Goal: Information Seeking & Learning: Learn about a topic

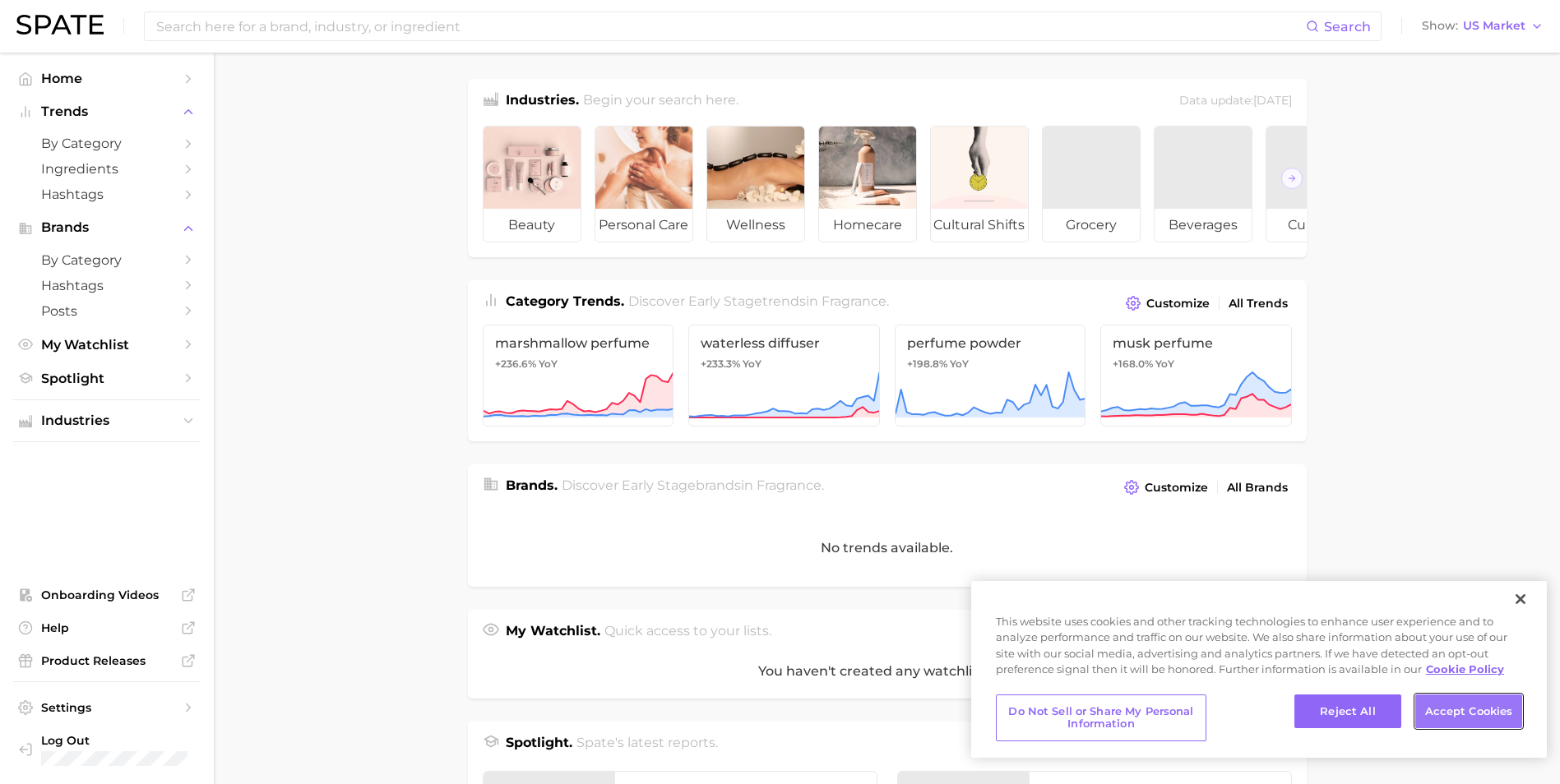
click at [1456, 717] on button "Accept Cookies" at bounding box center [1469, 711] width 107 height 34
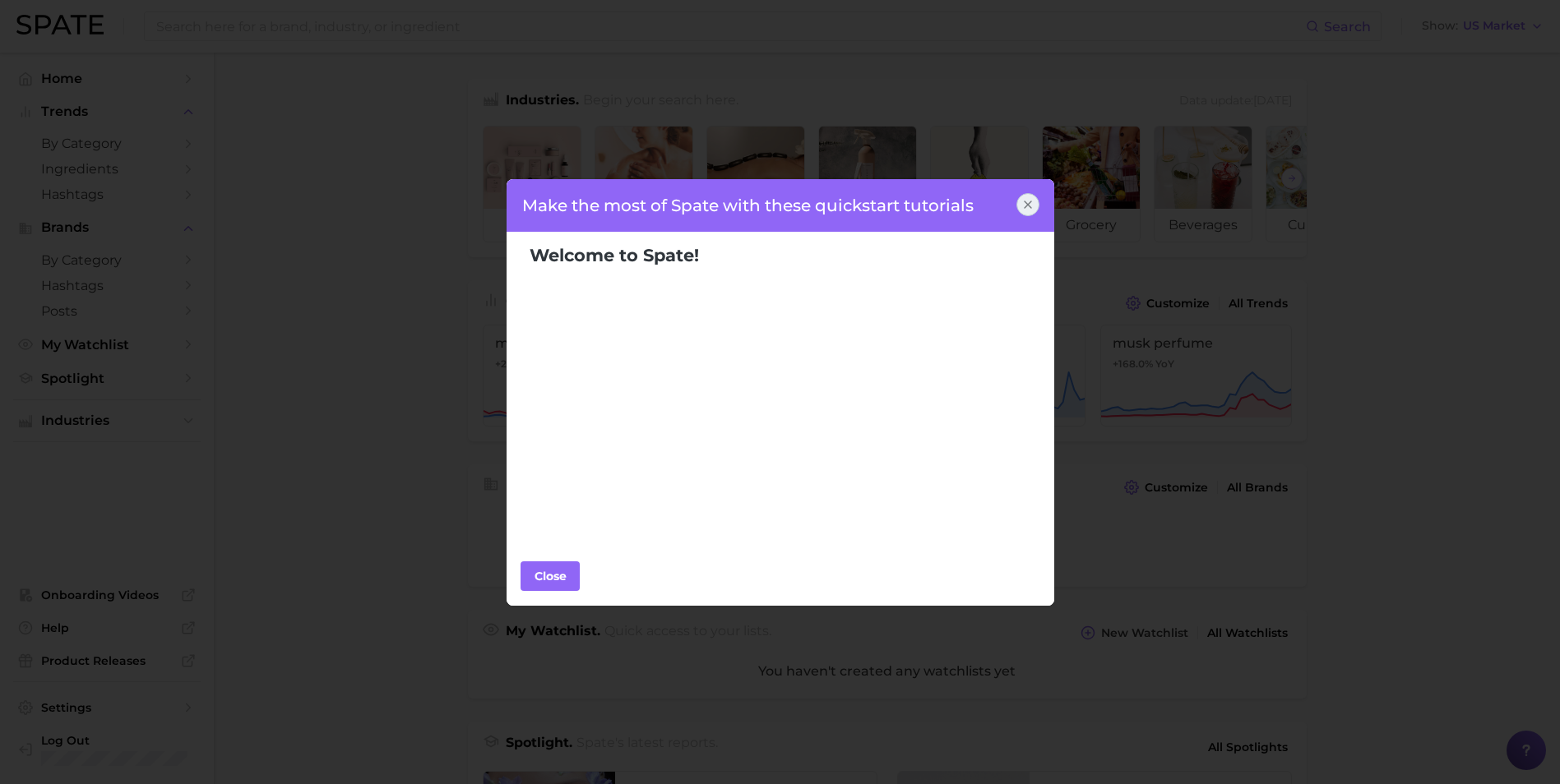
click at [546, 561] on div "Close" at bounding box center [781, 577] width 548 height 59
click at [540, 582] on div "Close" at bounding box center [550, 576] width 49 height 24
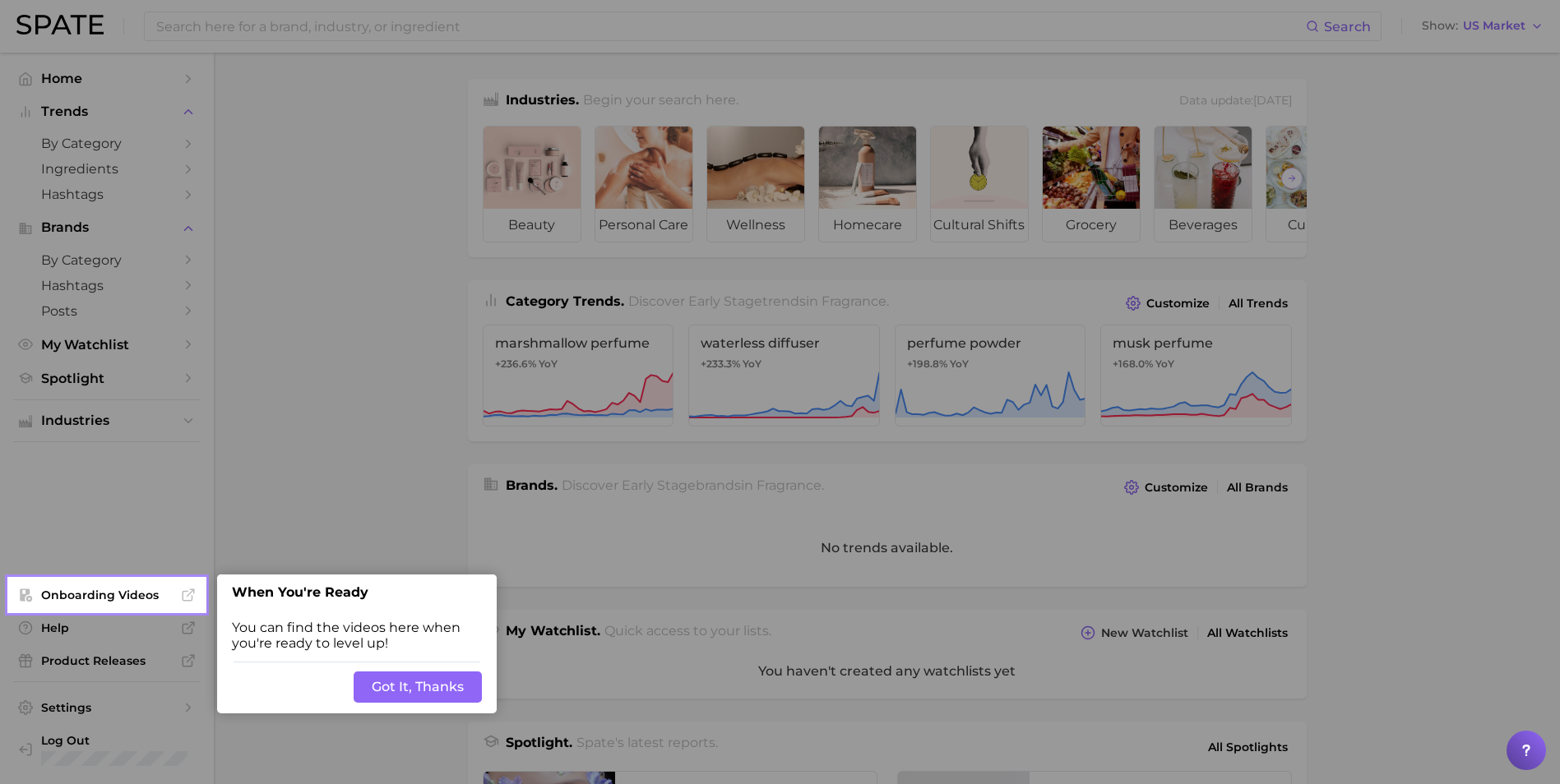
click at [404, 687] on button "Got It, Thanks" at bounding box center [418, 687] width 129 height 32
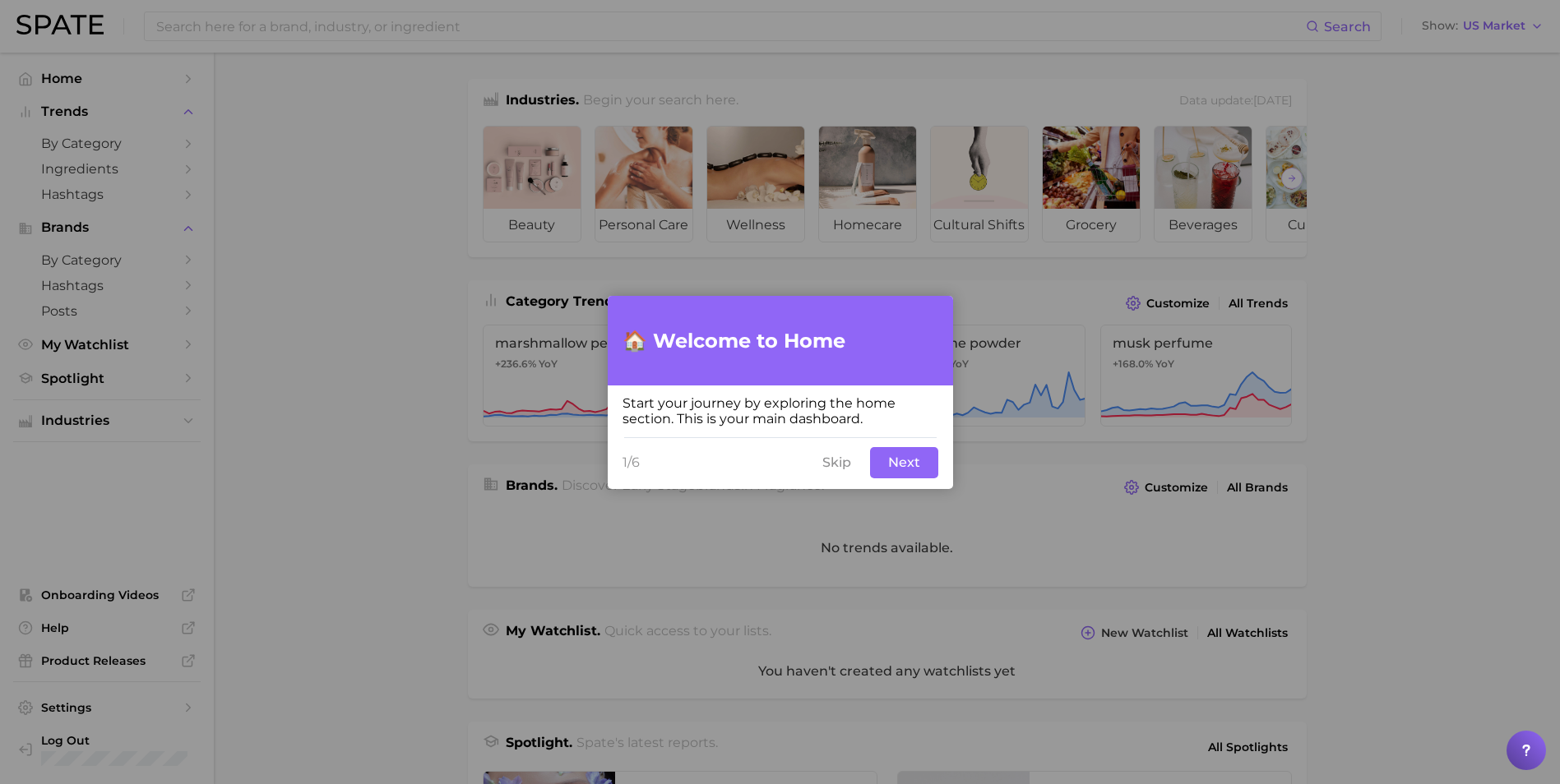
click at [900, 462] on button "Next" at bounding box center [904, 463] width 68 height 32
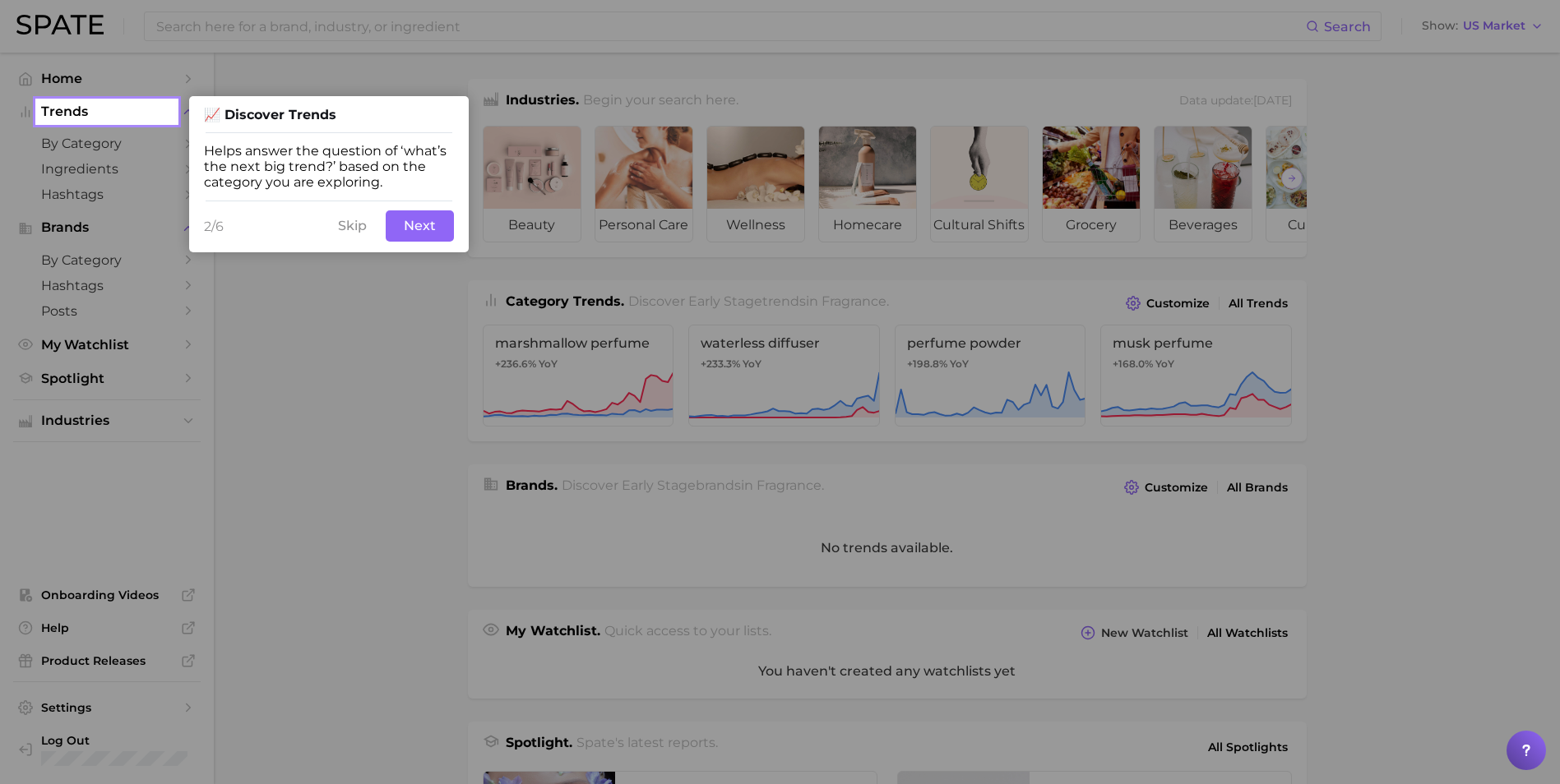
click at [411, 222] on button "Next" at bounding box center [420, 226] width 68 height 32
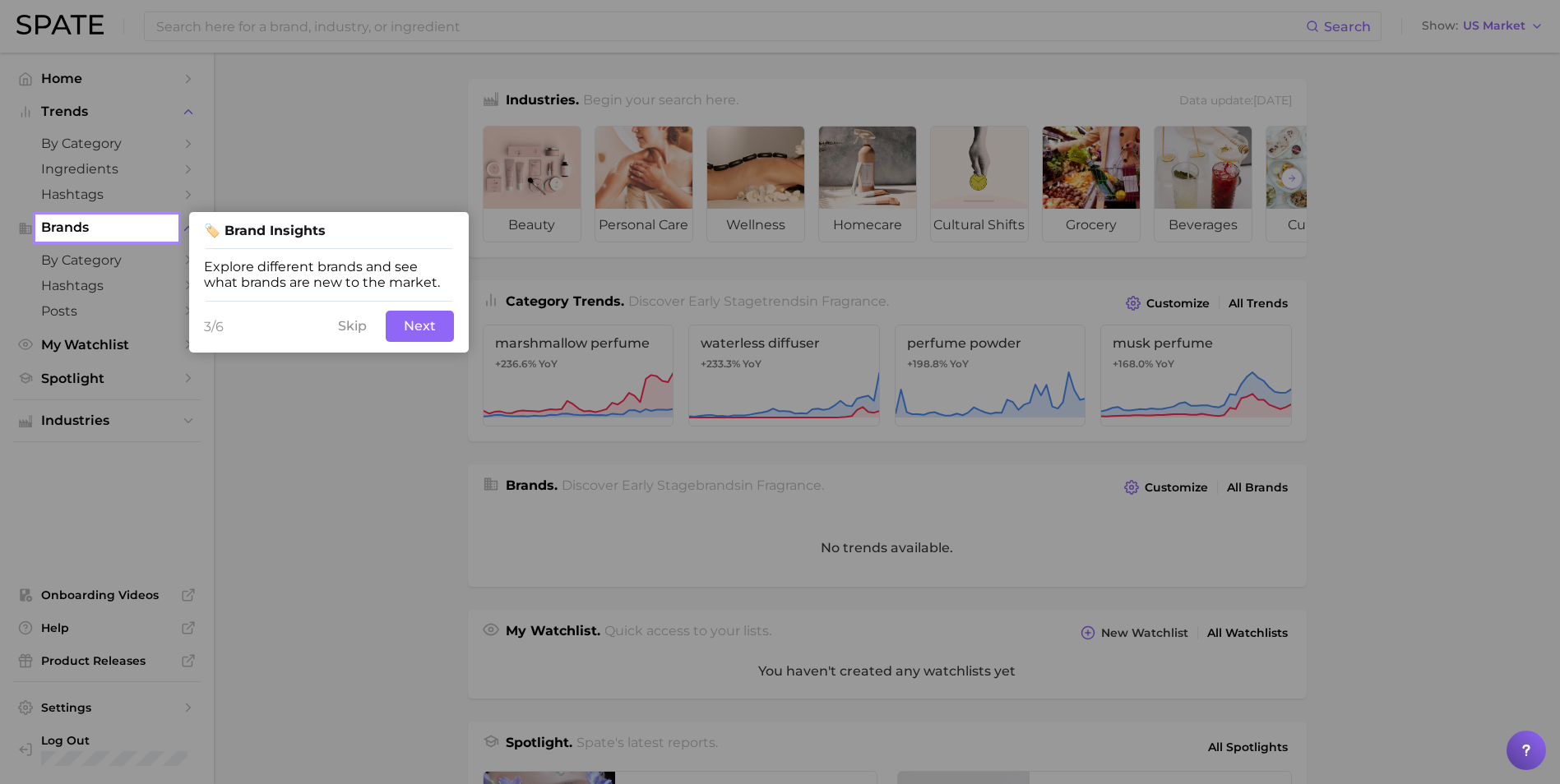
click at [412, 332] on button "Next" at bounding box center [420, 326] width 68 height 32
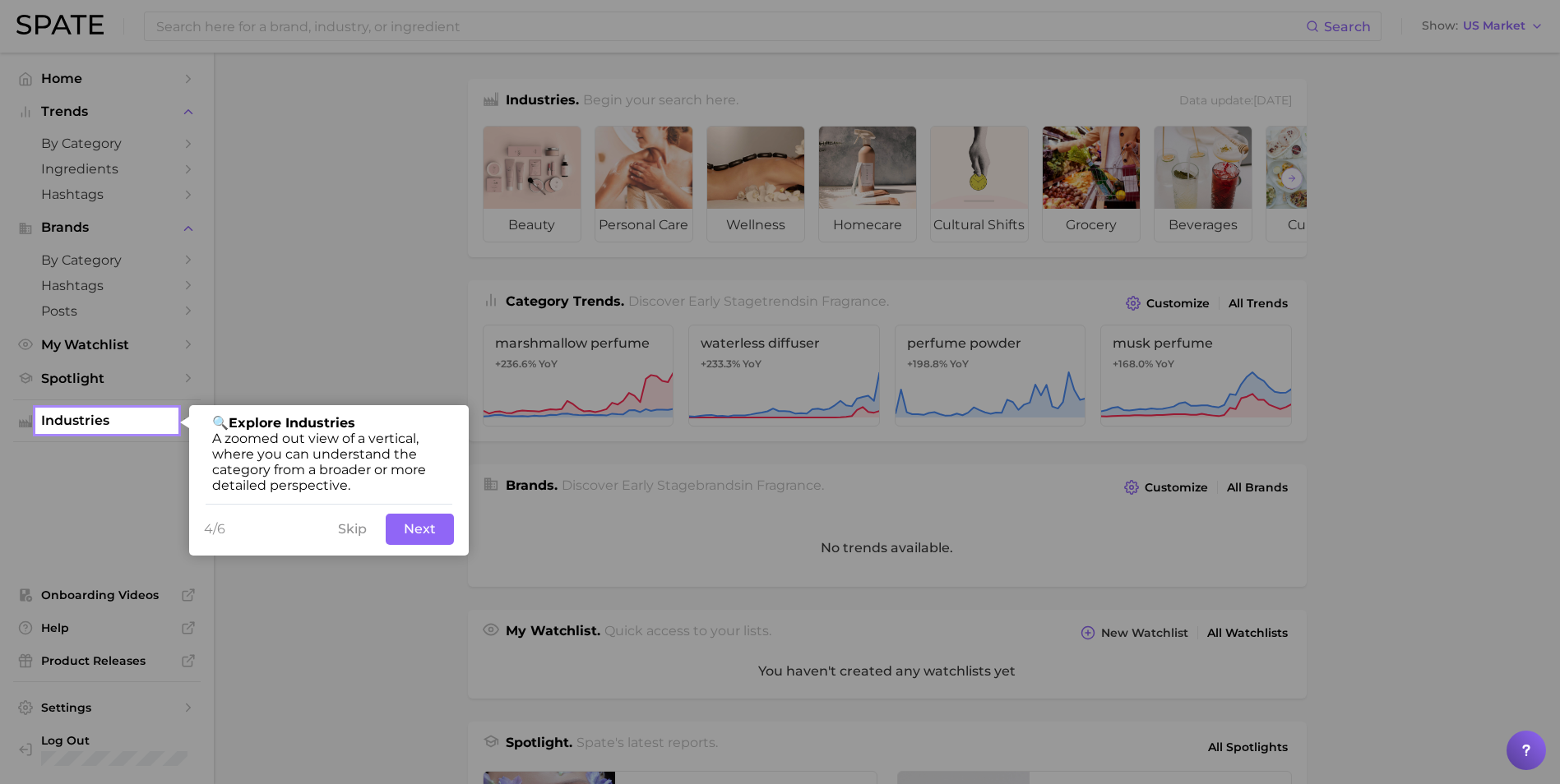
click at [421, 537] on button "Next" at bounding box center [420, 529] width 68 height 32
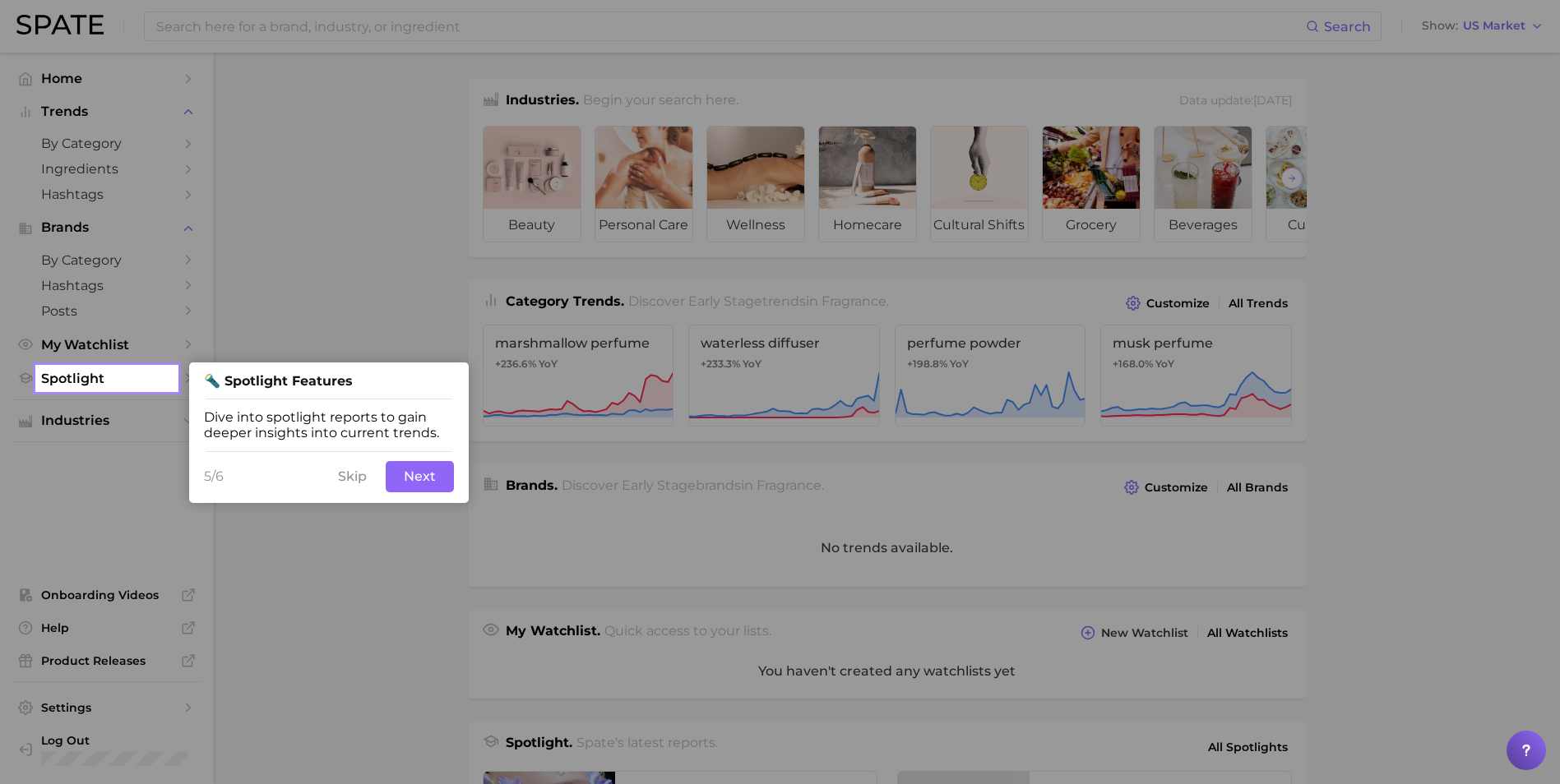
click at [421, 478] on button "Next" at bounding box center [420, 477] width 68 height 32
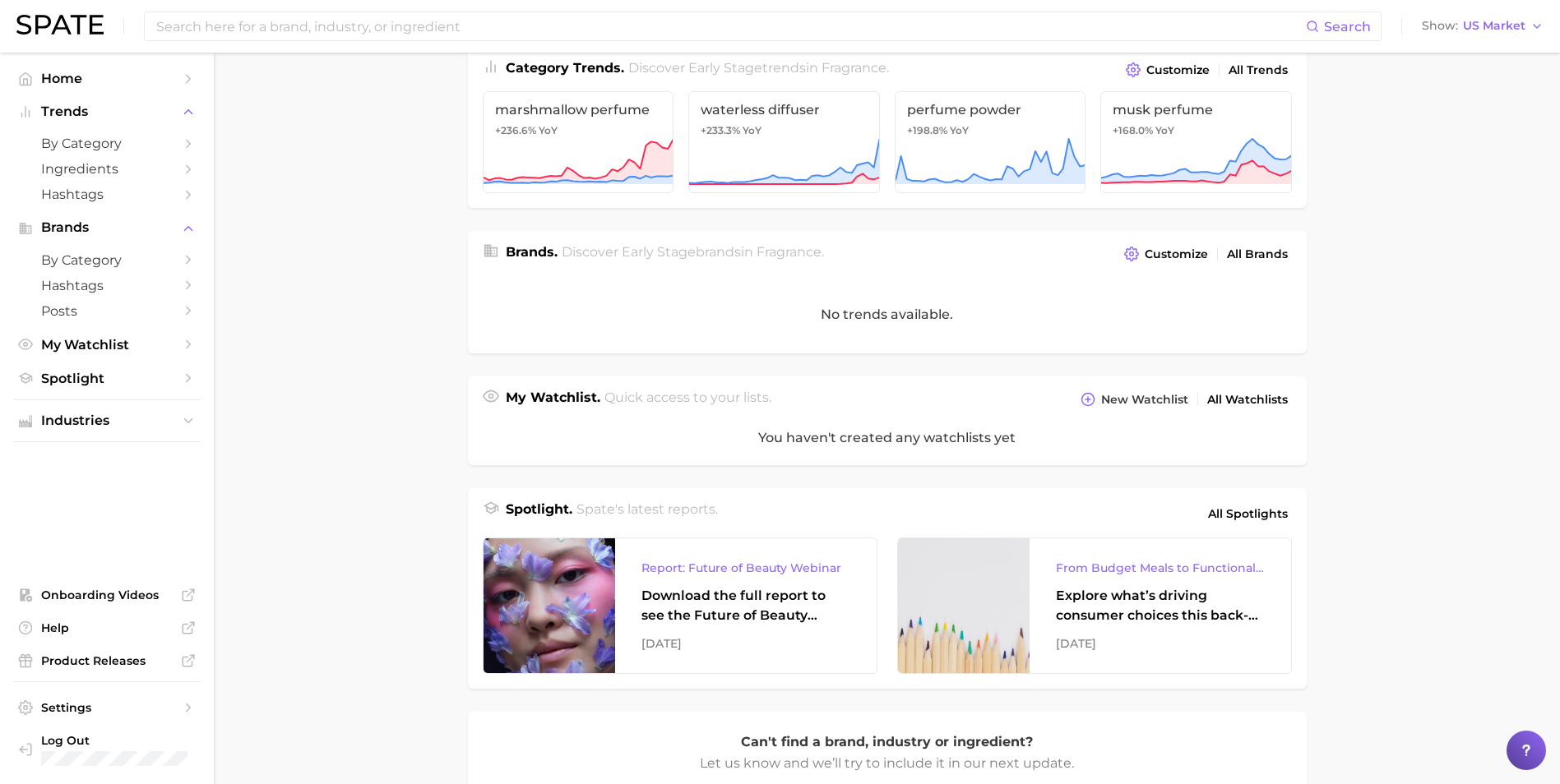
scroll to position [256, 0]
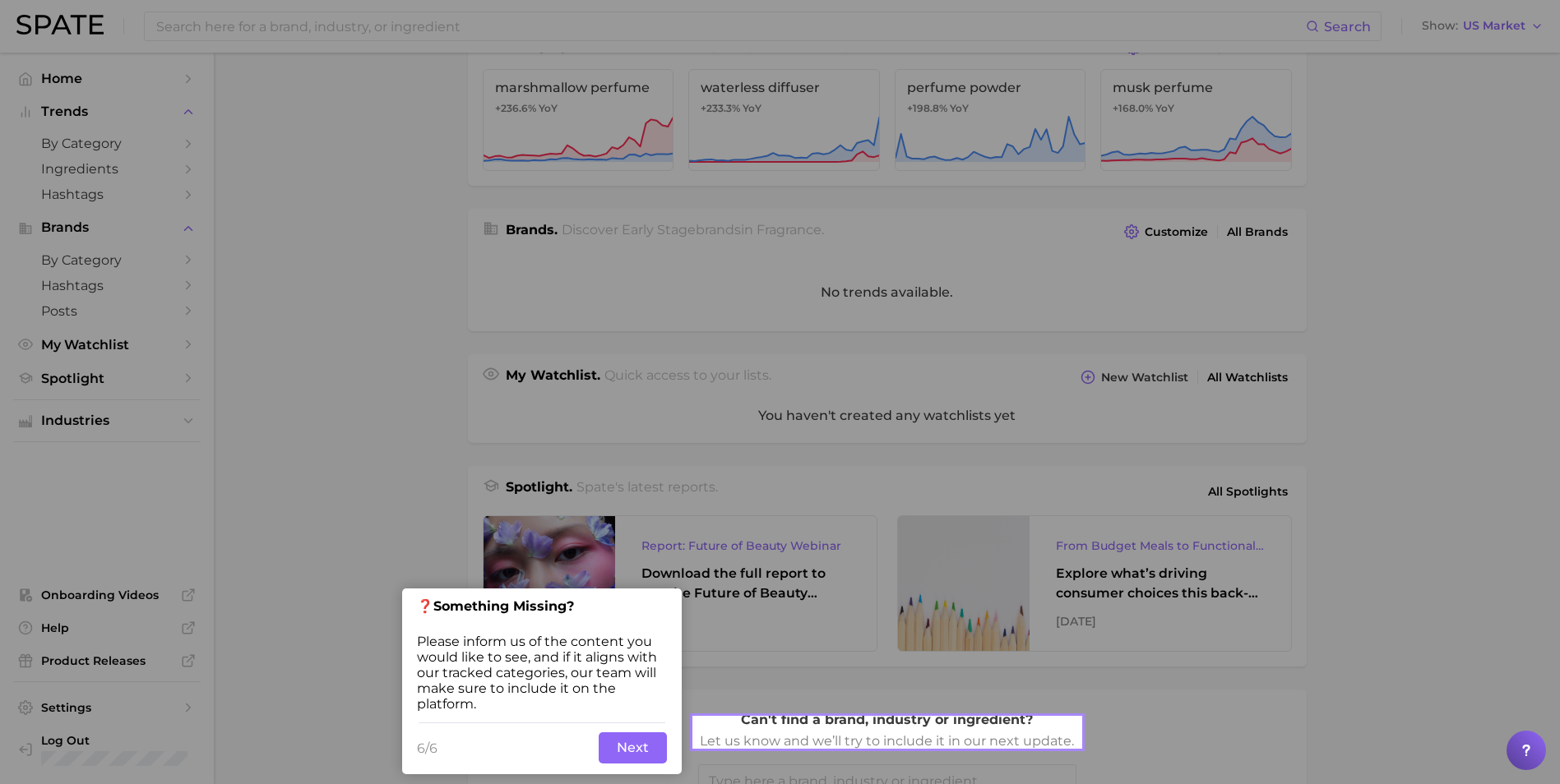
click at [639, 747] on button "Next" at bounding box center [633, 748] width 68 height 32
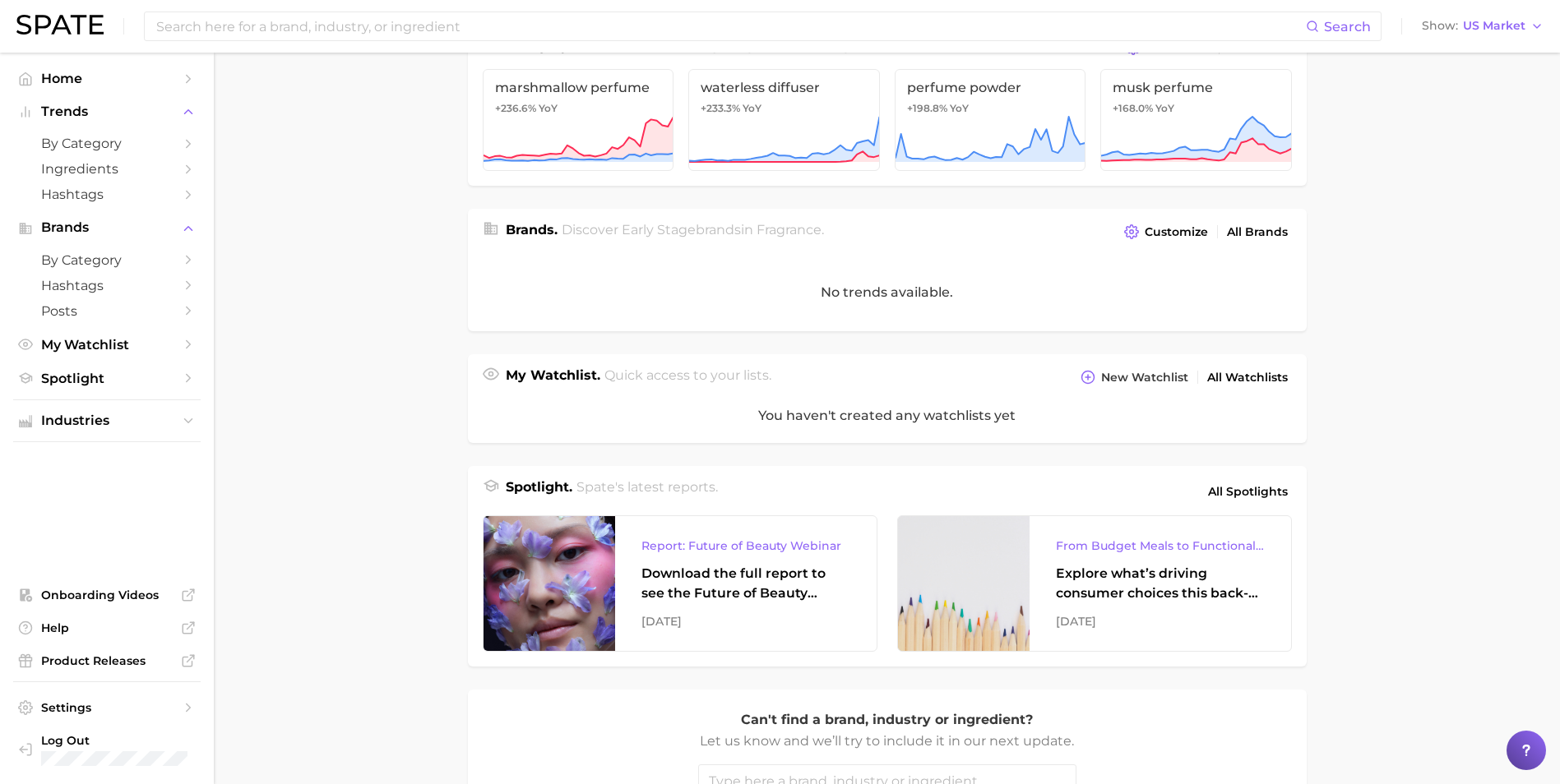
scroll to position [0, 0]
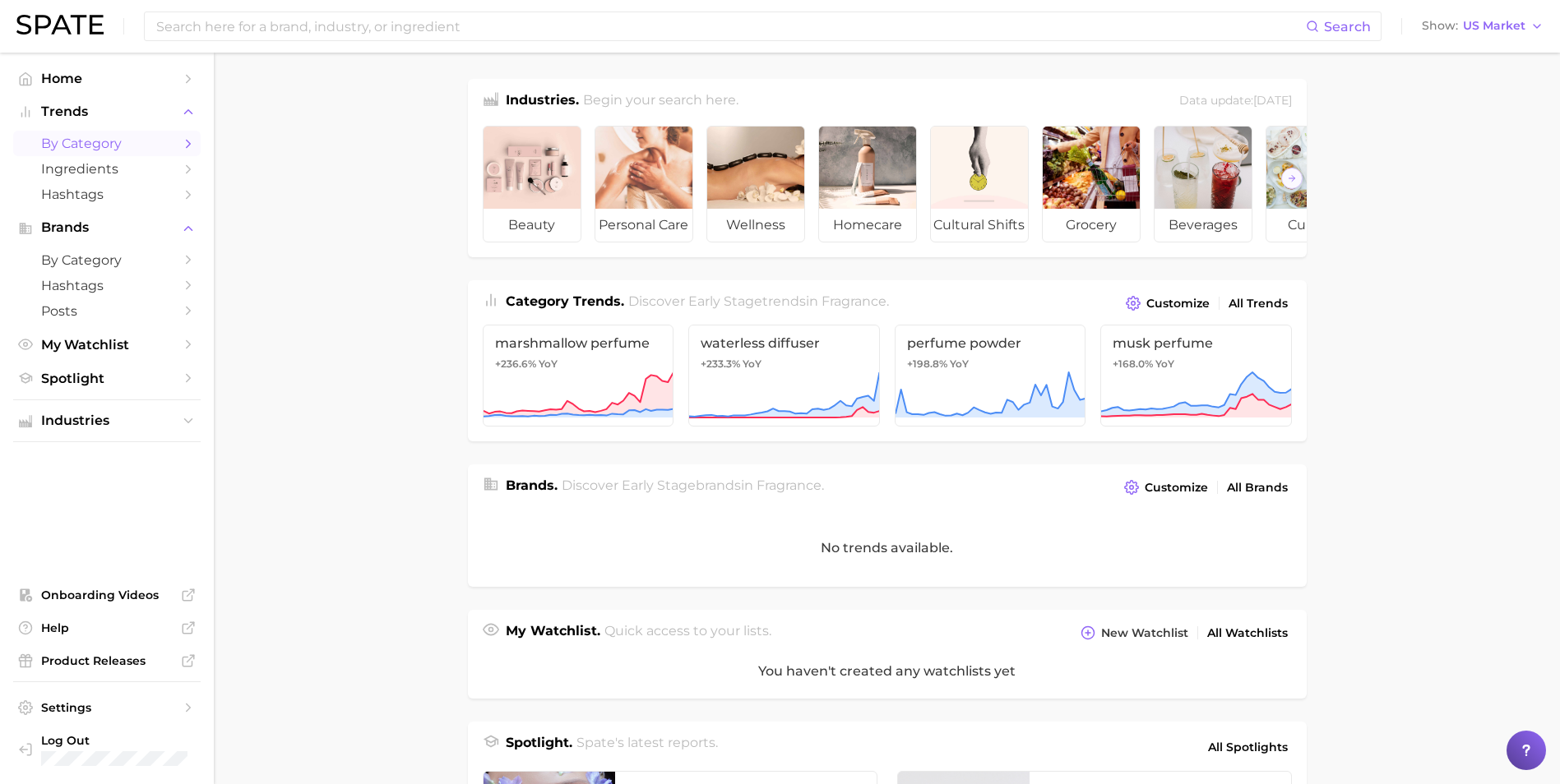
click at [142, 147] on span "by Category" at bounding box center [107, 144] width 131 height 16
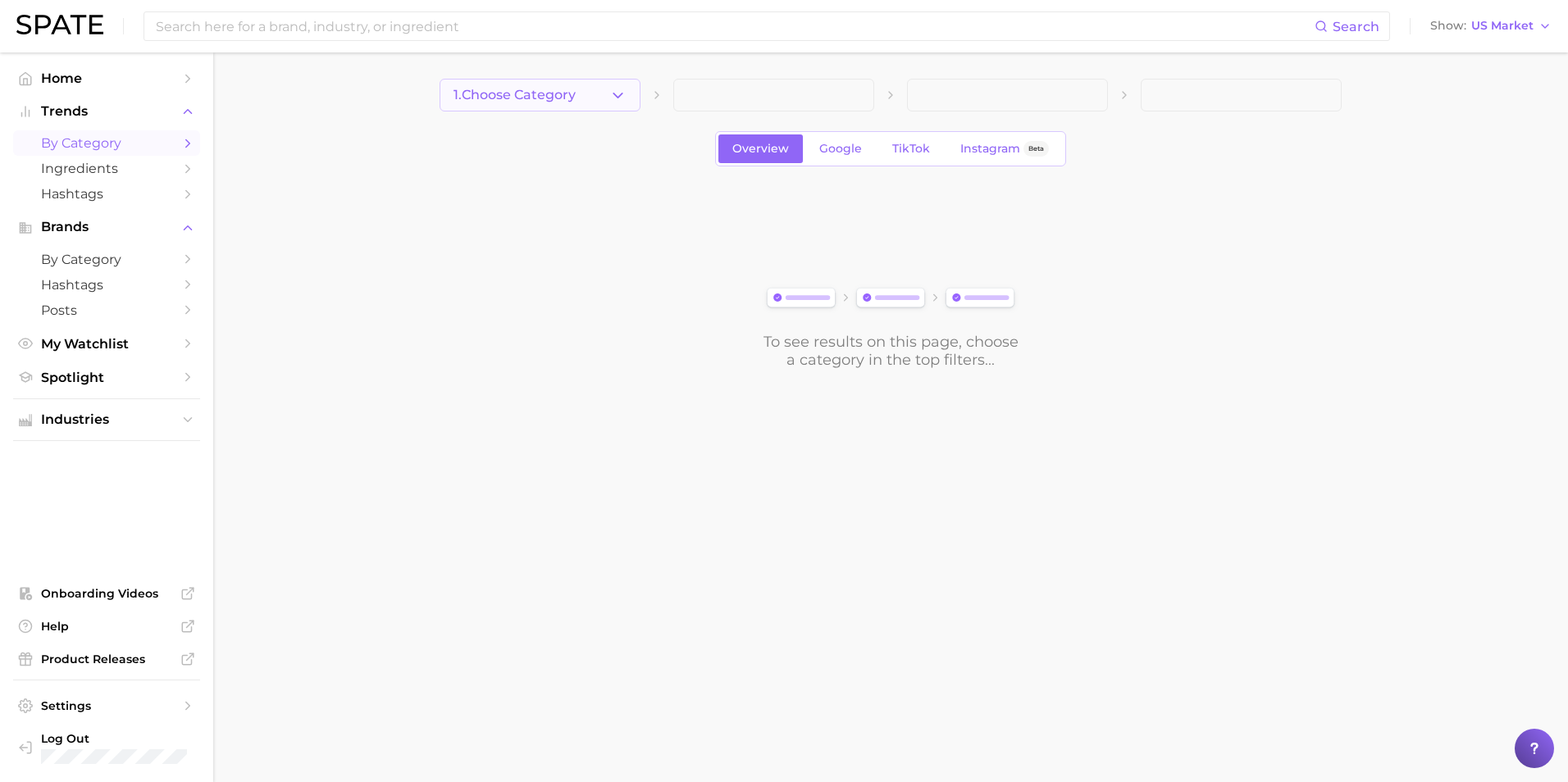
click at [620, 95] on polyline "button" at bounding box center [618, 94] width 9 height 4
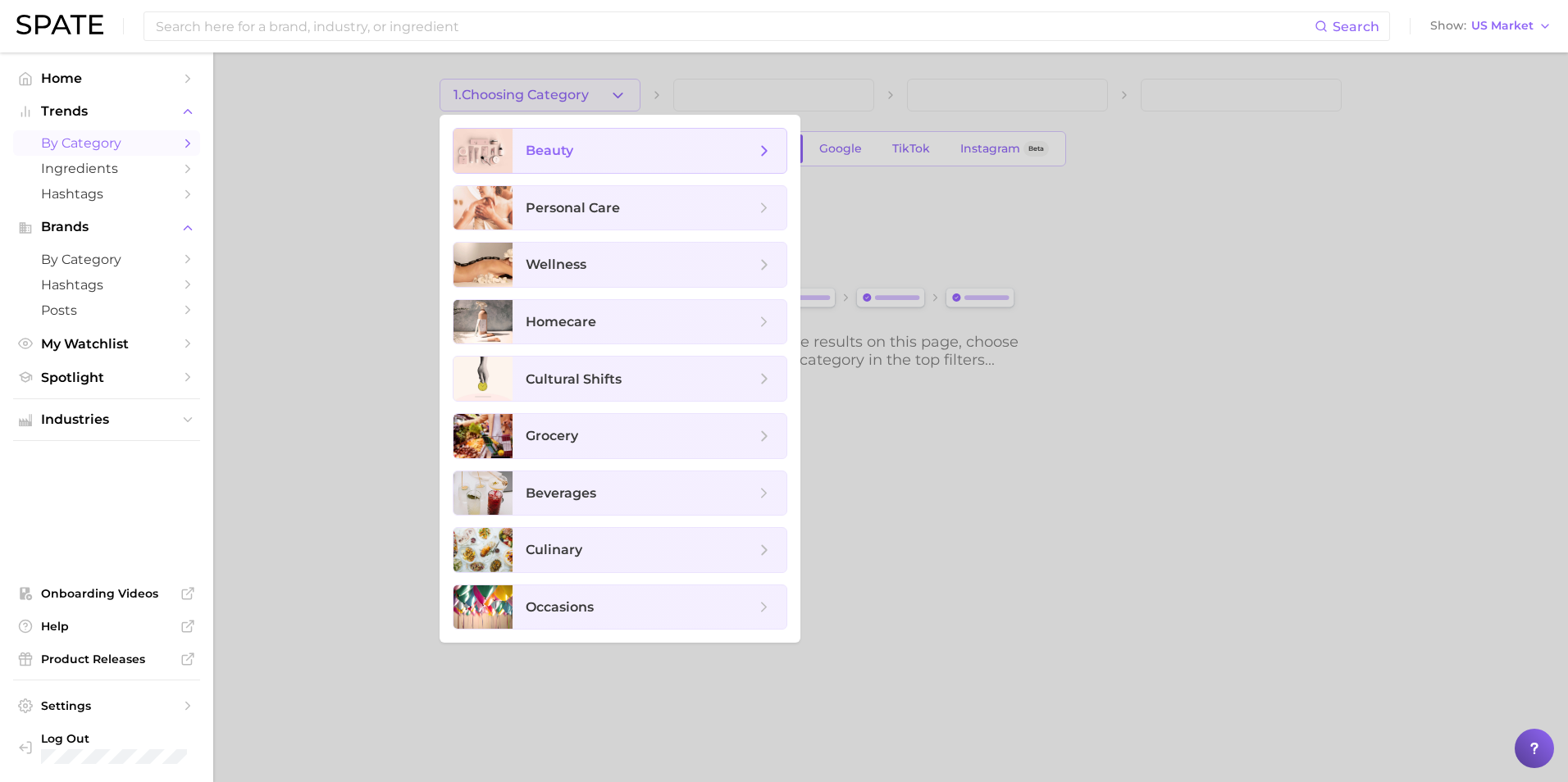
click at [621, 154] on span "beauty" at bounding box center [640, 151] width 230 height 18
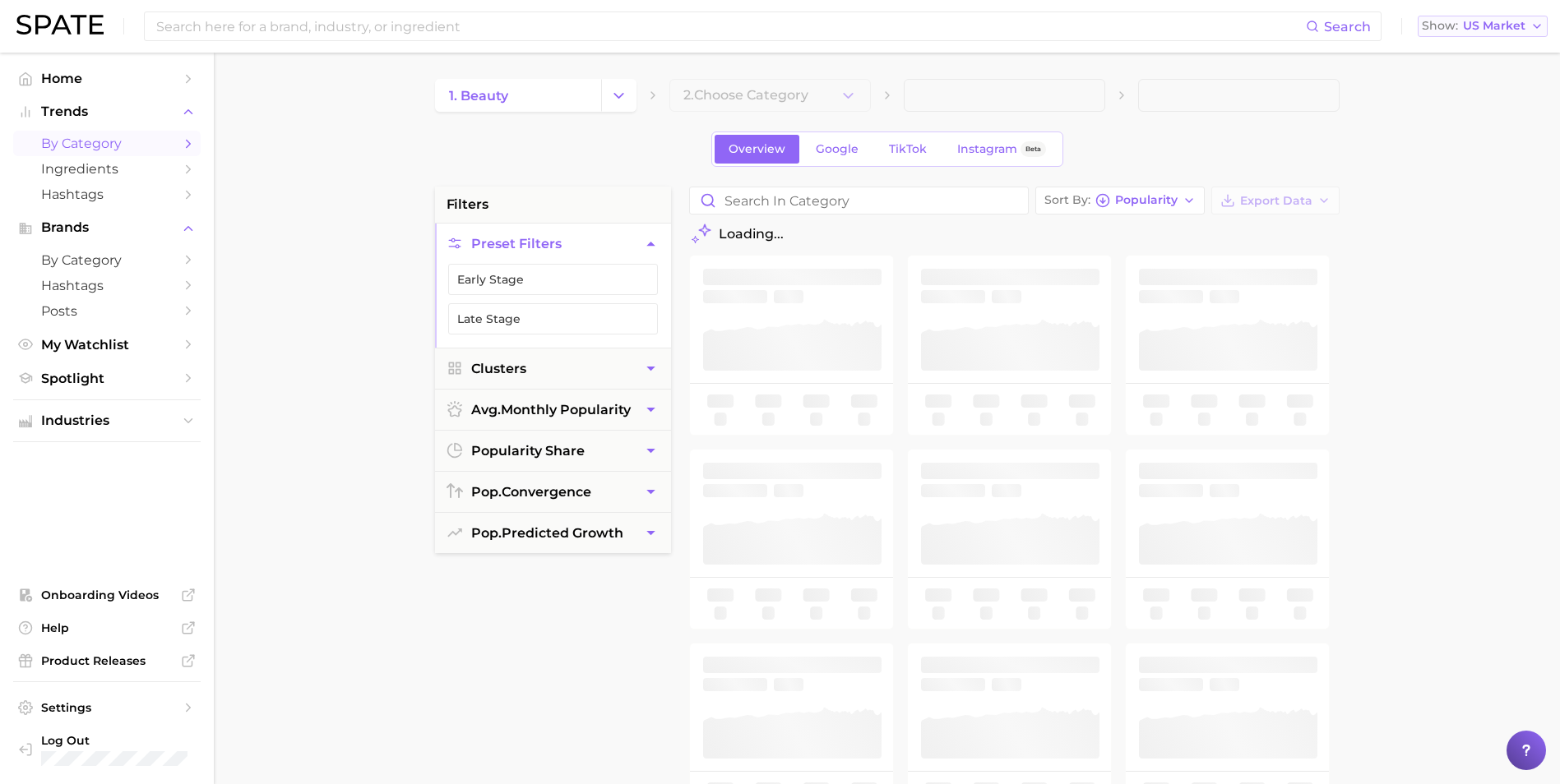
click at [1532, 21] on icon "button" at bounding box center [1536, 26] width 13 height 13
click at [1482, 205] on button "Global" at bounding box center [1490, 201] width 144 height 30
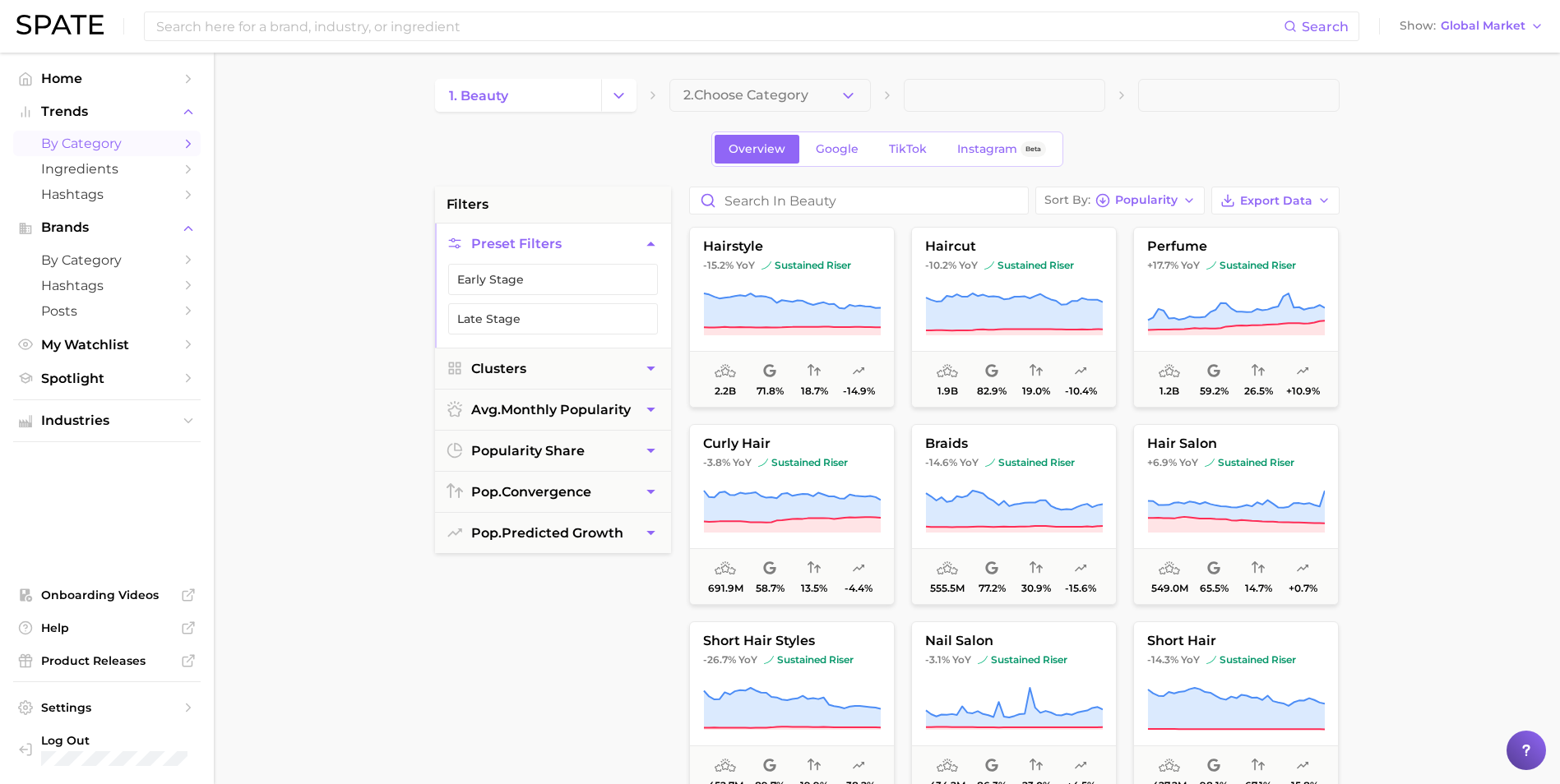
click at [781, 78] on main "1. beauty 2. Choose Category Overview Google TikTok Instagram Beta filters Pres…" at bounding box center [887, 676] width 1346 height 1247
click at [780, 94] on span "2. Choose Category" at bounding box center [746, 95] width 125 height 15
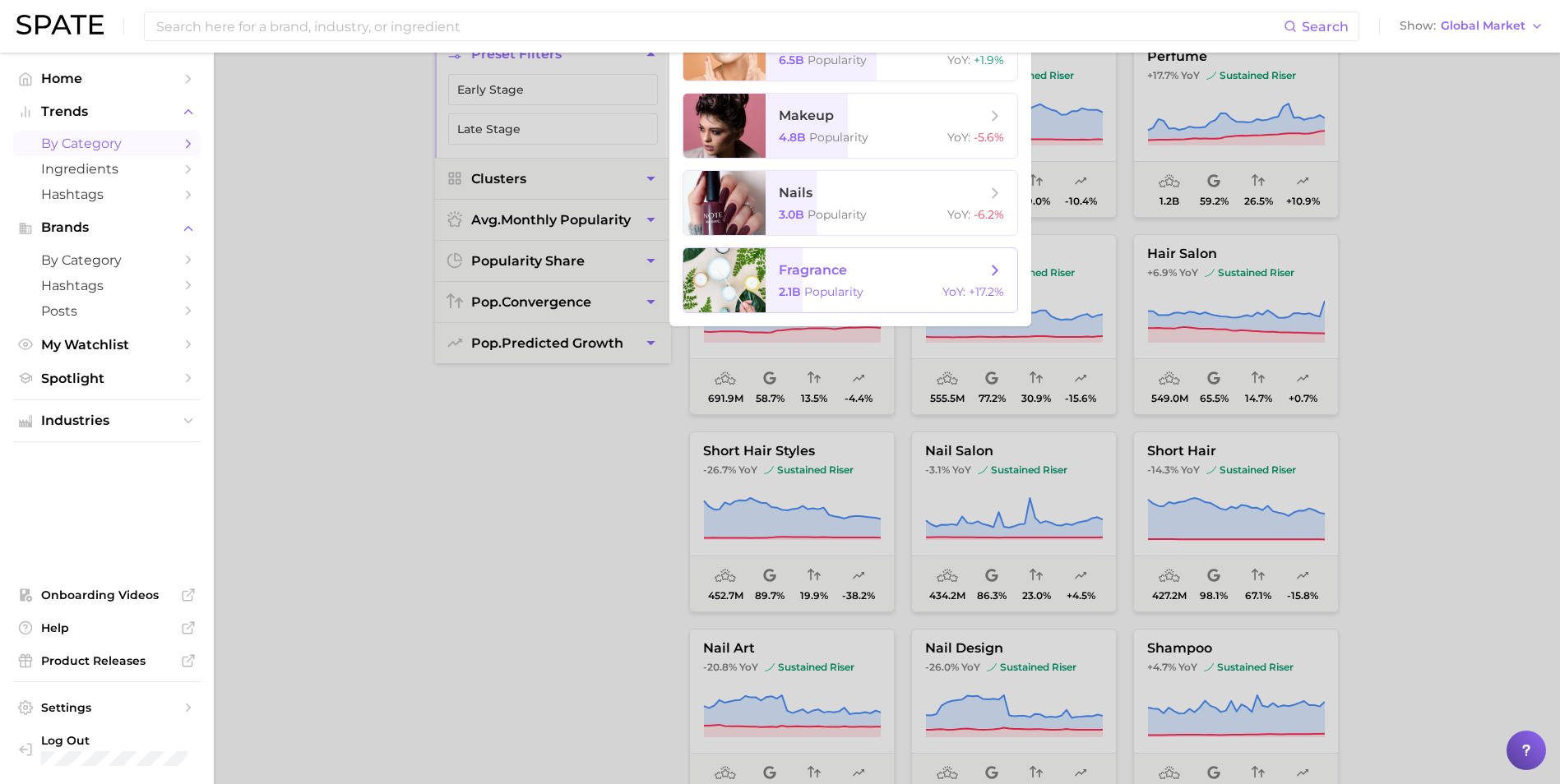
scroll to position [164, 0]
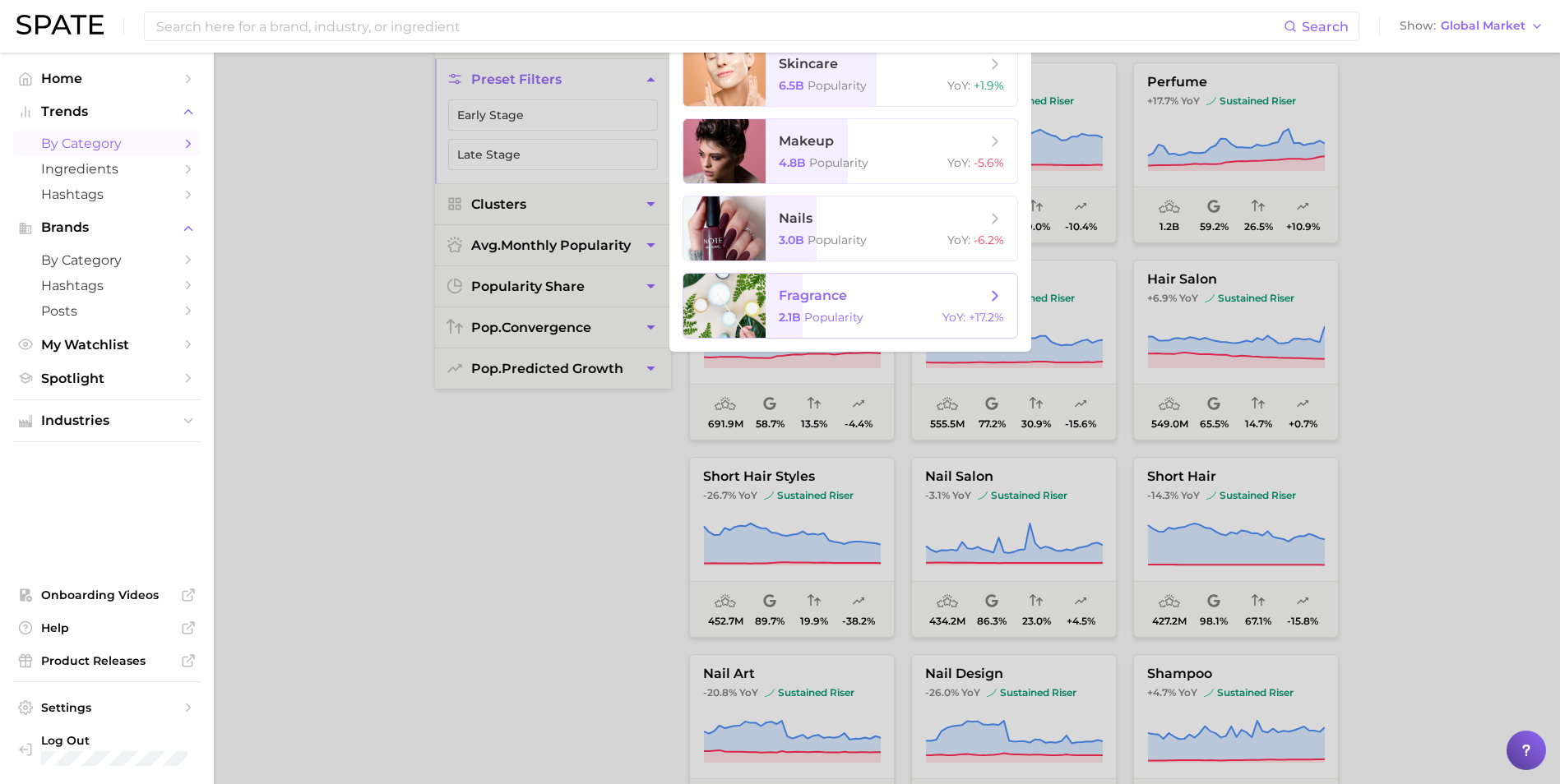
click at [888, 309] on span "fragrance 2.1b Popularity YoY : +17.2%" at bounding box center [891, 305] width 251 height 64
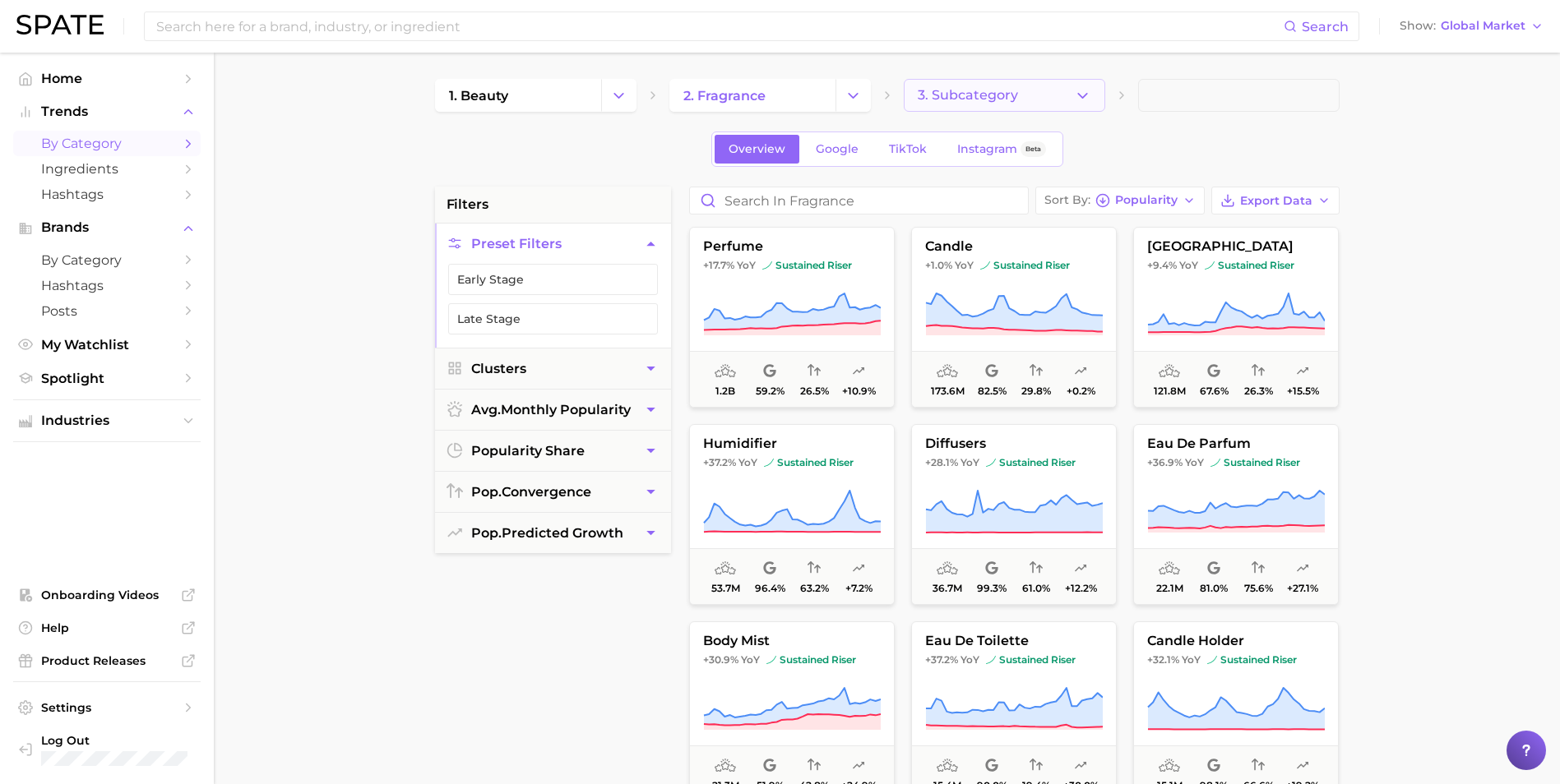
click at [1020, 86] on button "3. Subcategory" at bounding box center [1004, 95] width 201 height 33
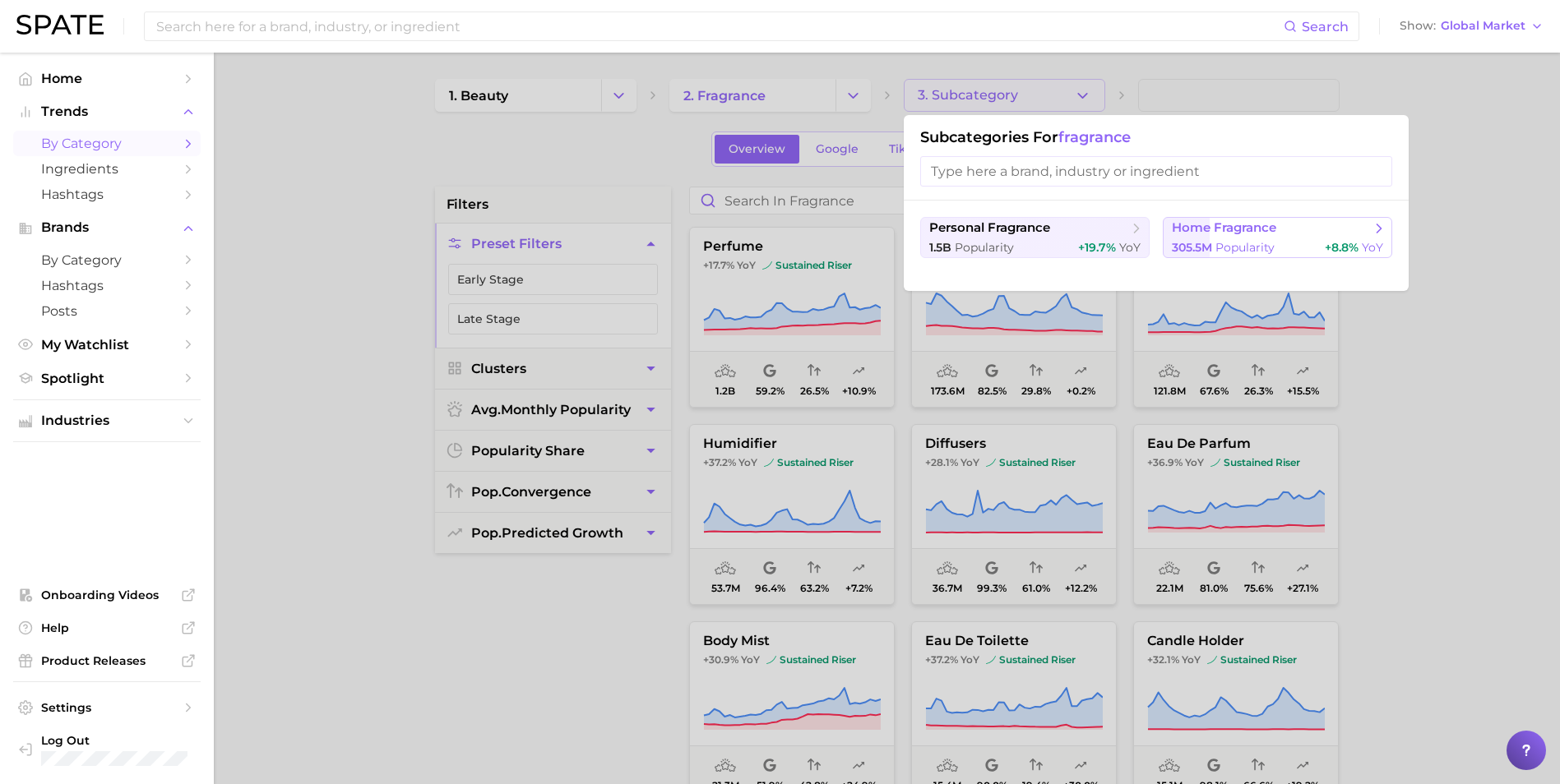
click at [1251, 246] on span "Popularity" at bounding box center [1245, 247] width 60 height 15
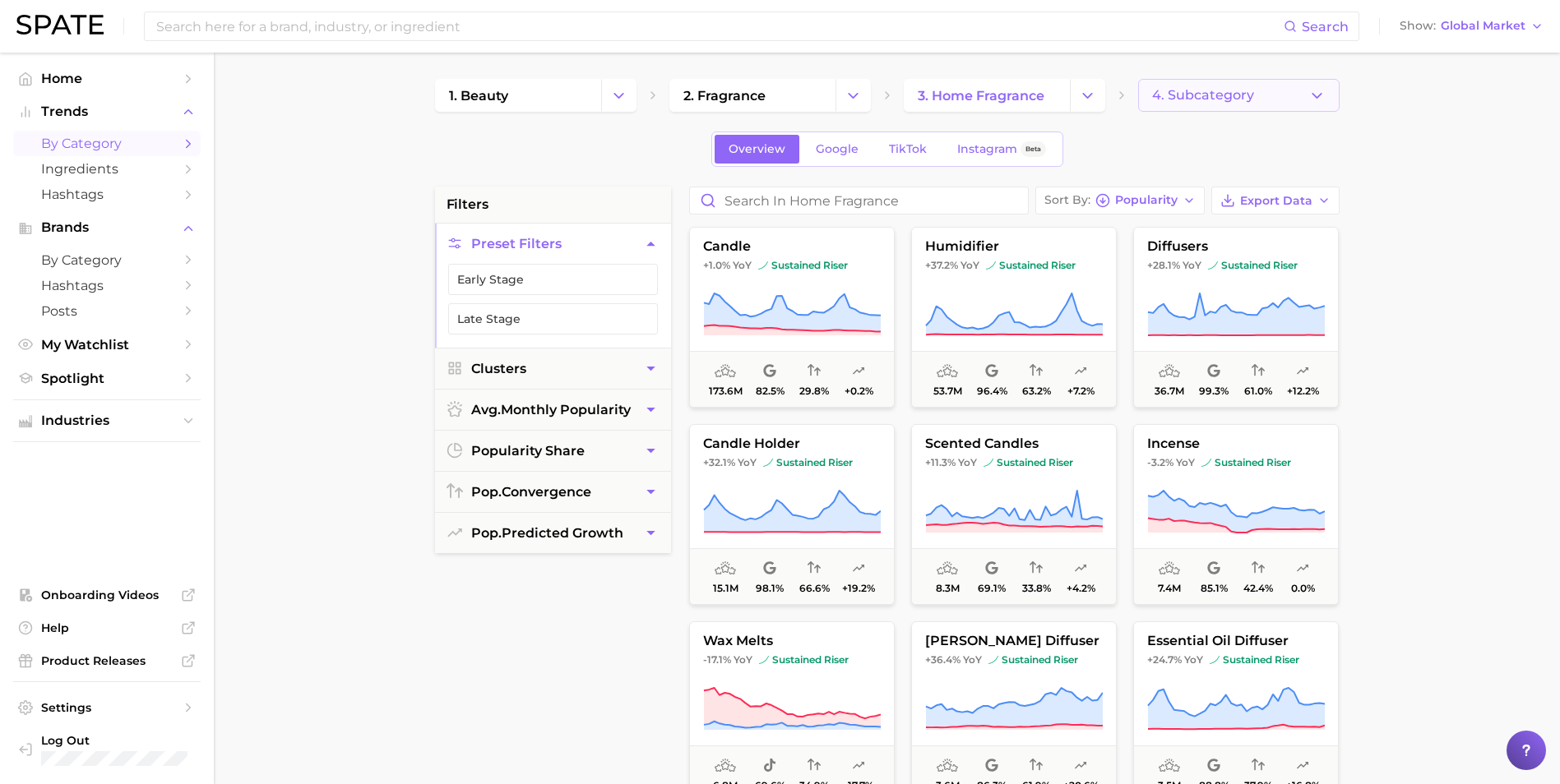
click at [1282, 90] on button "4. Subcategory" at bounding box center [1239, 95] width 201 height 33
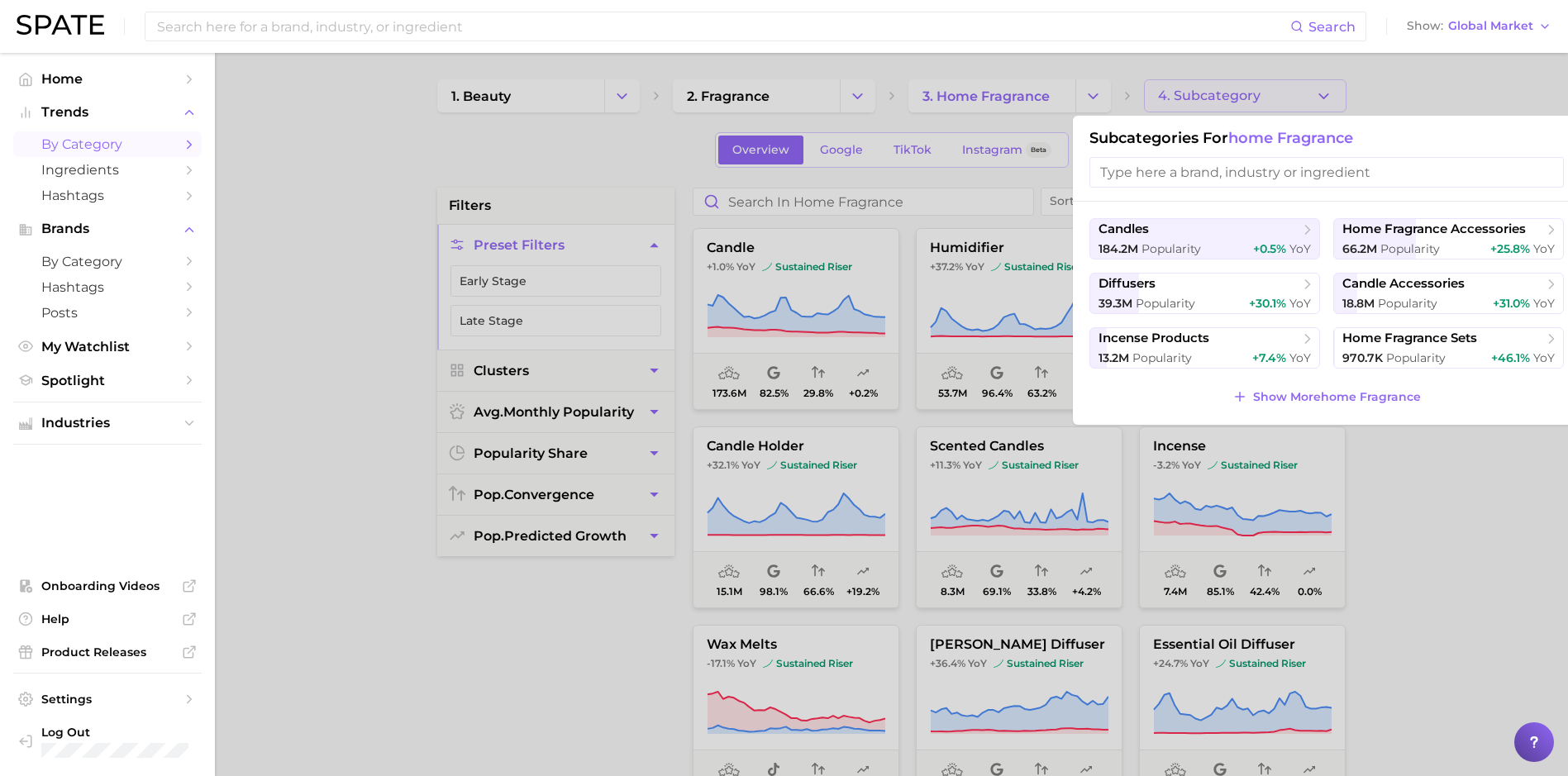
click at [1429, 88] on div at bounding box center [784, 388] width 1568 height 776
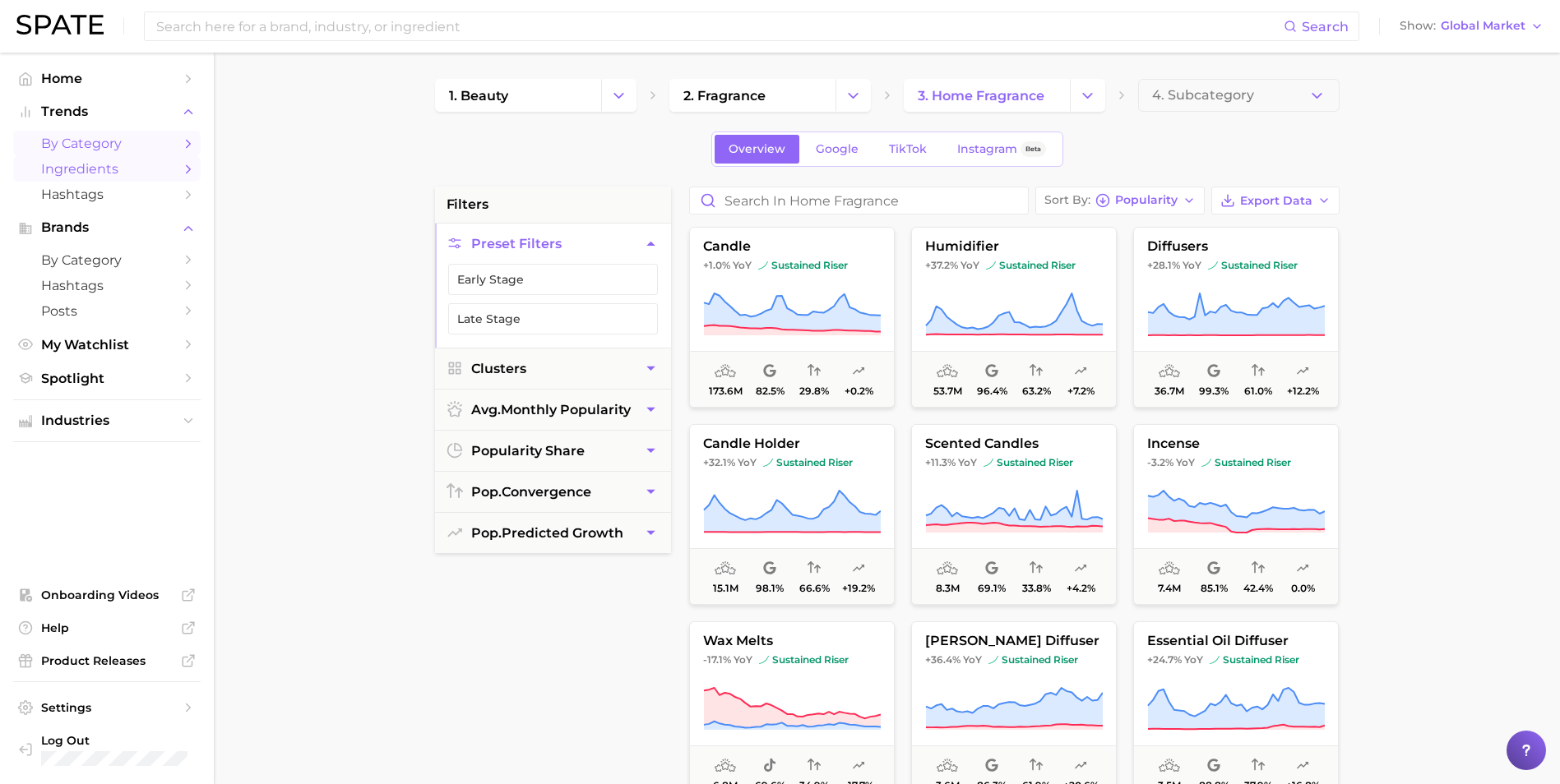
click at [117, 164] on span "Ingredients" at bounding box center [107, 169] width 131 height 16
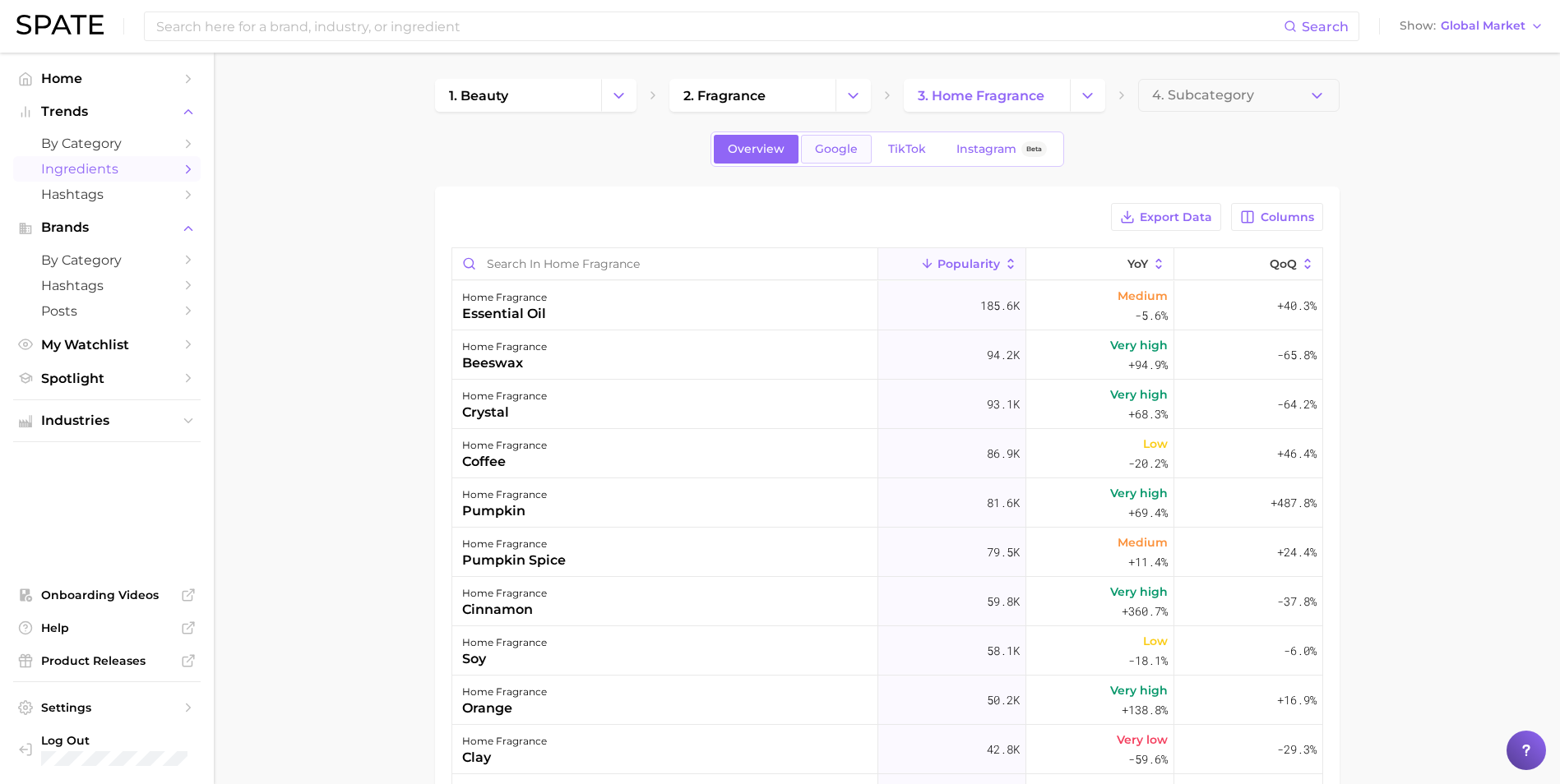
click at [837, 152] on span "Google" at bounding box center [836, 150] width 43 height 14
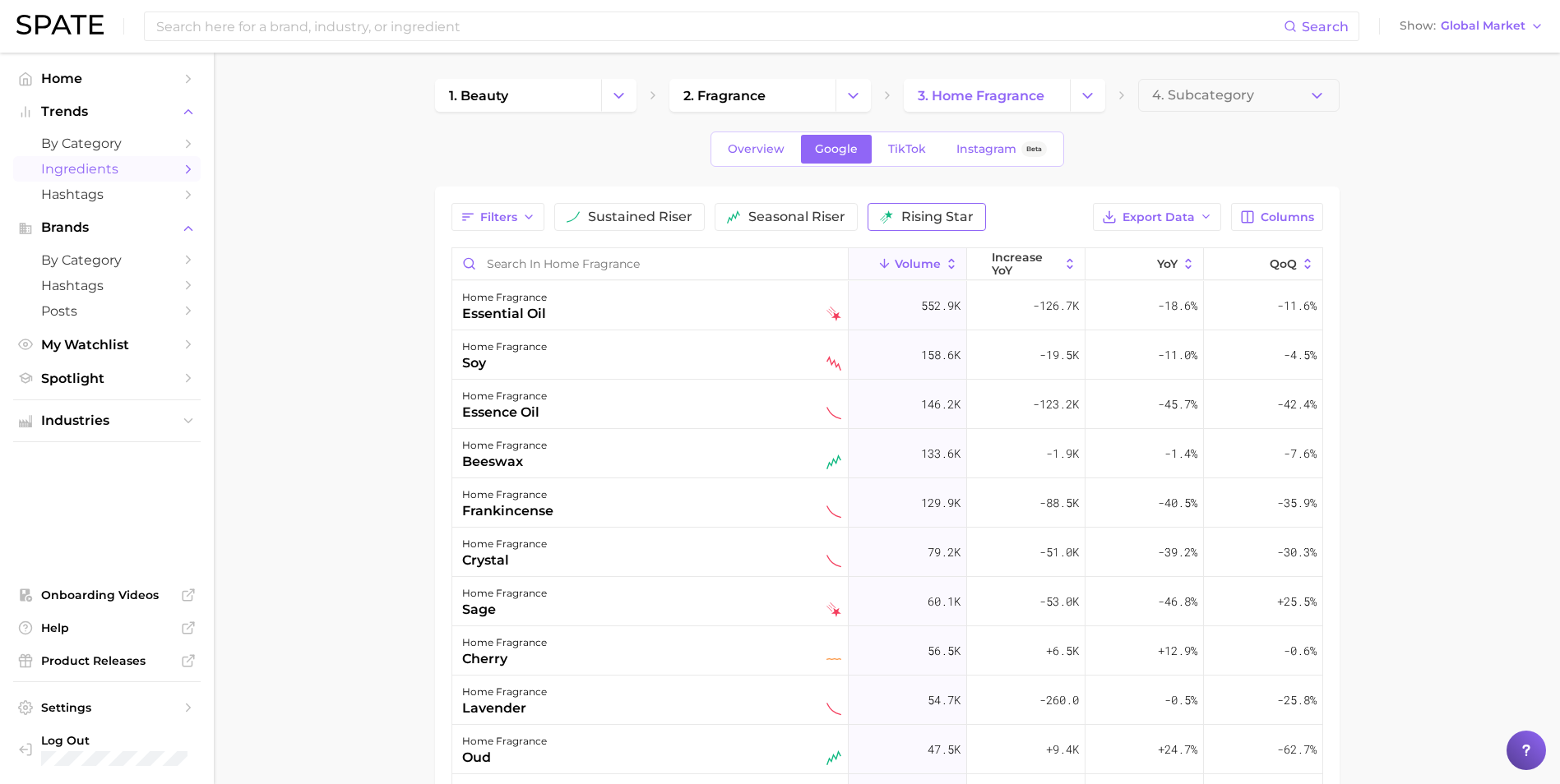
click at [911, 217] on span "rising star" at bounding box center [938, 216] width 73 height 13
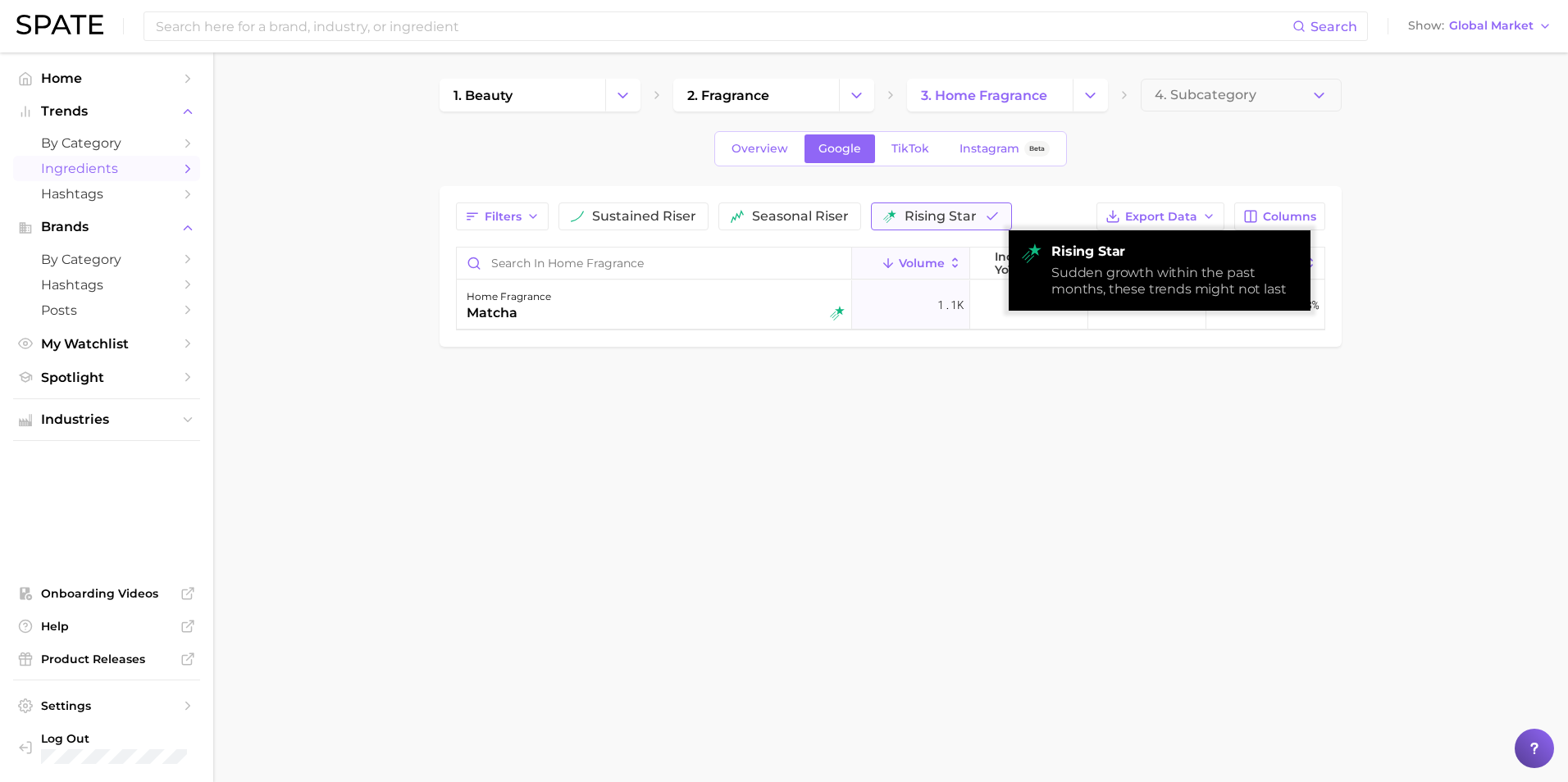
click at [907, 216] on span "rising star" at bounding box center [940, 216] width 72 height 13
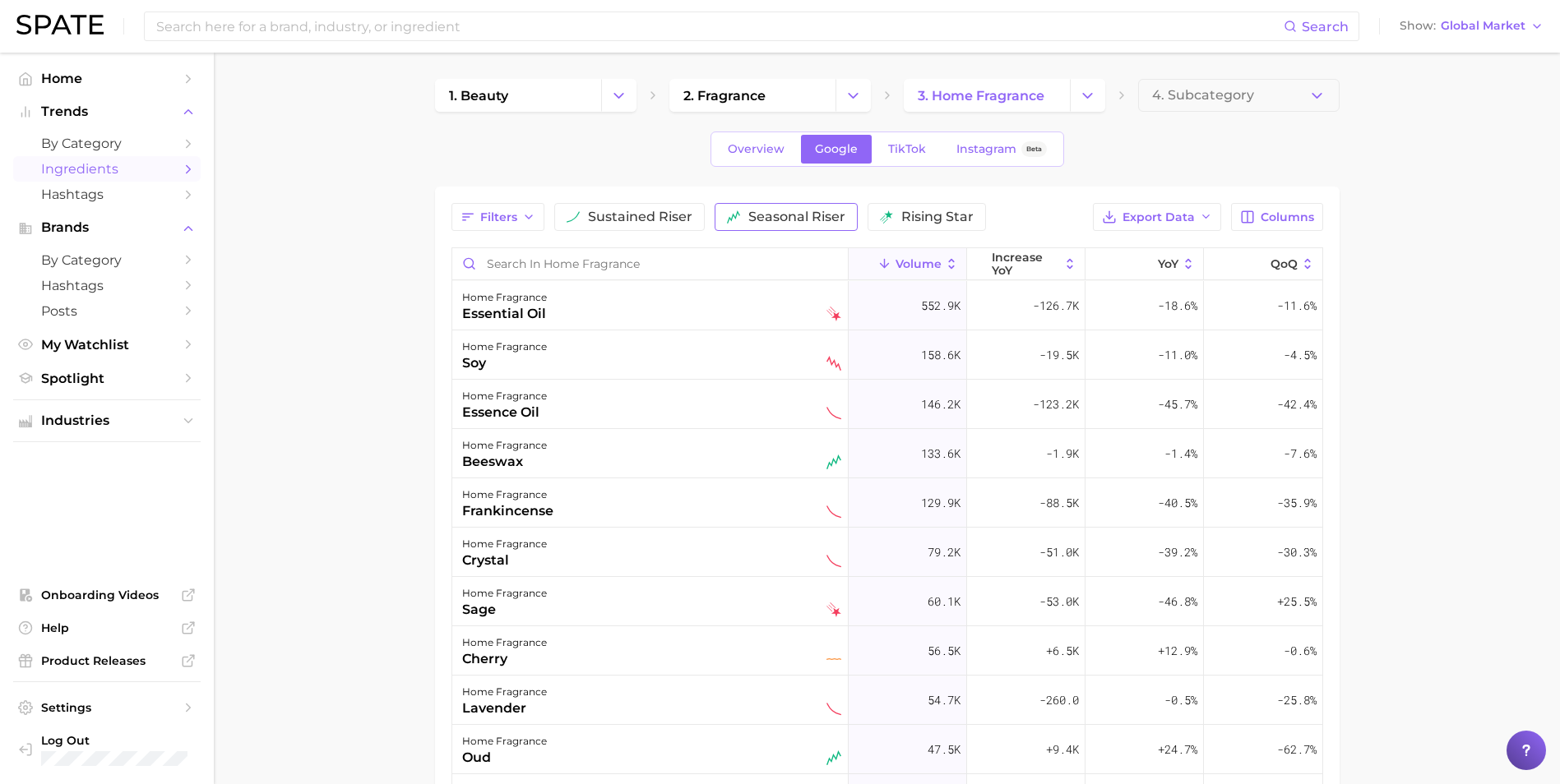
click at [797, 219] on span "seasonal riser" at bounding box center [797, 216] width 97 height 13
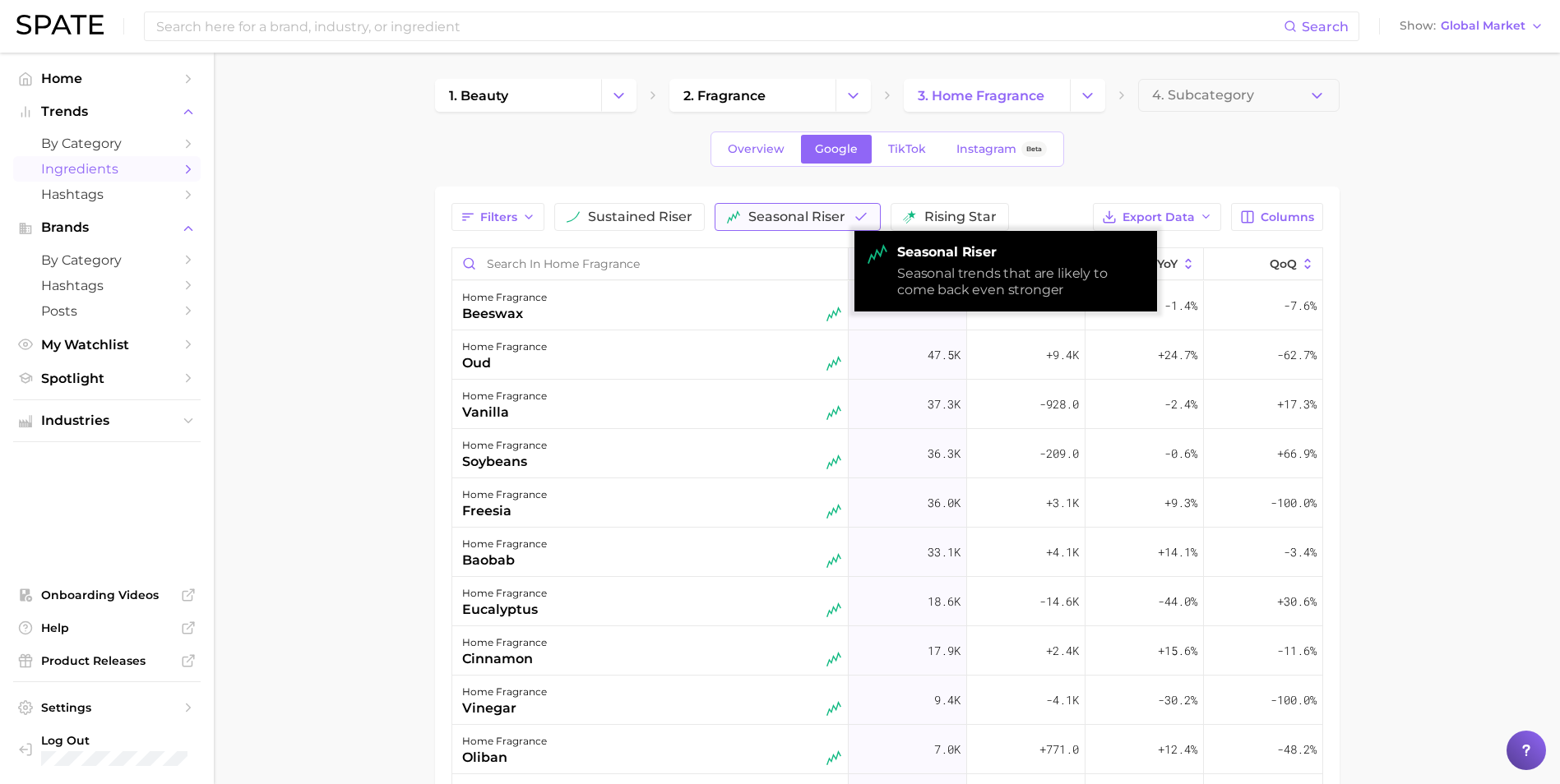
click at [797, 219] on span "seasonal riser" at bounding box center [797, 216] width 97 height 13
click at [640, 218] on span "sustained riser" at bounding box center [640, 216] width 104 height 13
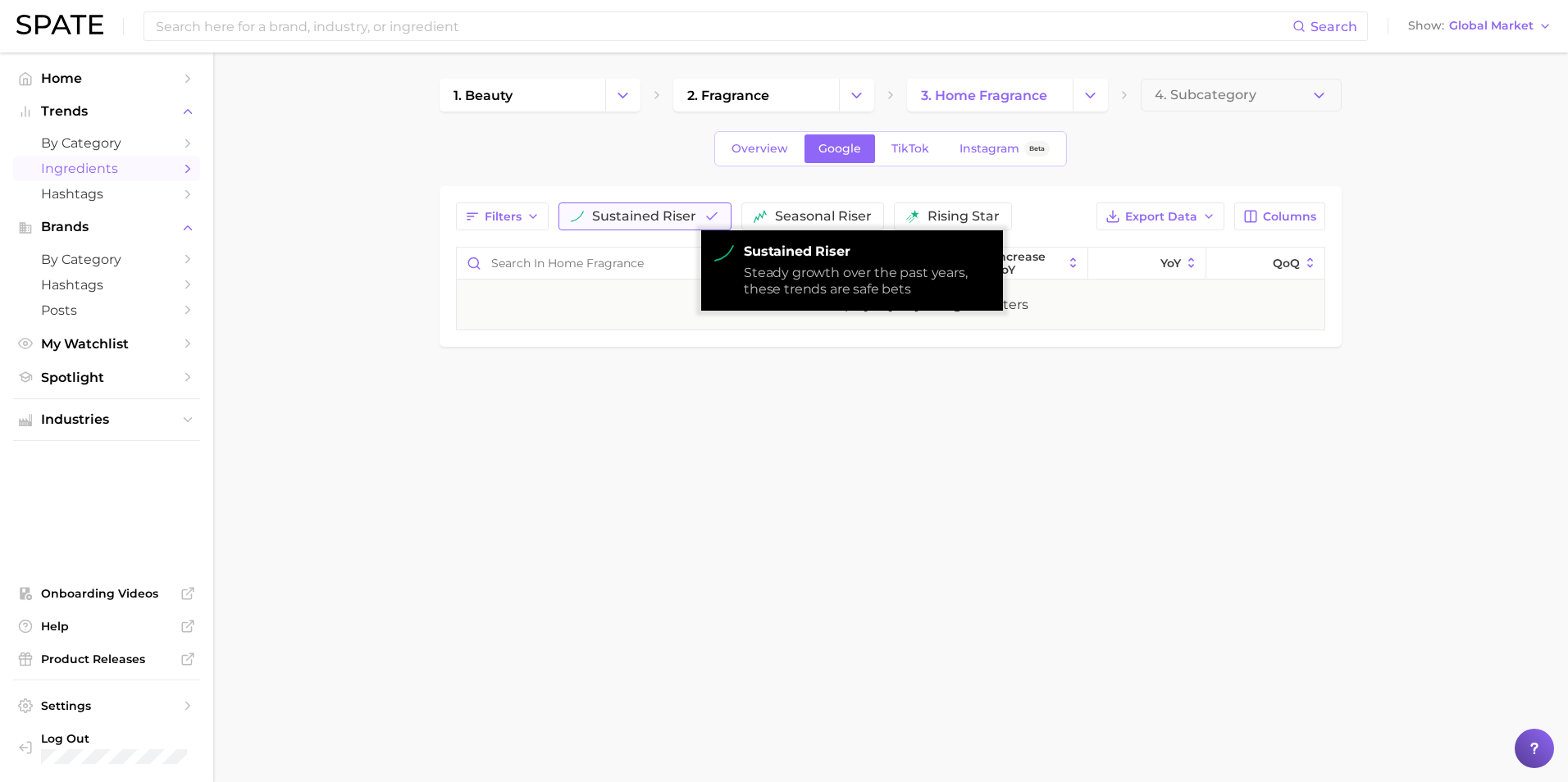
click at [638, 217] on span "sustained riser" at bounding box center [643, 216] width 104 height 13
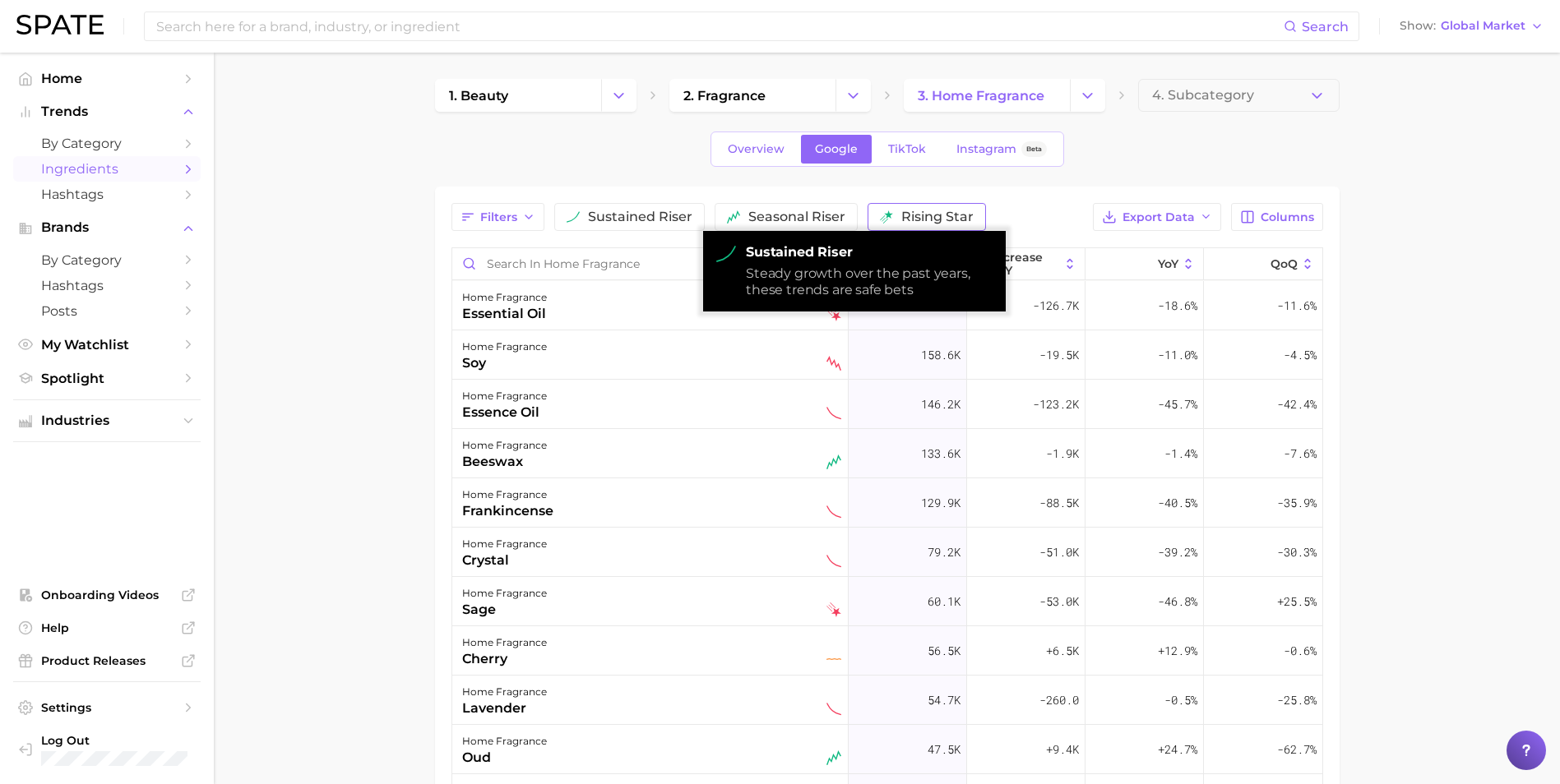
click at [942, 215] on span "rising star" at bounding box center [938, 216] width 73 height 13
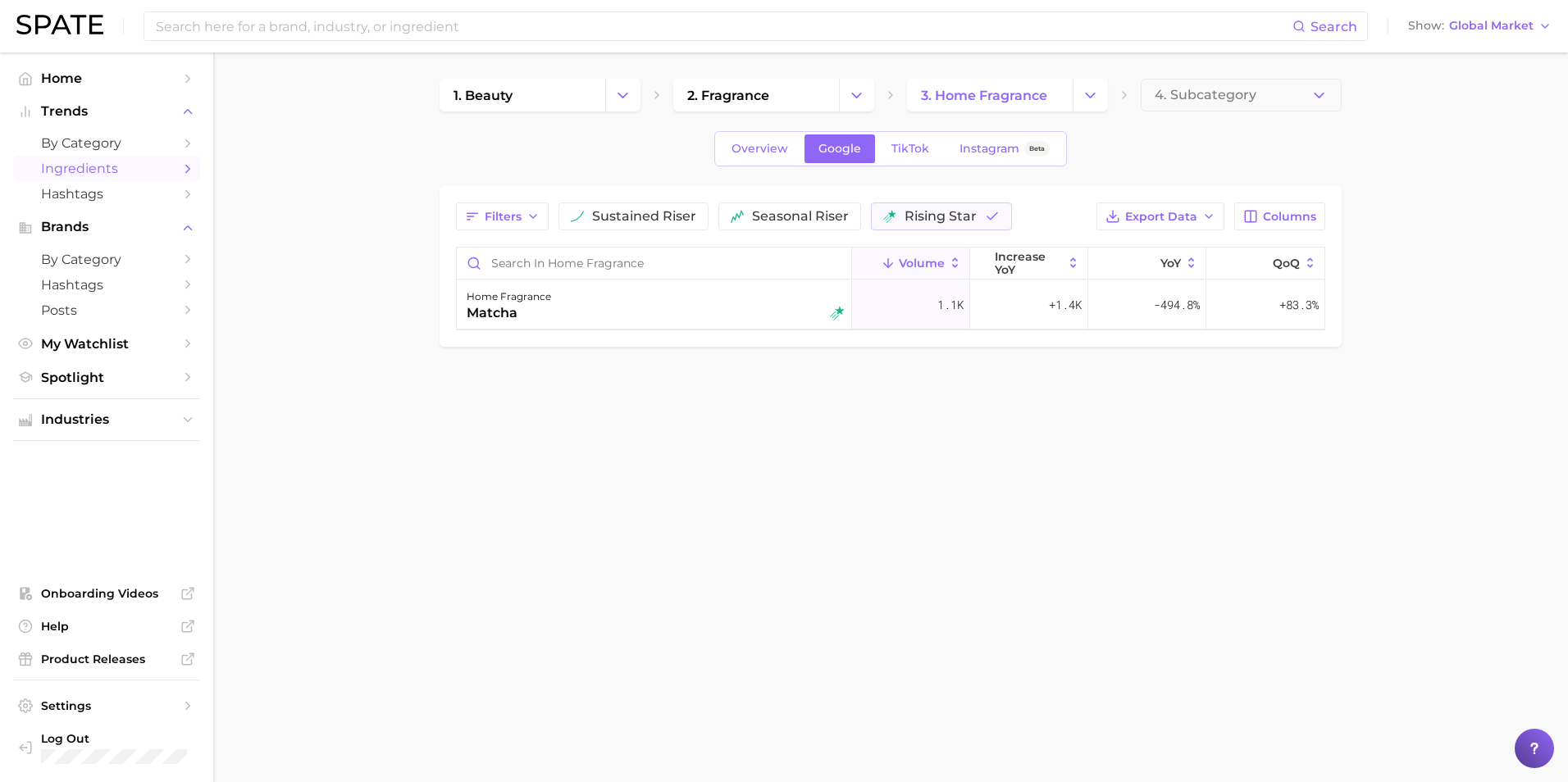
click at [396, 488] on body "Search Show Global Market Home Trends by Category Ingredients Hashtags Brands b…" at bounding box center [784, 391] width 1568 height 782
click at [816, 453] on body "Search Show Global Market Home Trends by Category Ingredients Hashtags Brands b…" at bounding box center [784, 391] width 1568 height 782
click at [1286, 202] on div "Filters sustained riser seasonal riser rising star Export Data Columns Volume i…" at bounding box center [891, 266] width 902 height 161
click at [1282, 215] on span "Columns" at bounding box center [1289, 216] width 53 height 14
click at [942, 422] on main "1. beauty 2. fragrance 3. home fragrance 4. Subcategory Overview Google TikTok …" at bounding box center [891, 240] width 1355 height 376
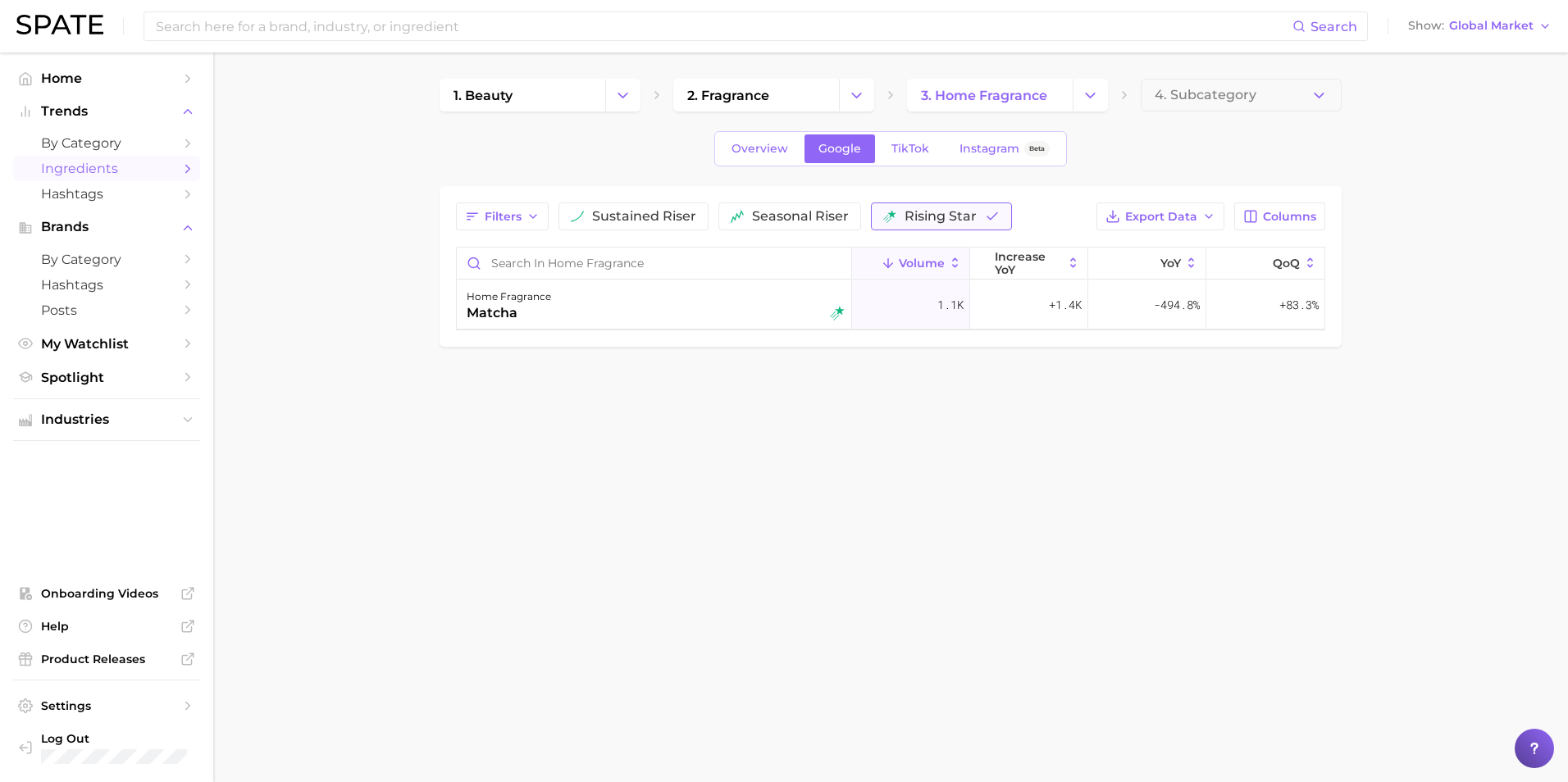
click at [942, 230] on button "rising star" at bounding box center [942, 216] width 141 height 28
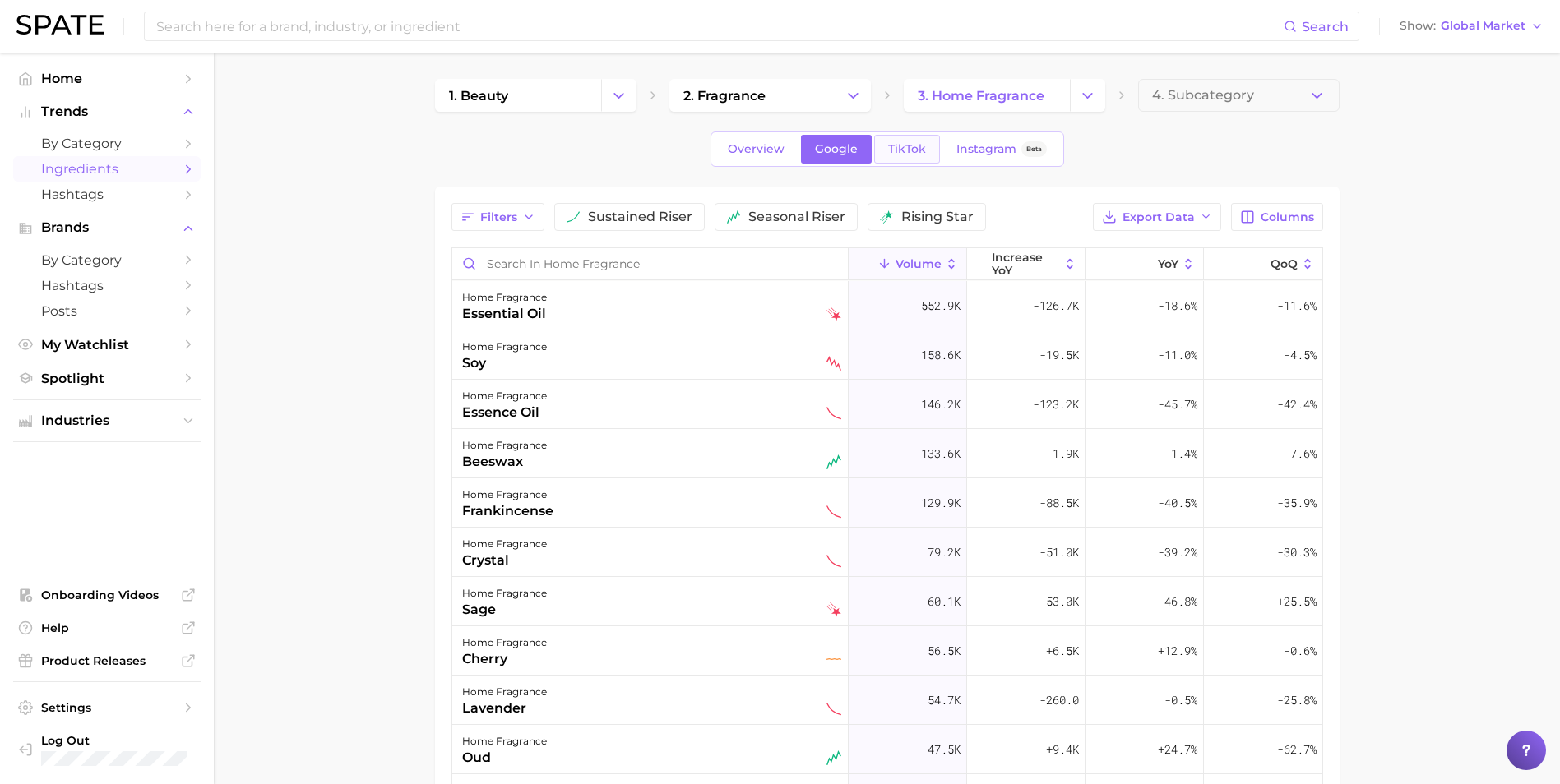
click at [909, 149] on span "TikTok" at bounding box center [907, 150] width 38 height 14
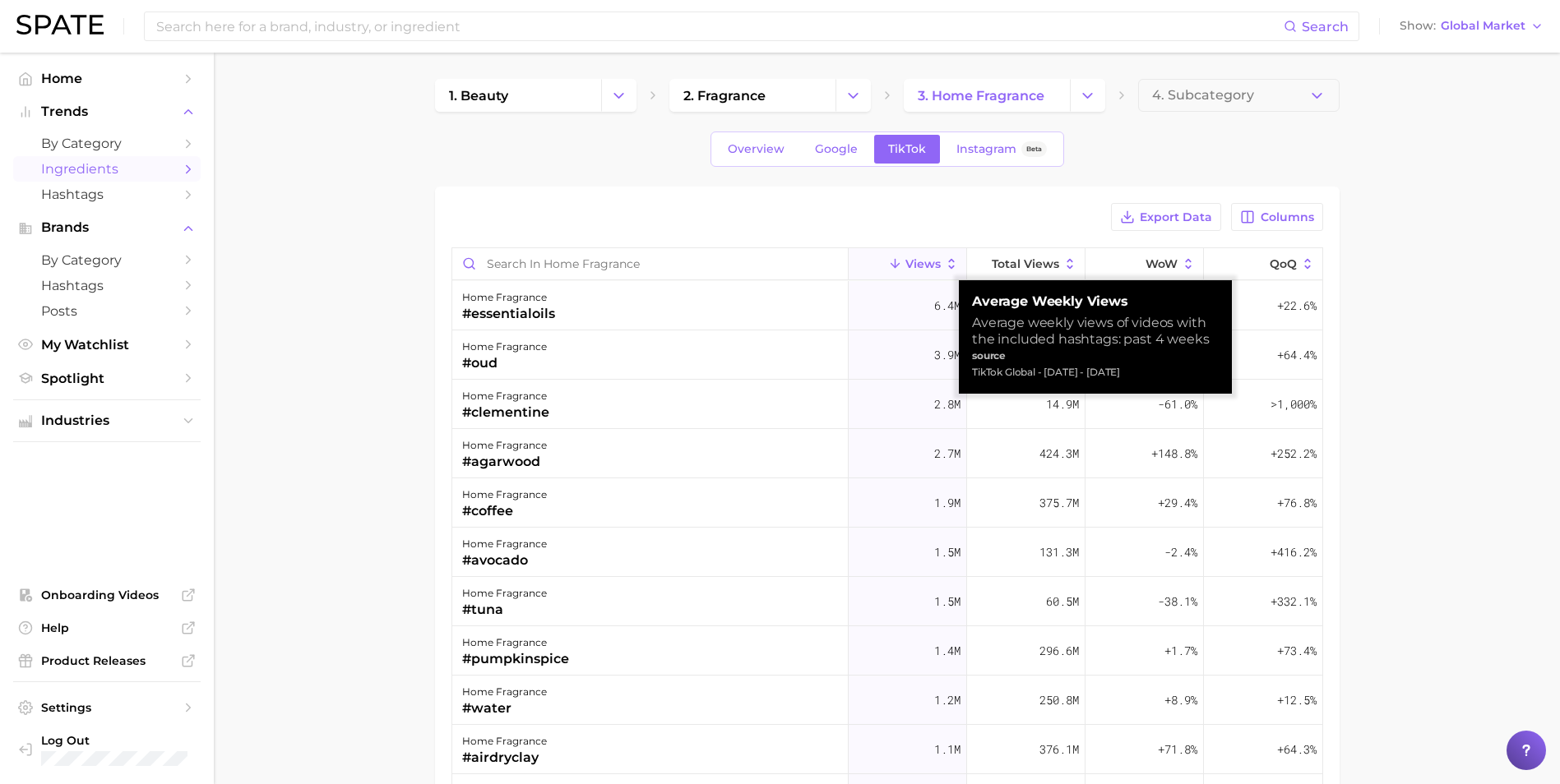
click at [1389, 281] on main "1. beauty 2. fragrance 3. home fragrance 4. Subcategory Overview Google TikTok …" at bounding box center [887, 592] width 1346 height 1078
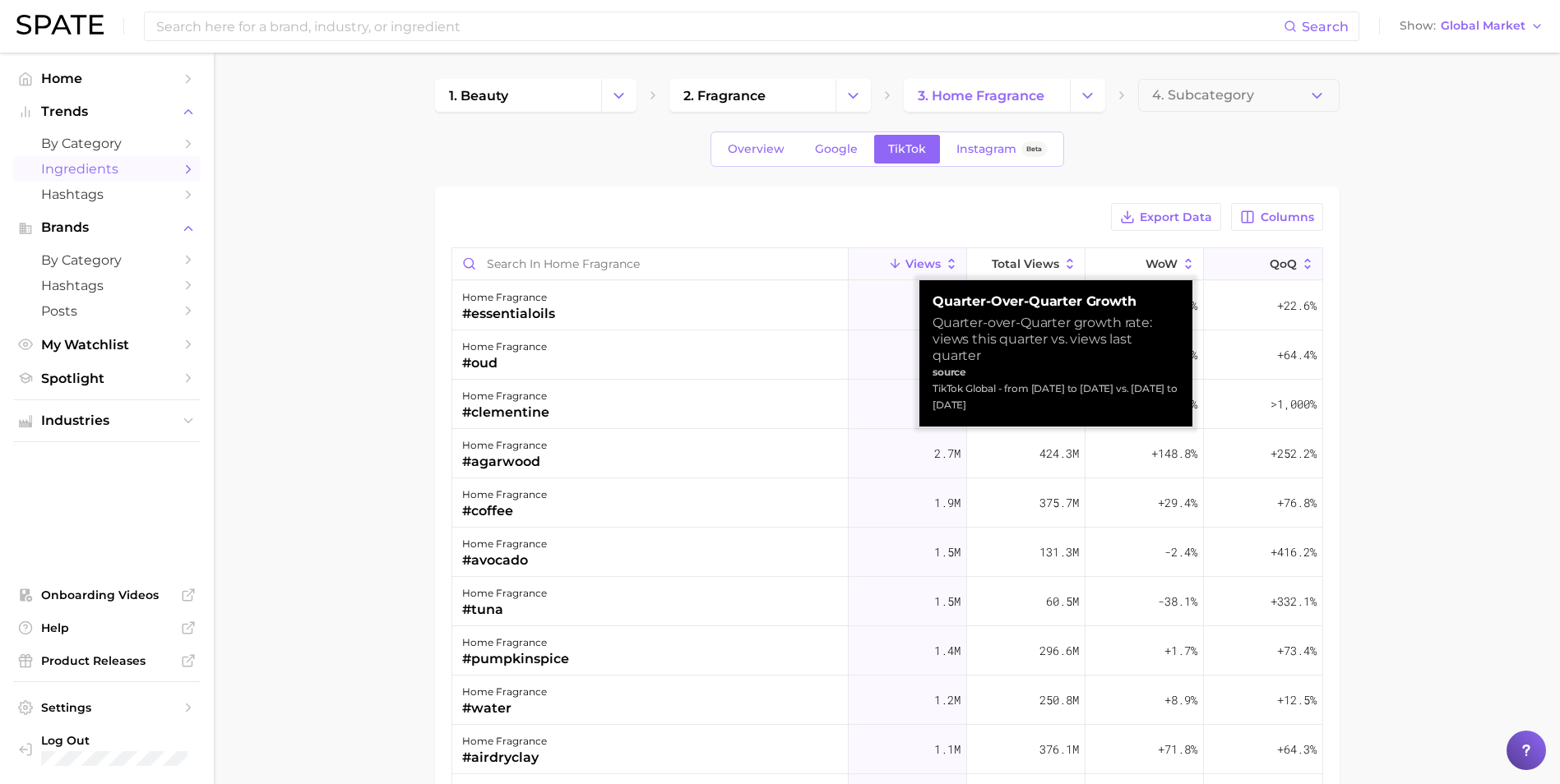
click at [1269, 268] on span "QoQ" at bounding box center [1282, 263] width 27 height 13
click at [1271, 268] on span "QoQ" at bounding box center [1282, 263] width 27 height 13
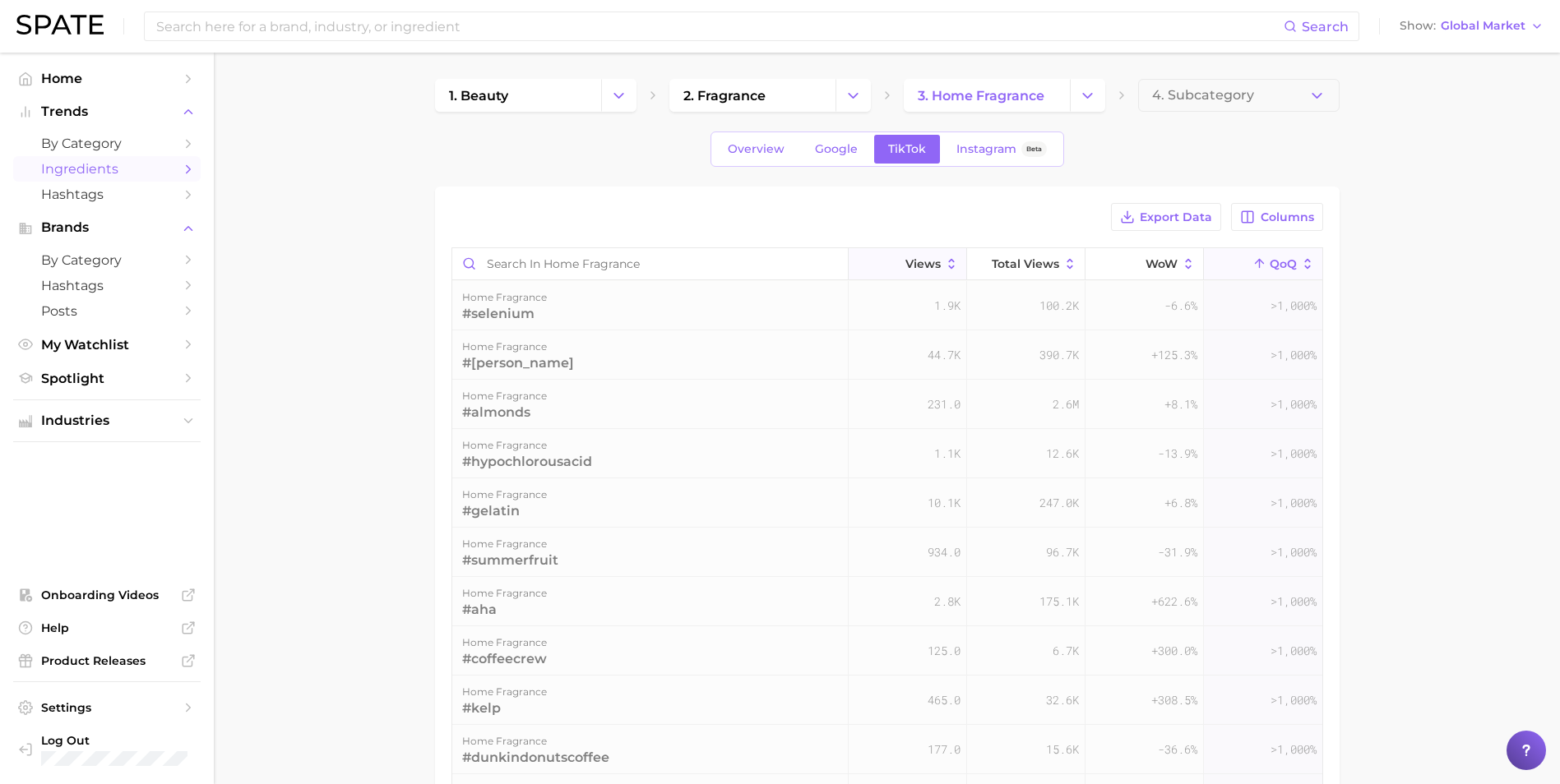
click at [913, 254] on button "Views" at bounding box center [907, 264] width 118 height 32
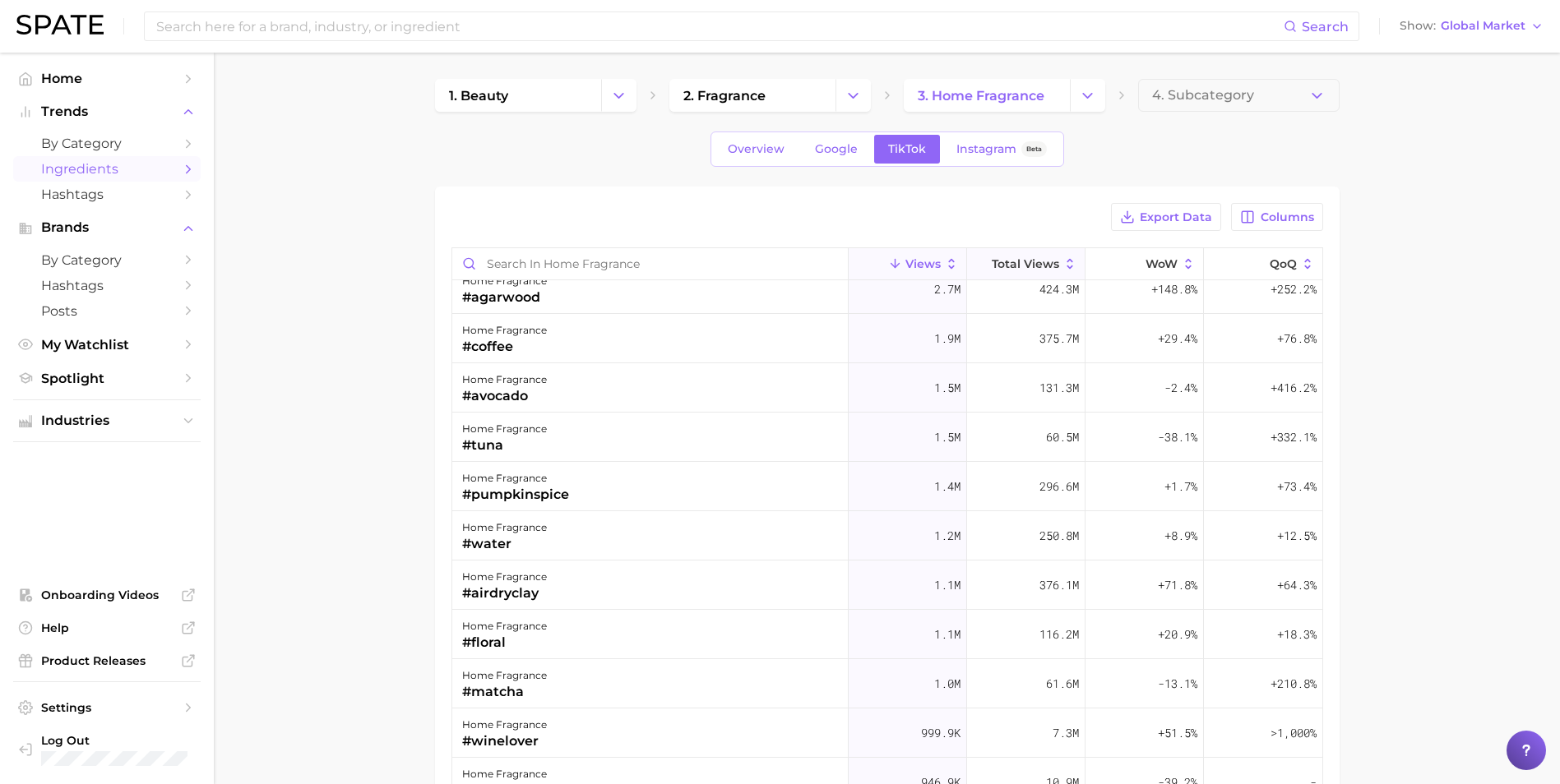
click at [1011, 264] on span "Total Views" at bounding box center [1025, 263] width 67 height 13
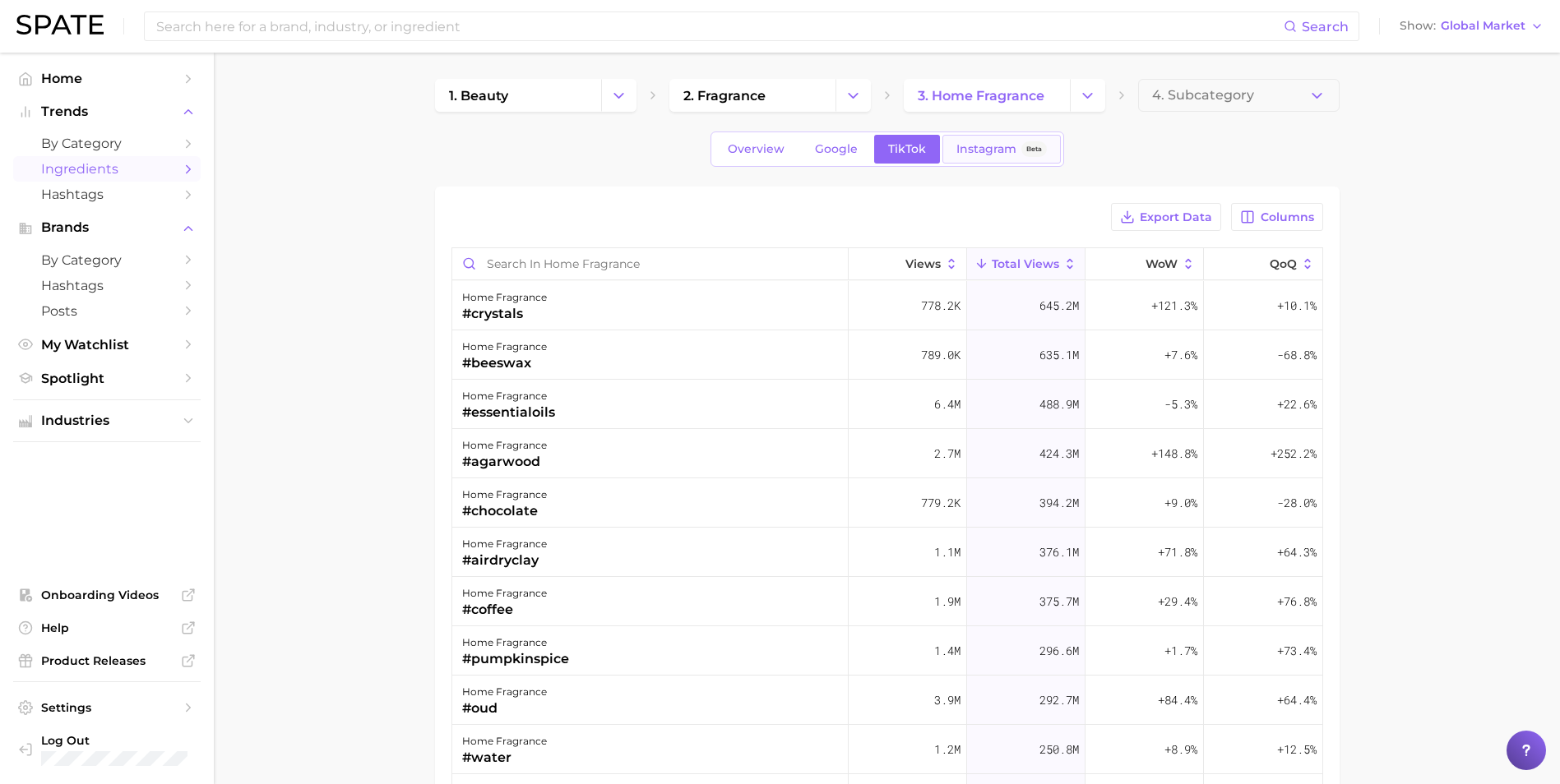
click at [986, 143] on span "Instagram" at bounding box center [987, 150] width 60 height 14
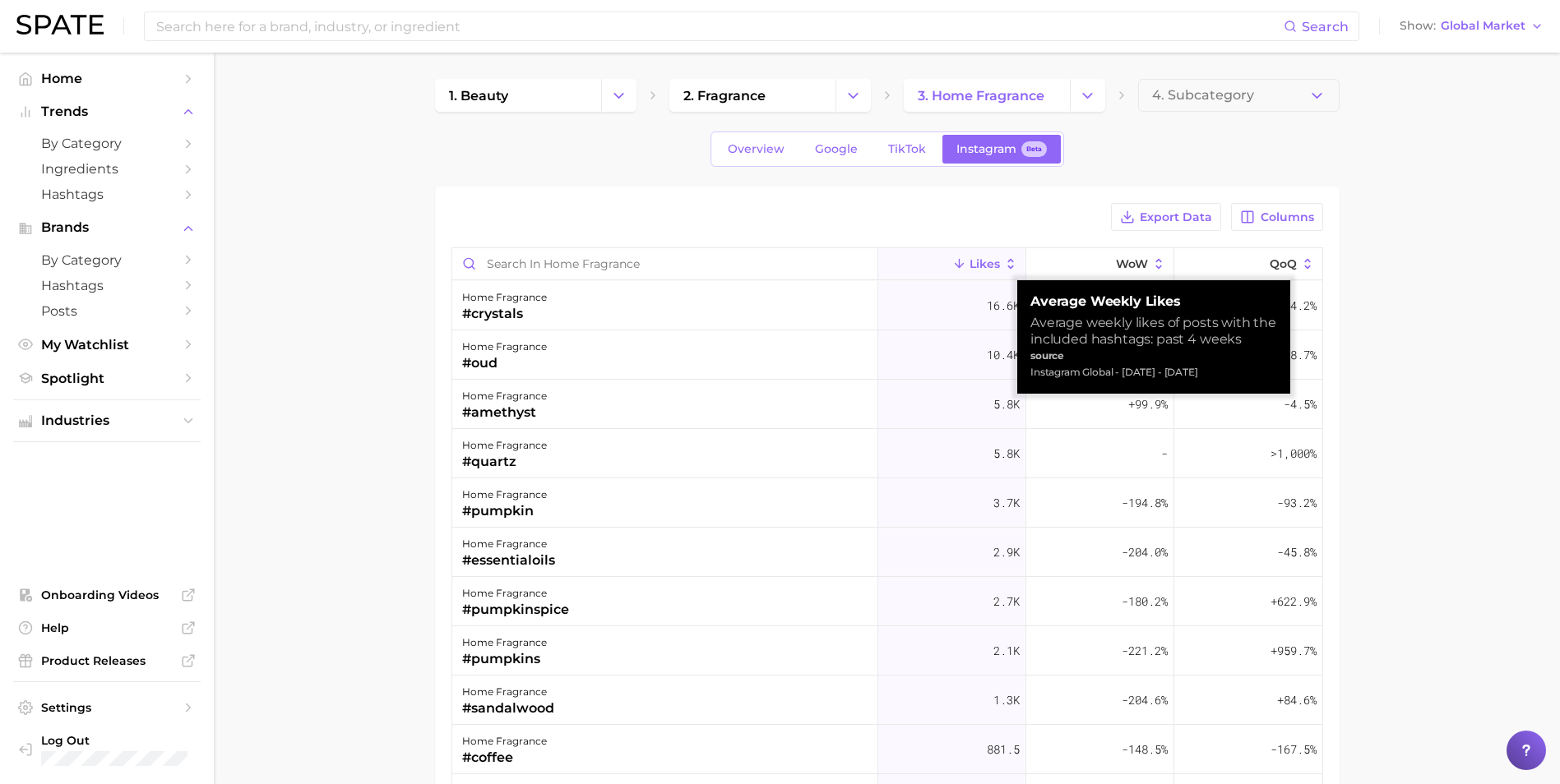
click at [970, 259] on span "Likes" at bounding box center [985, 263] width 31 height 13
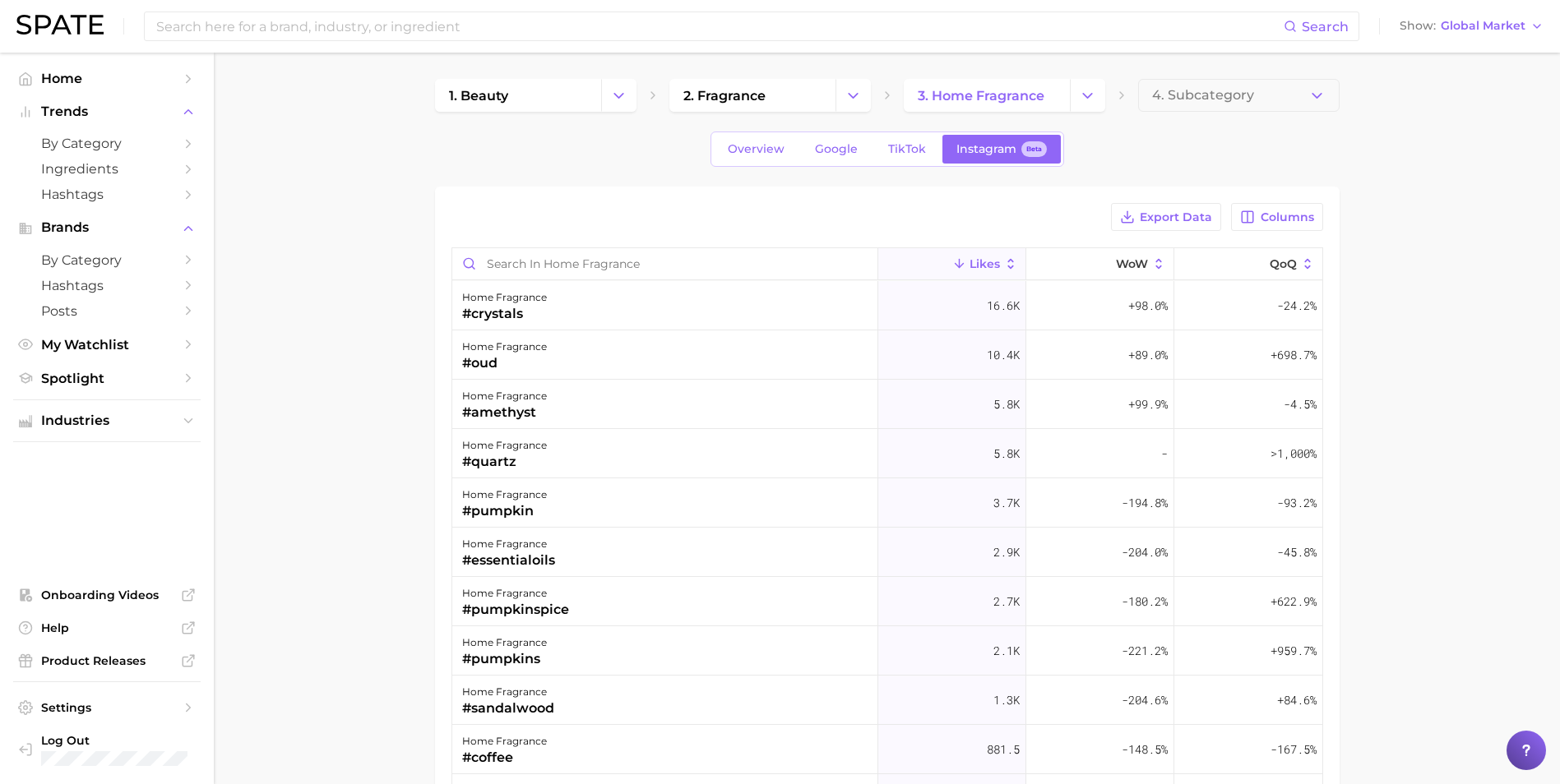
click at [325, 398] on main "1. beauty 2. fragrance 3. home fragrance 4. Subcategory Overview Google TikTok …" at bounding box center [887, 592] width 1346 height 1078
click at [1253, 257] on icon at bounding box center [1260, 263] width 15 height 15
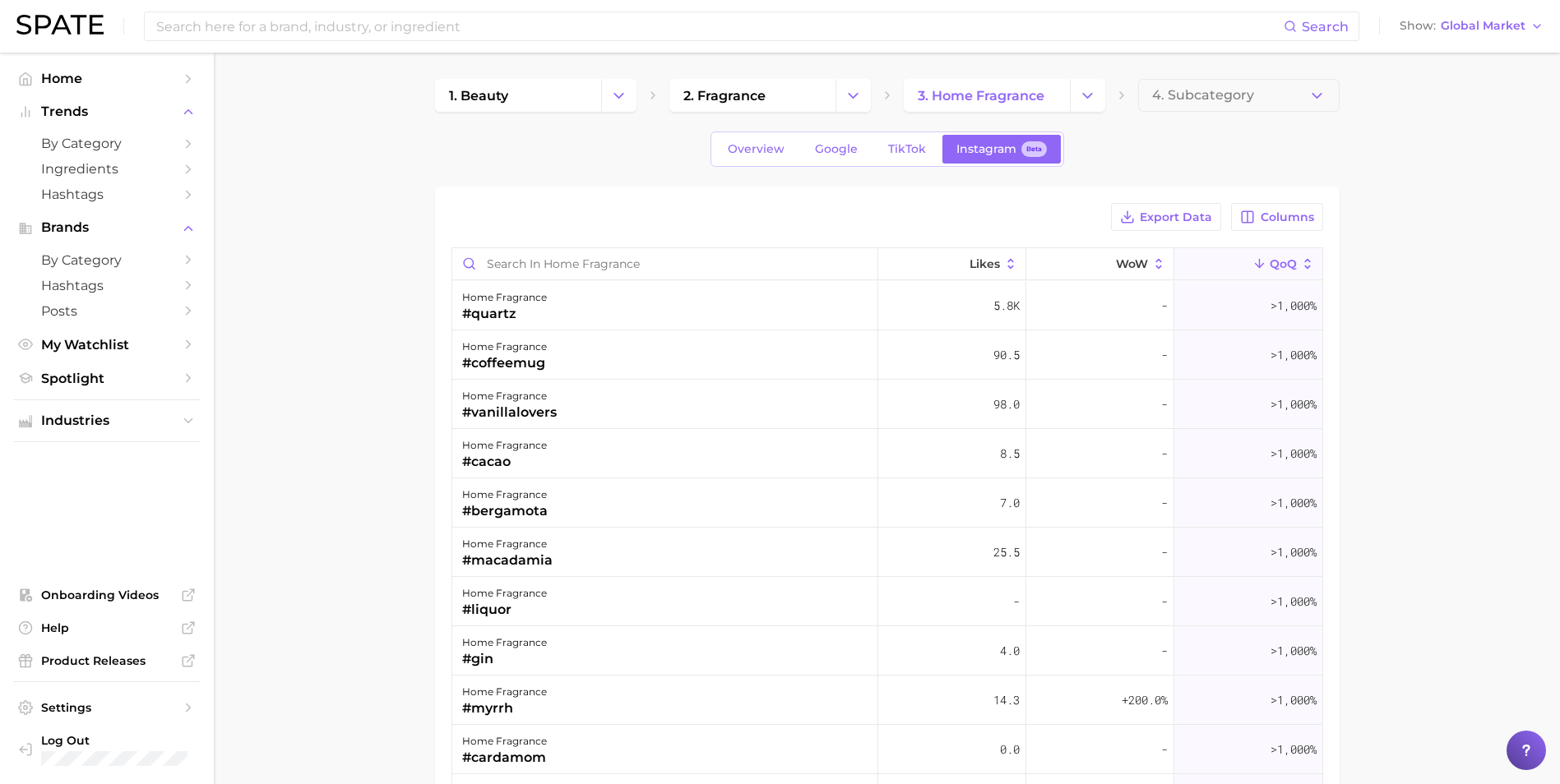
click at [360, 417] on main "1. beauty 2. fragrance 3. home fragrance 4. Subcategory Overview Google TikTok …" at bounding box center [887, 592] width 1346 height 1078
click at [1261, 210] on span "Columns" at bounding box center [1287, 217] width 53 height 14
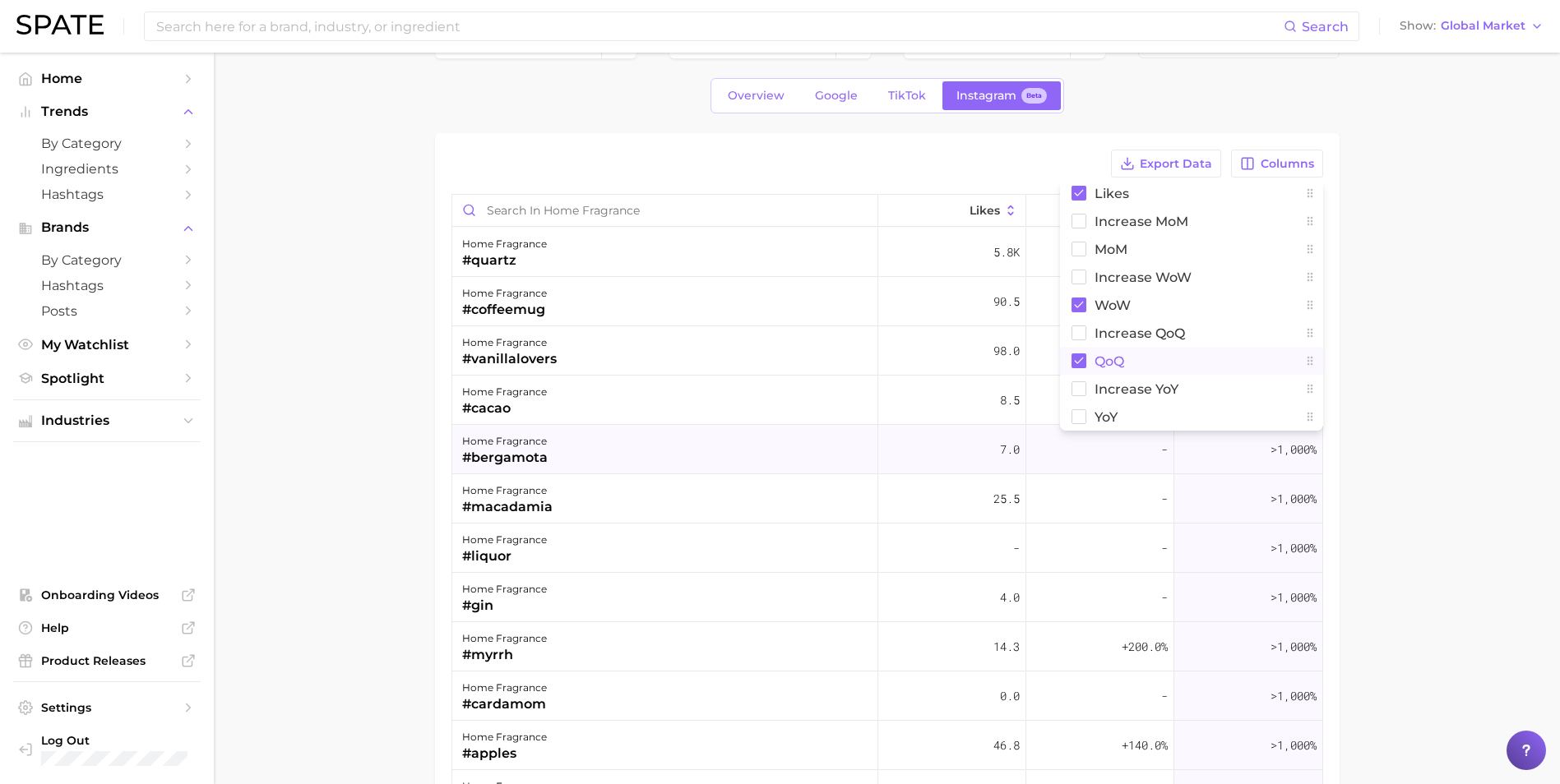
scroll to position [82, 0]
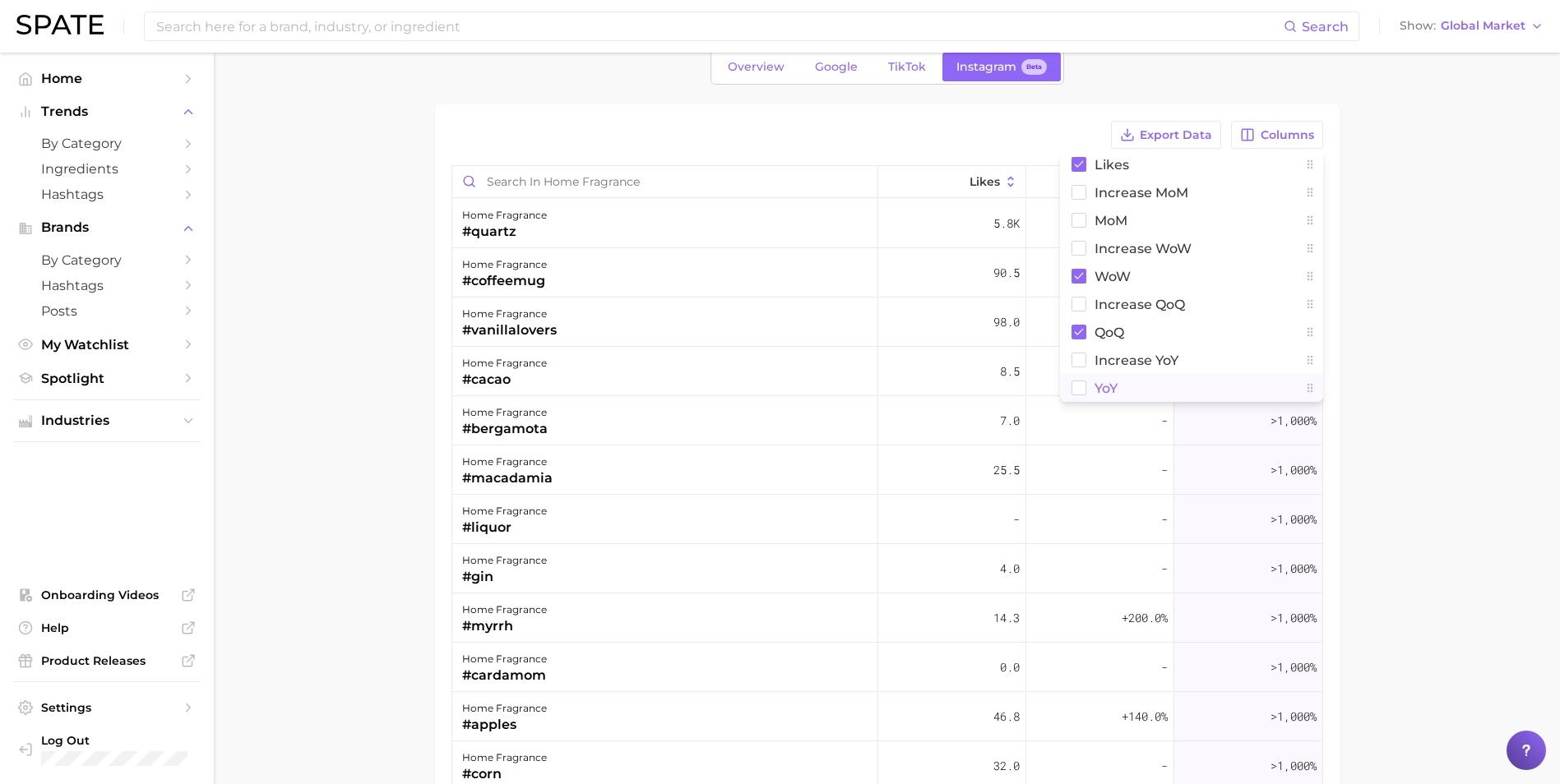
click at [1106, 389] on span "YoY" at bounding box center [1106, 388] width 23 height 14
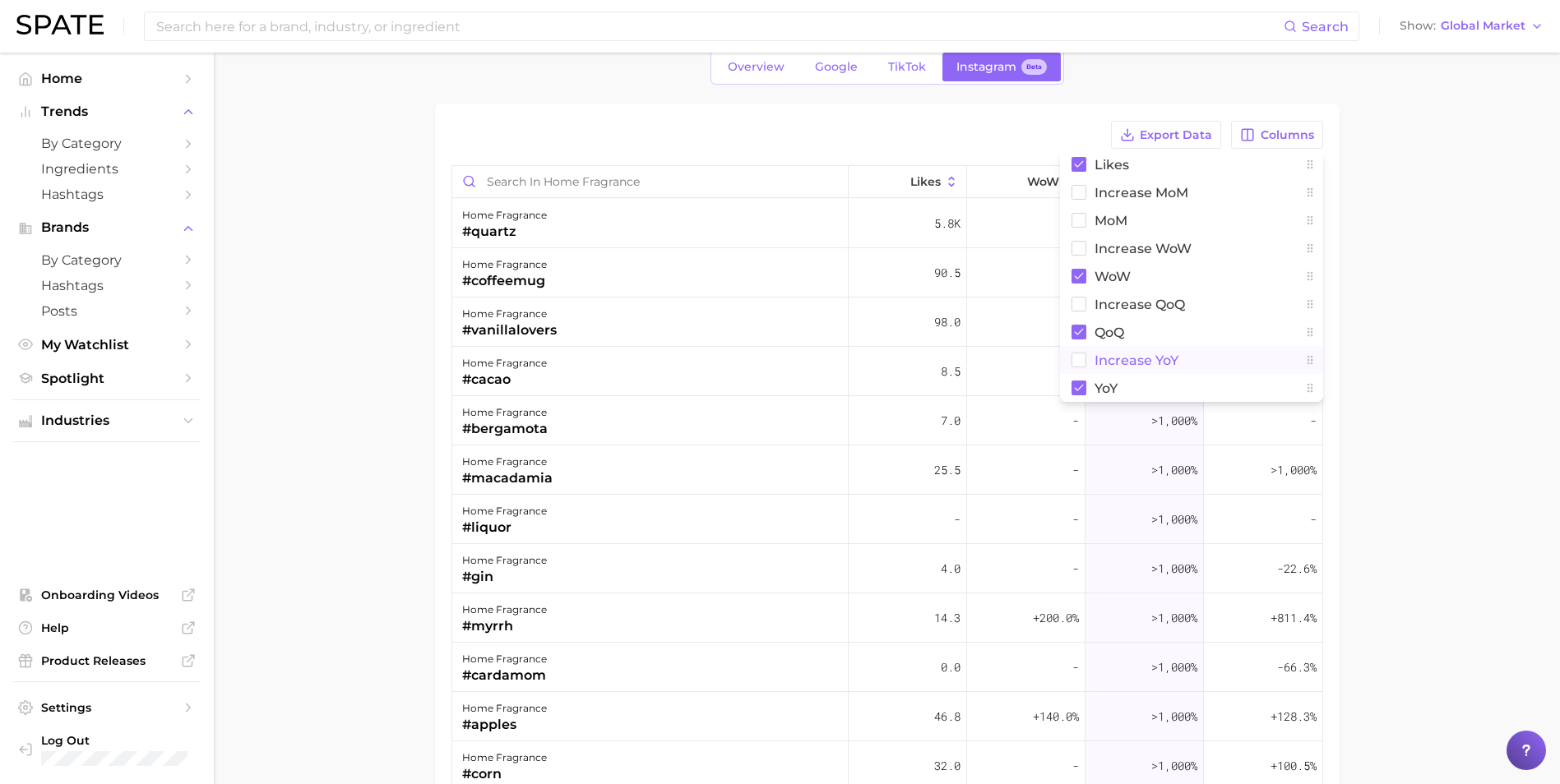
click at [1119, 366] on span "Increase YoY" at bounding box center [1136, 360] width 84 height 14
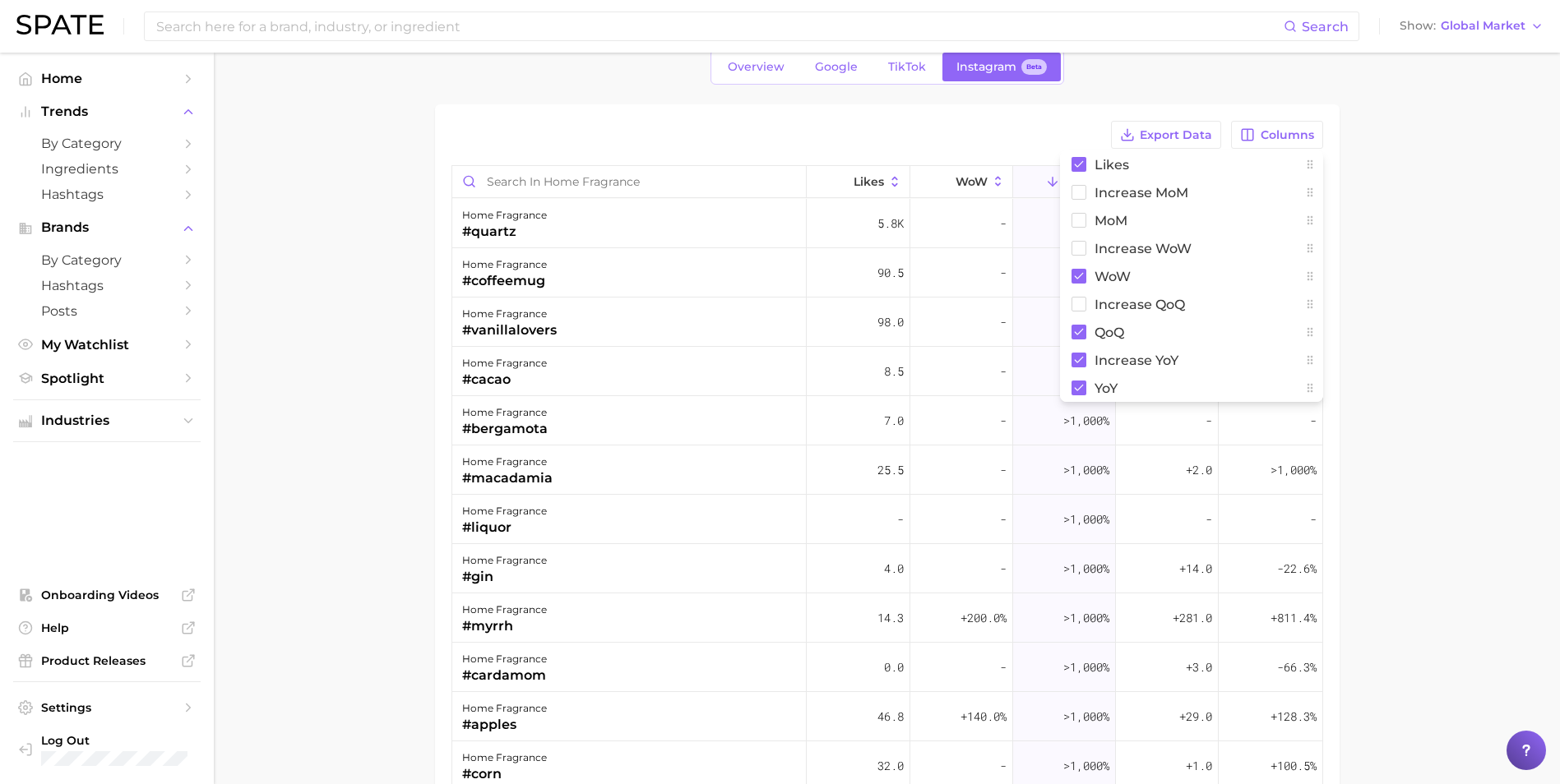
click at [1395, 298] on main "1. beauty 2. fragrance 3. home fragrance 4. Subcategory Overview Google TikTok …" at bounding box center [887, 509] width 1346 height 1078
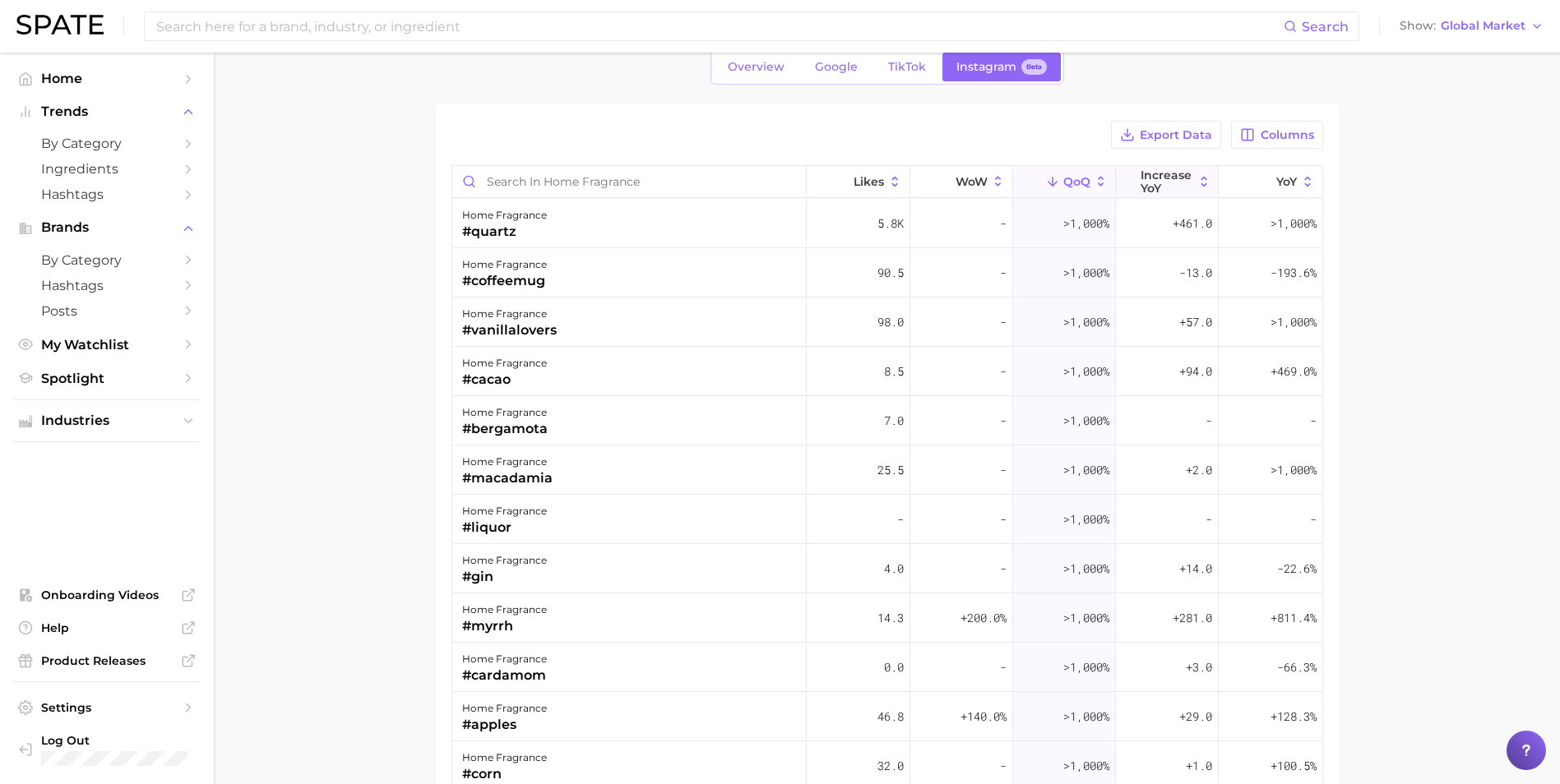
click at [1164, 173] on span "Increase YoY" at bounding box center [1167, 182] width 53 height 26
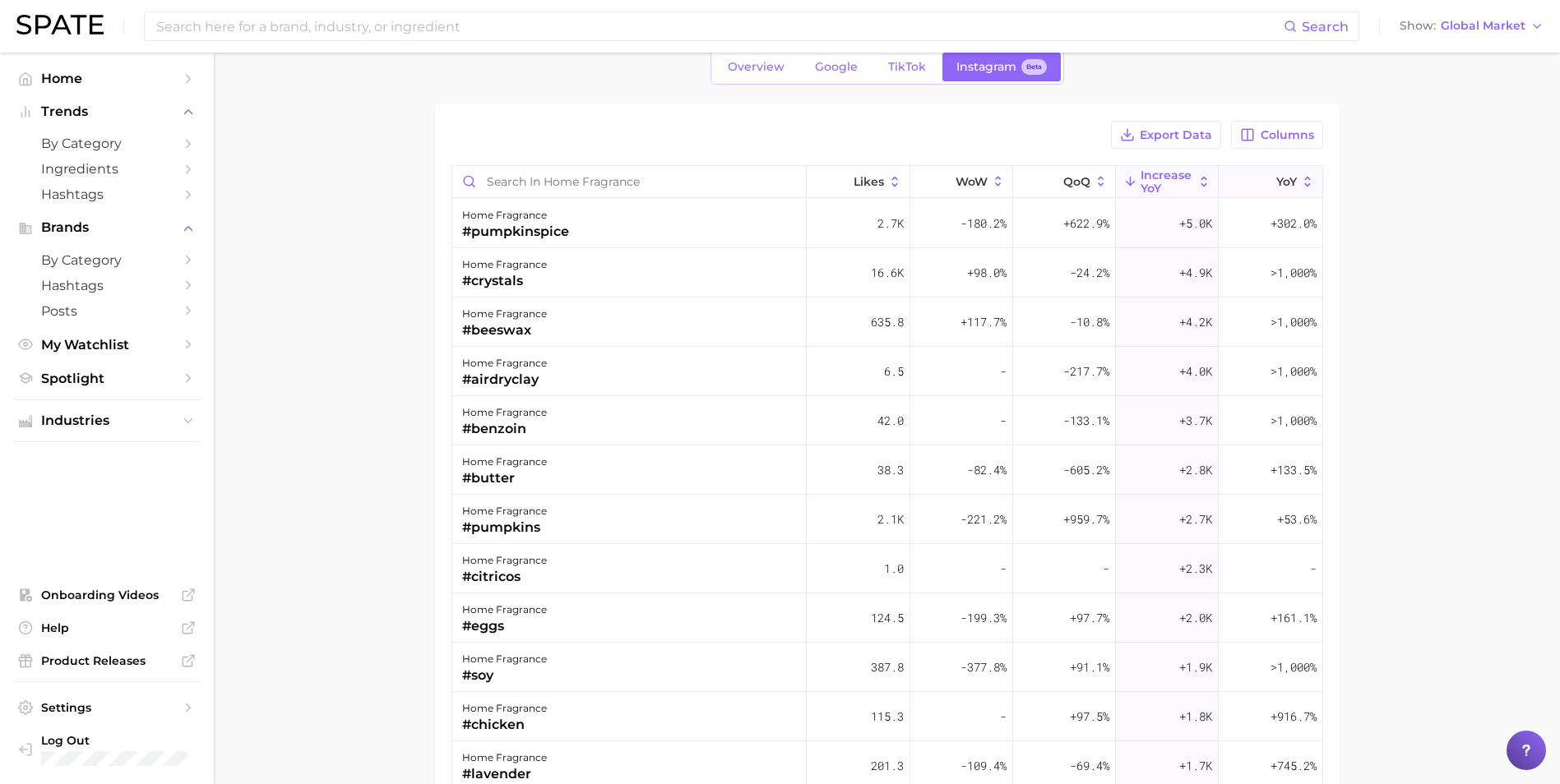
click at [1276, 183] on span "YoY" at bounding box center [1286, 181] width 20 height 13
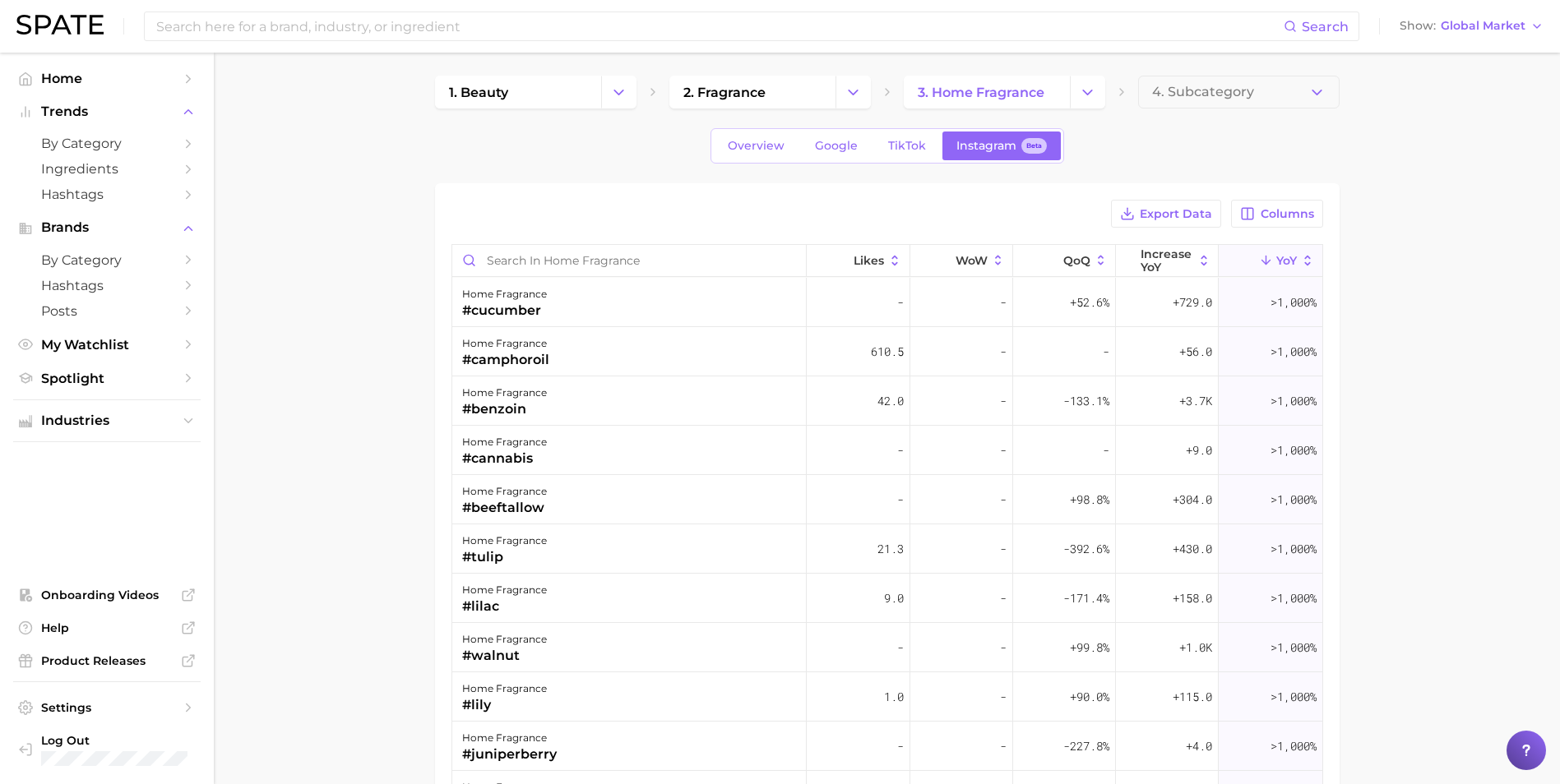
scroll to position [0, 0]
click at [71, 194] on span "Hashtags" at bounding box center [107, 194] width 131 height 16
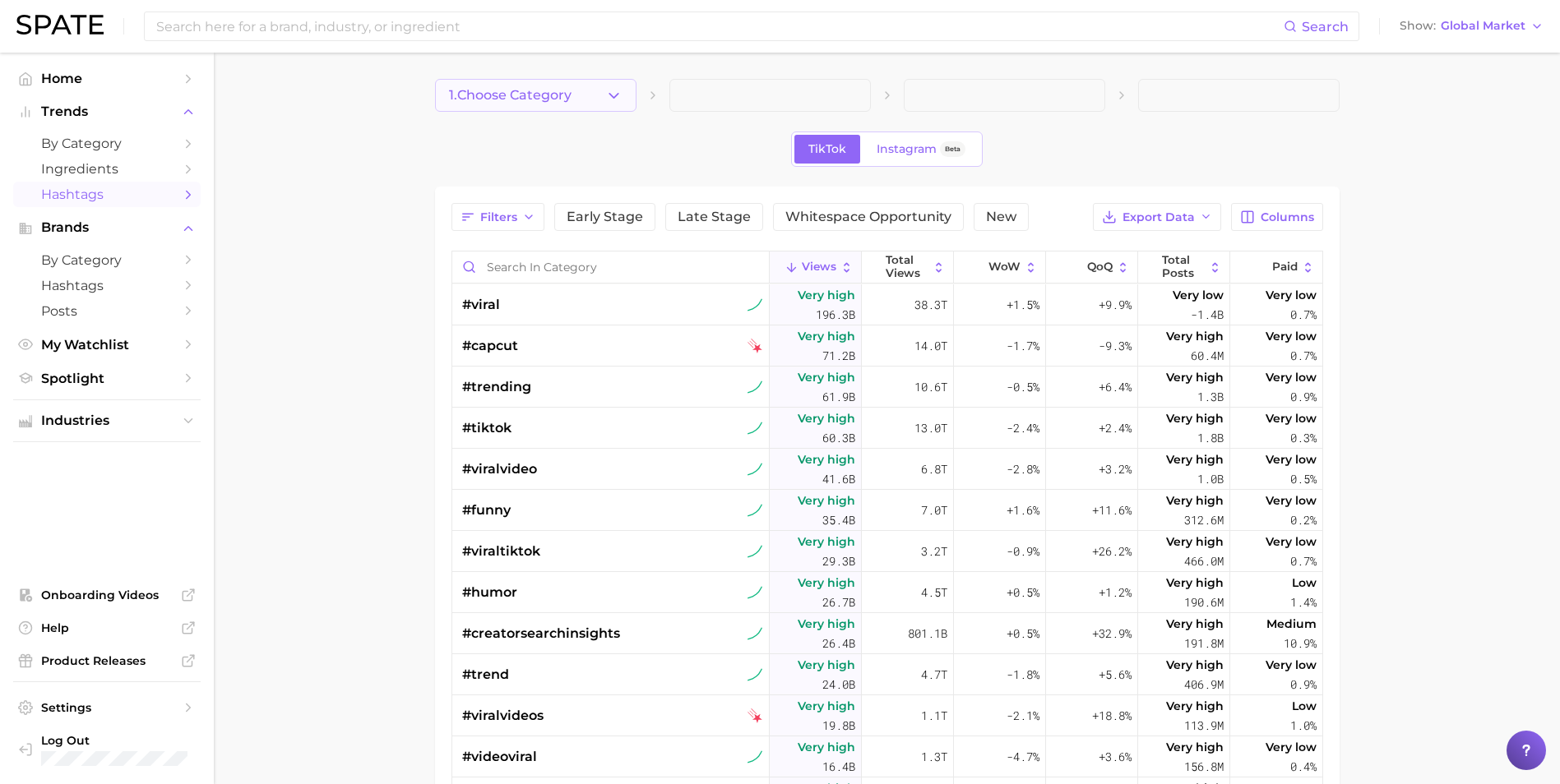
click at [519, 87] on button "1. Choose Category" at bounding box center [536, 95] width 201 height 33
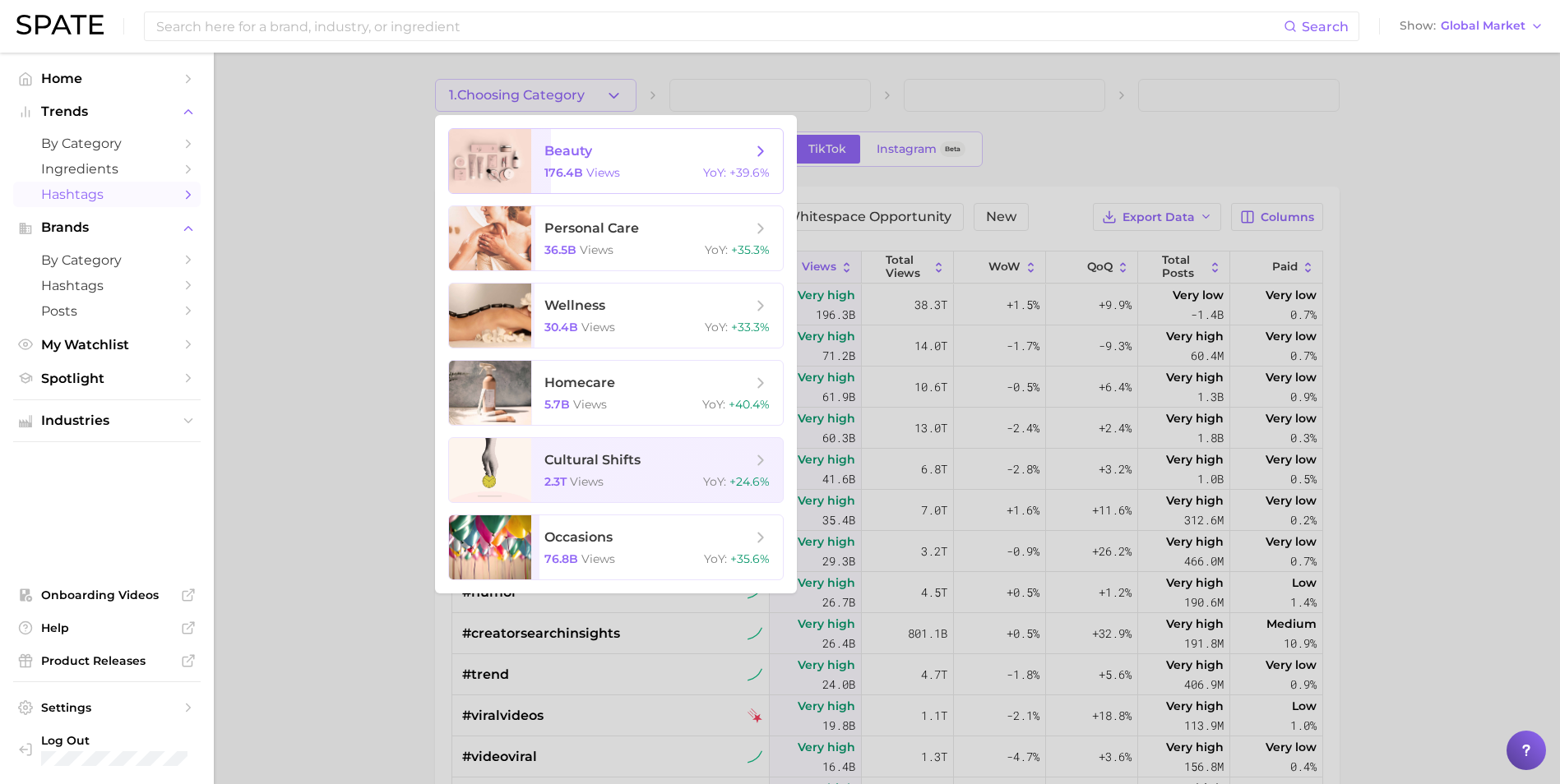
click at [590, 157] on span "beauty" at bounding box center [568, 150] width 47 height 16
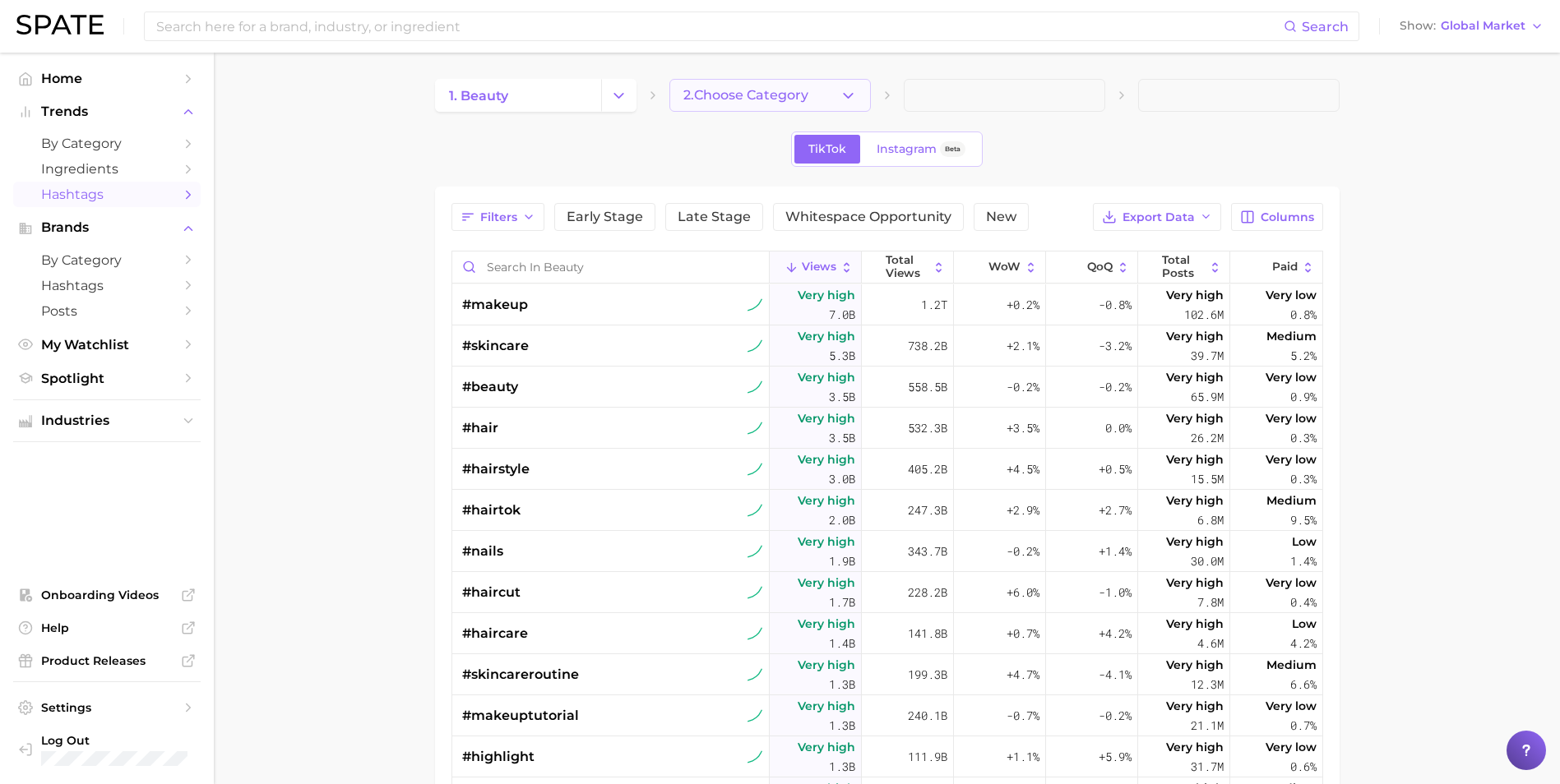
click at [725, 110] on button "2. Choose Category" at bounding box center [770, 95] width 201 height 33
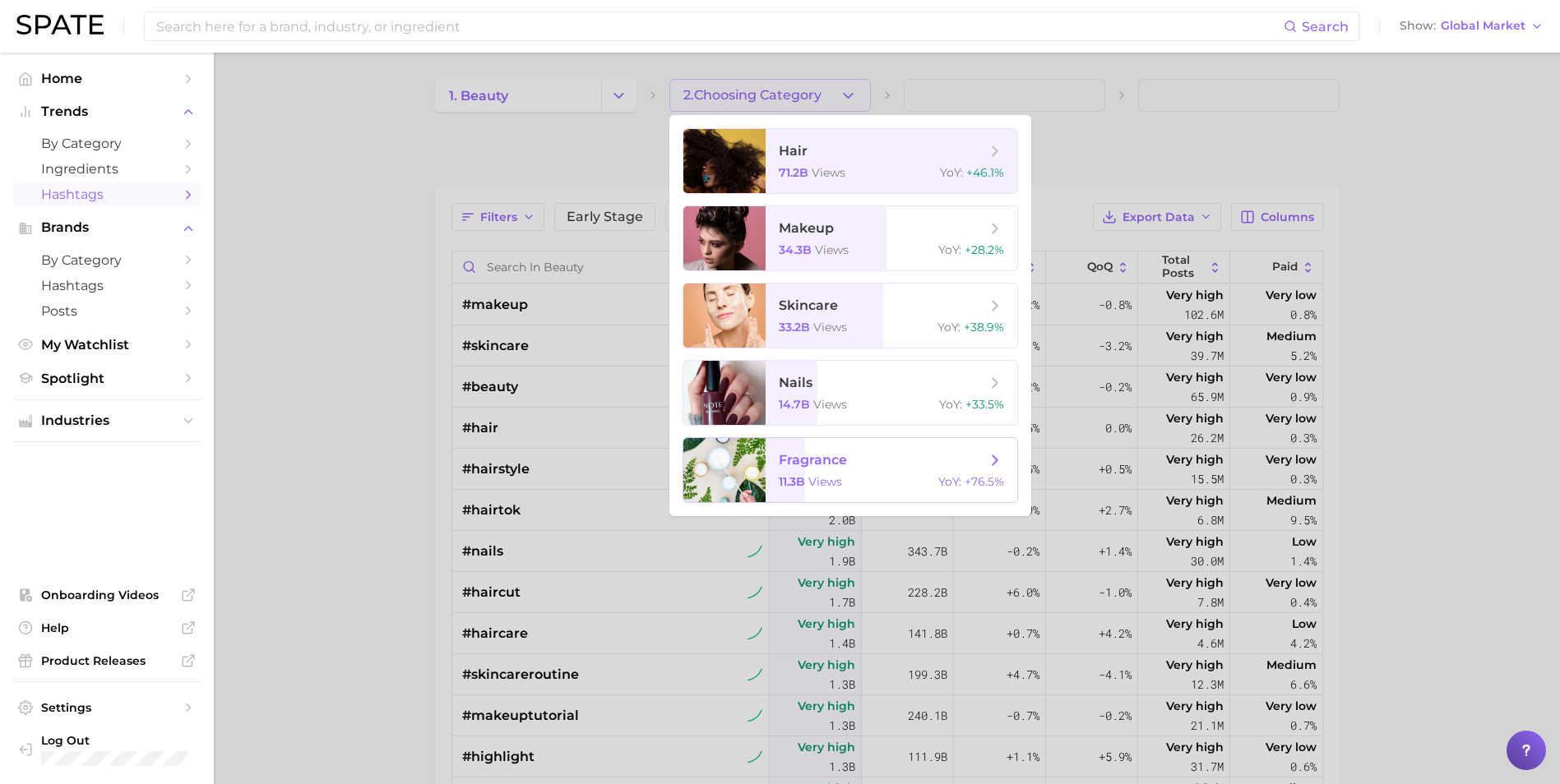
click at [836, 466] on span "fragrance" at bounding box center [813, 460] width 68 height 16
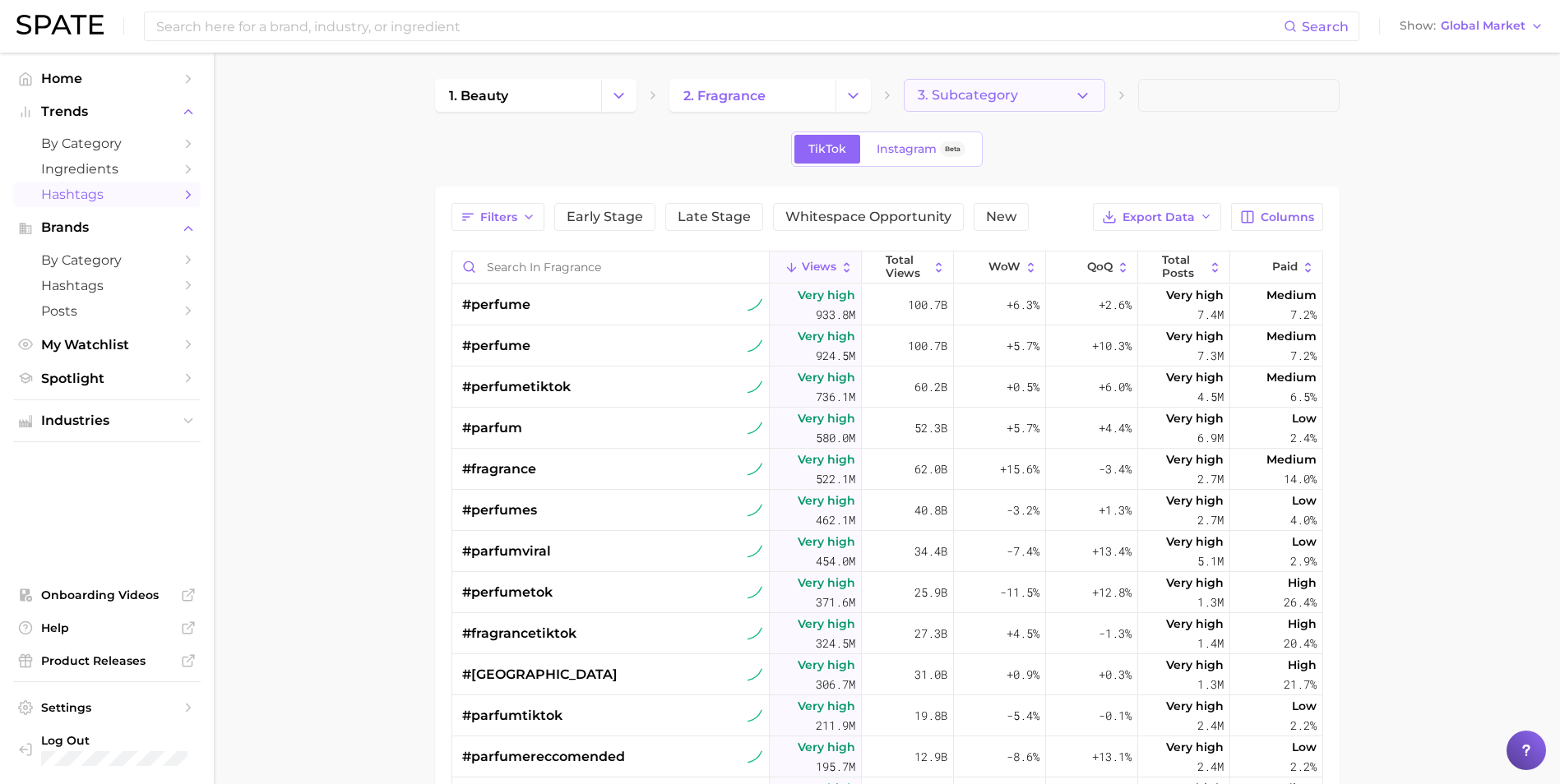
click at [1008, 95] on span "3. Subcategory" at bounding box center [967, 95] width 101 height 15
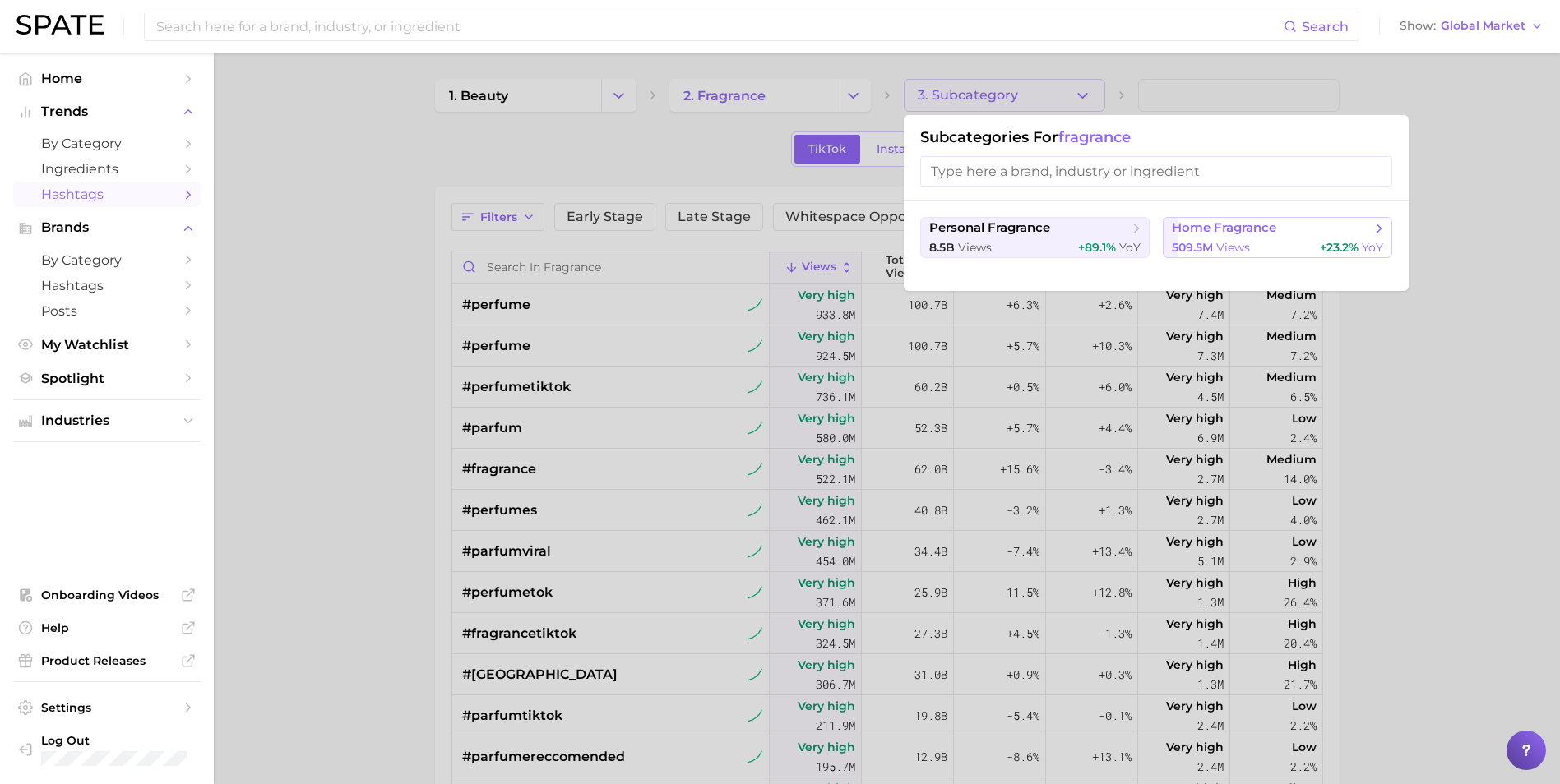
click at [1266, 248] on div "509.5m views +23.2% YoY" at bounding box center [1277, 248] width 211 height 16
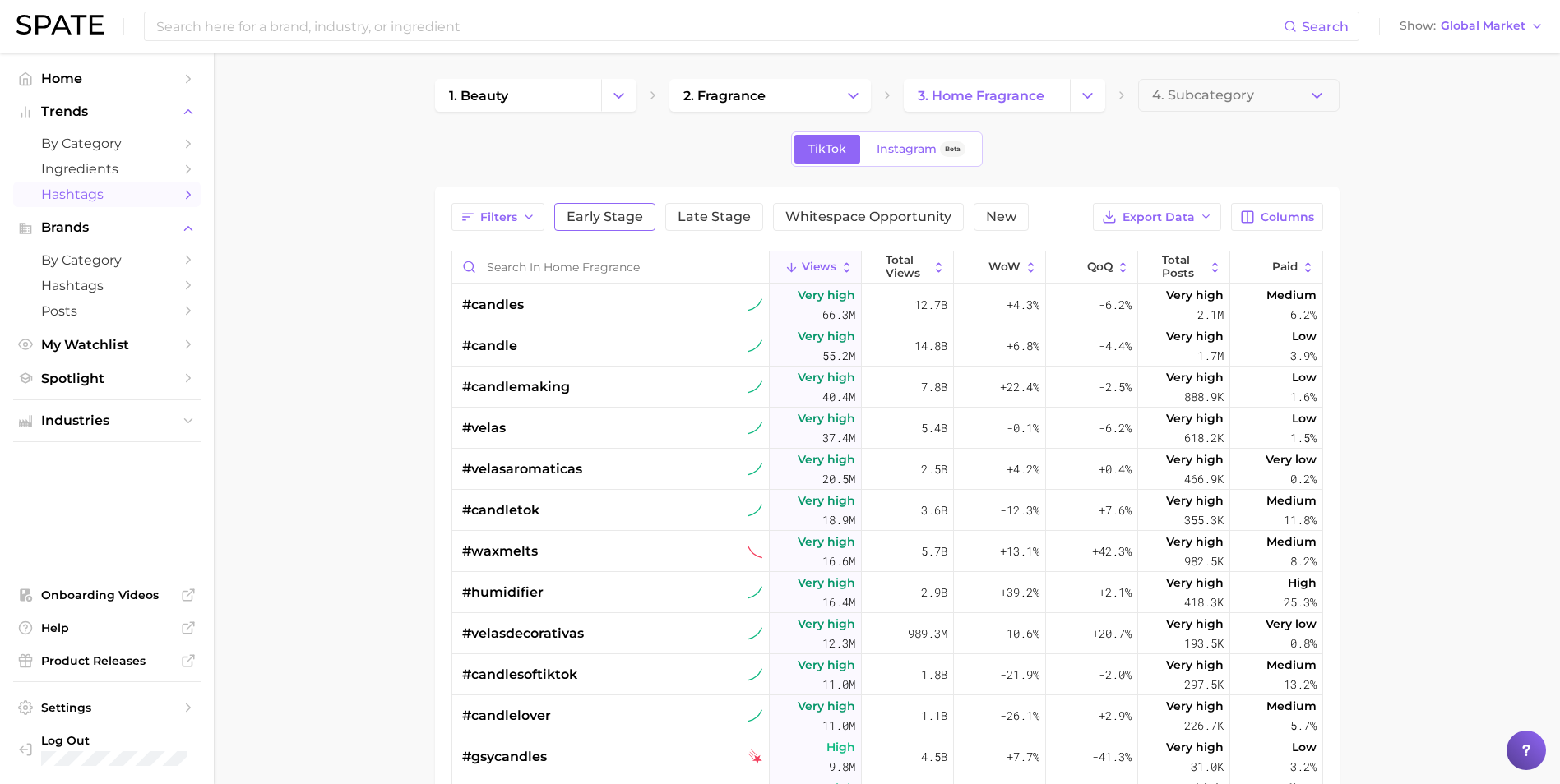
click at [613, 214] on span "Early Stage" at bounding box center [604, 216] width 76 height 13
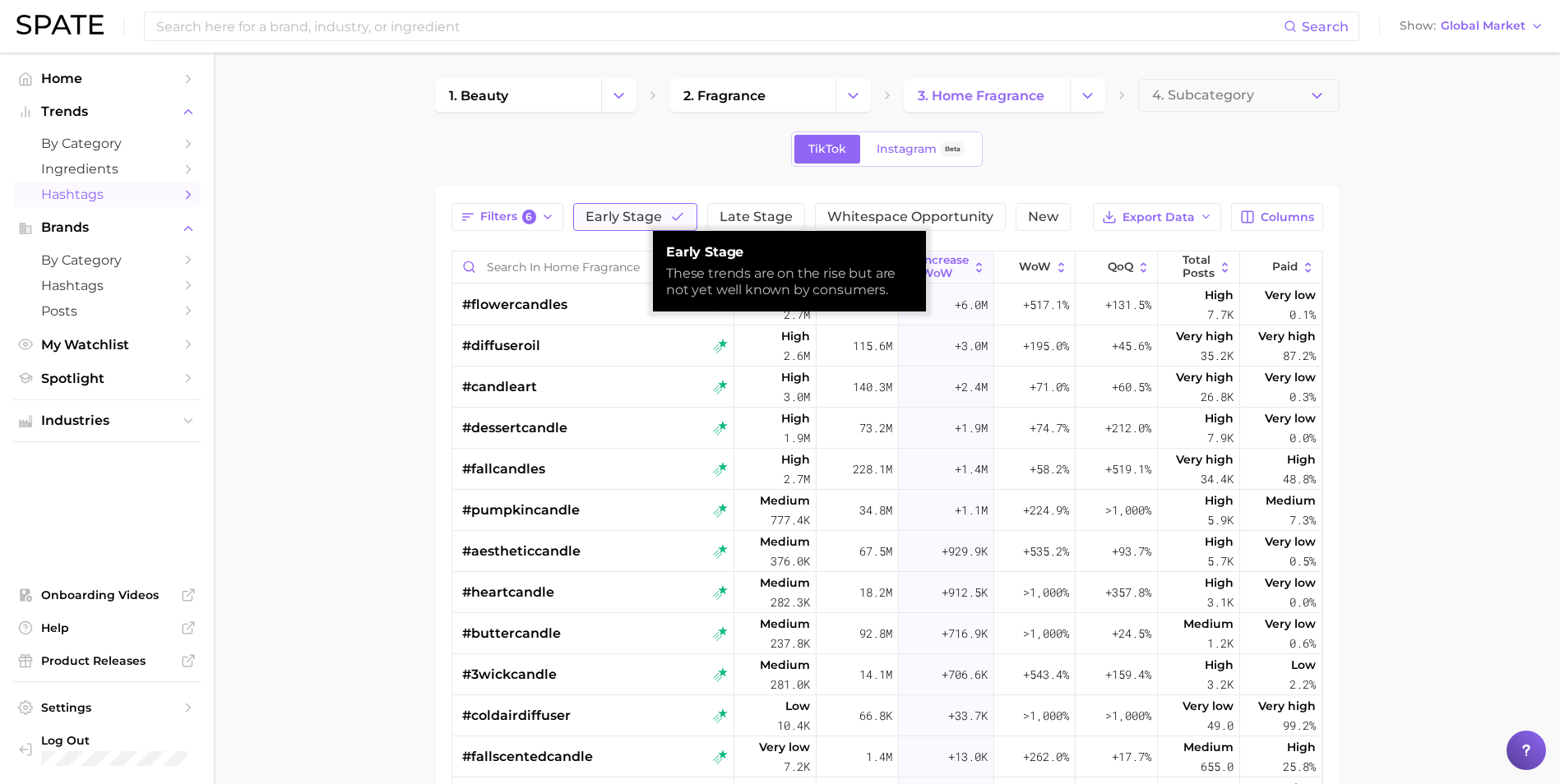
click at [613, 214] on span "Early Stage" at bounding box center [623, 216] width 76 height 13
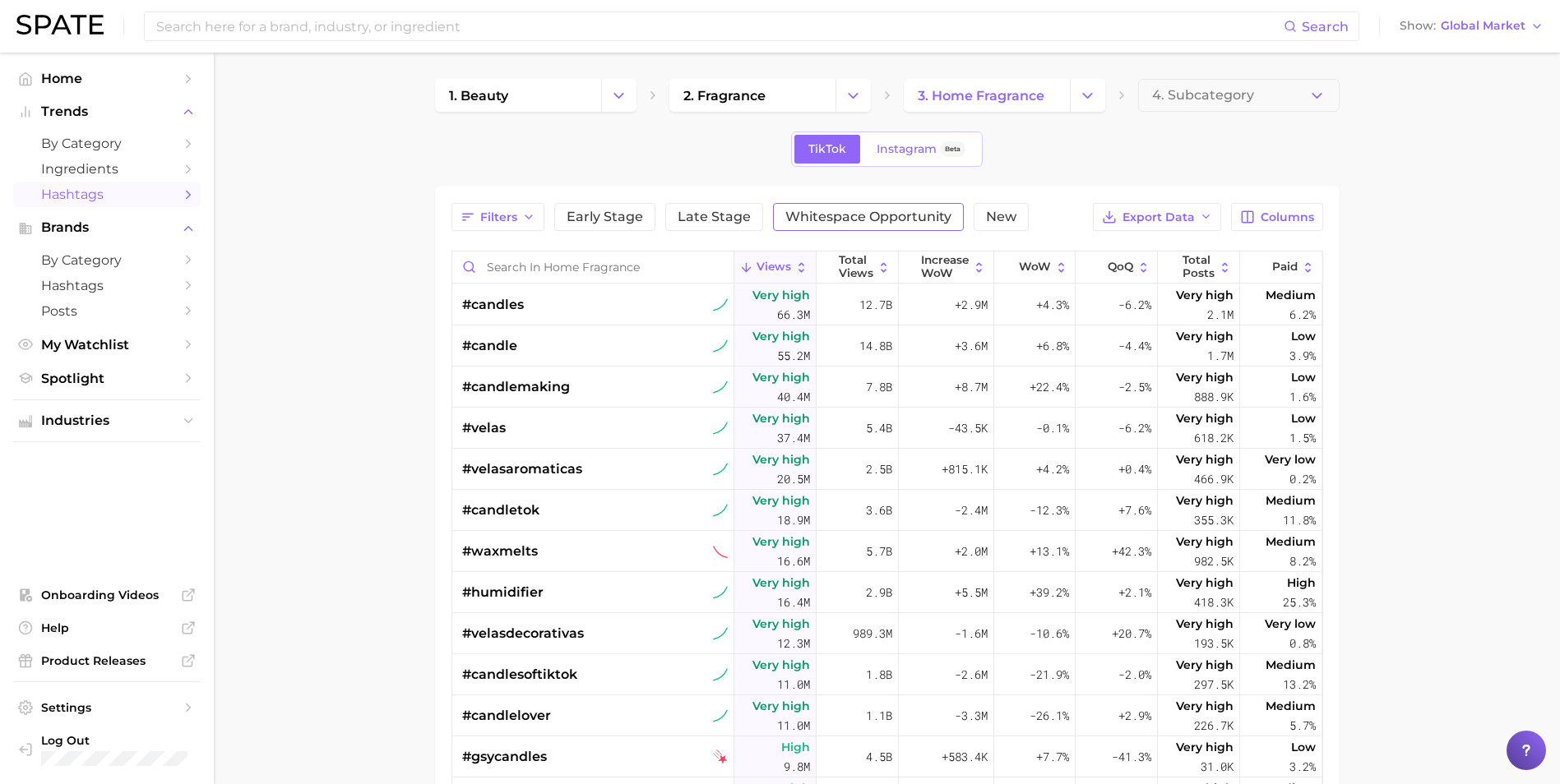
click at [898, 215] on span "Whitespace Opportunity" at bounding box center [868, 216] width 166 height 13
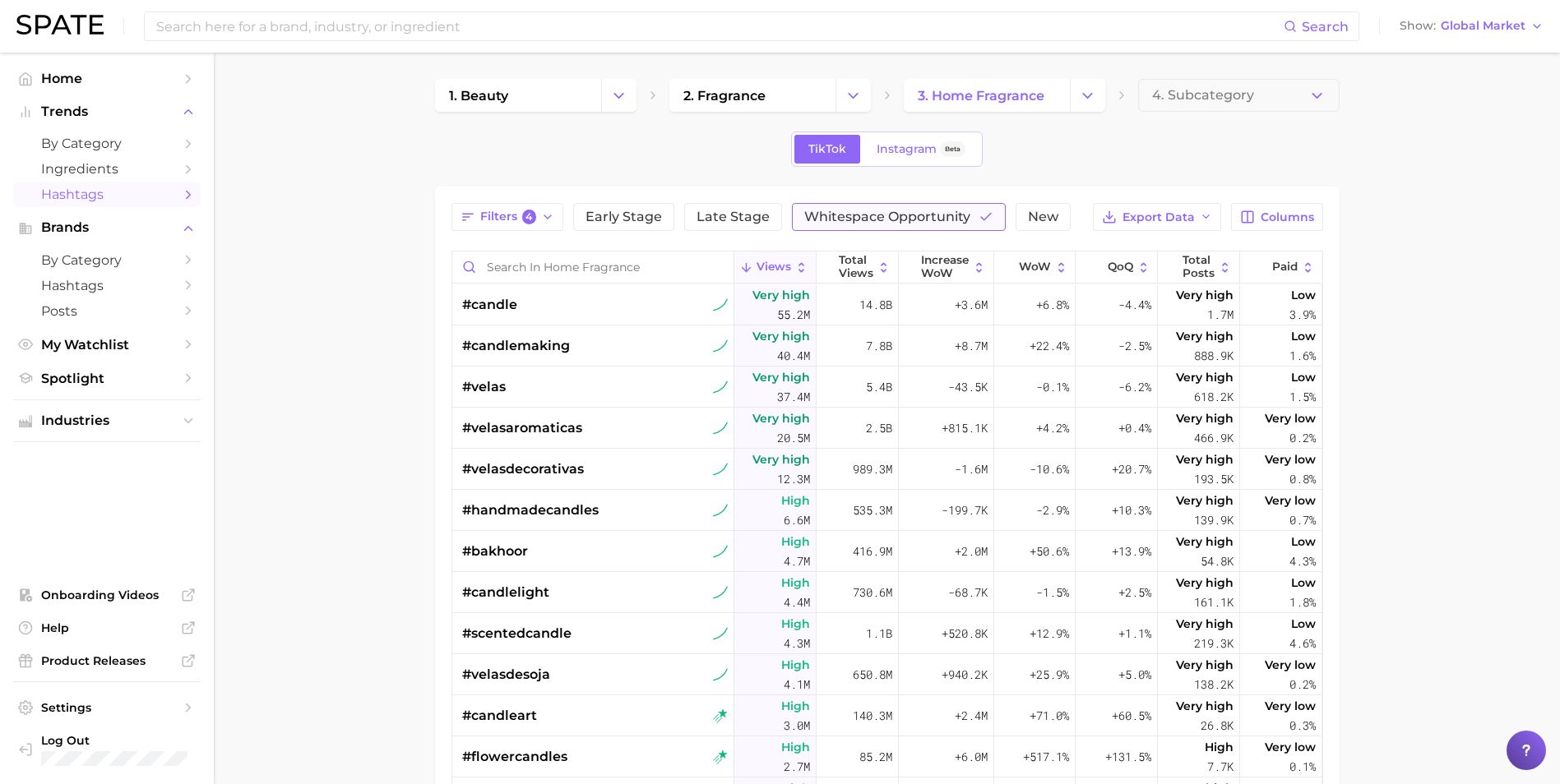
click at [919, 220] on span "Whitespace Opportunity" at bounding box center [888, 216] width 166 height 13
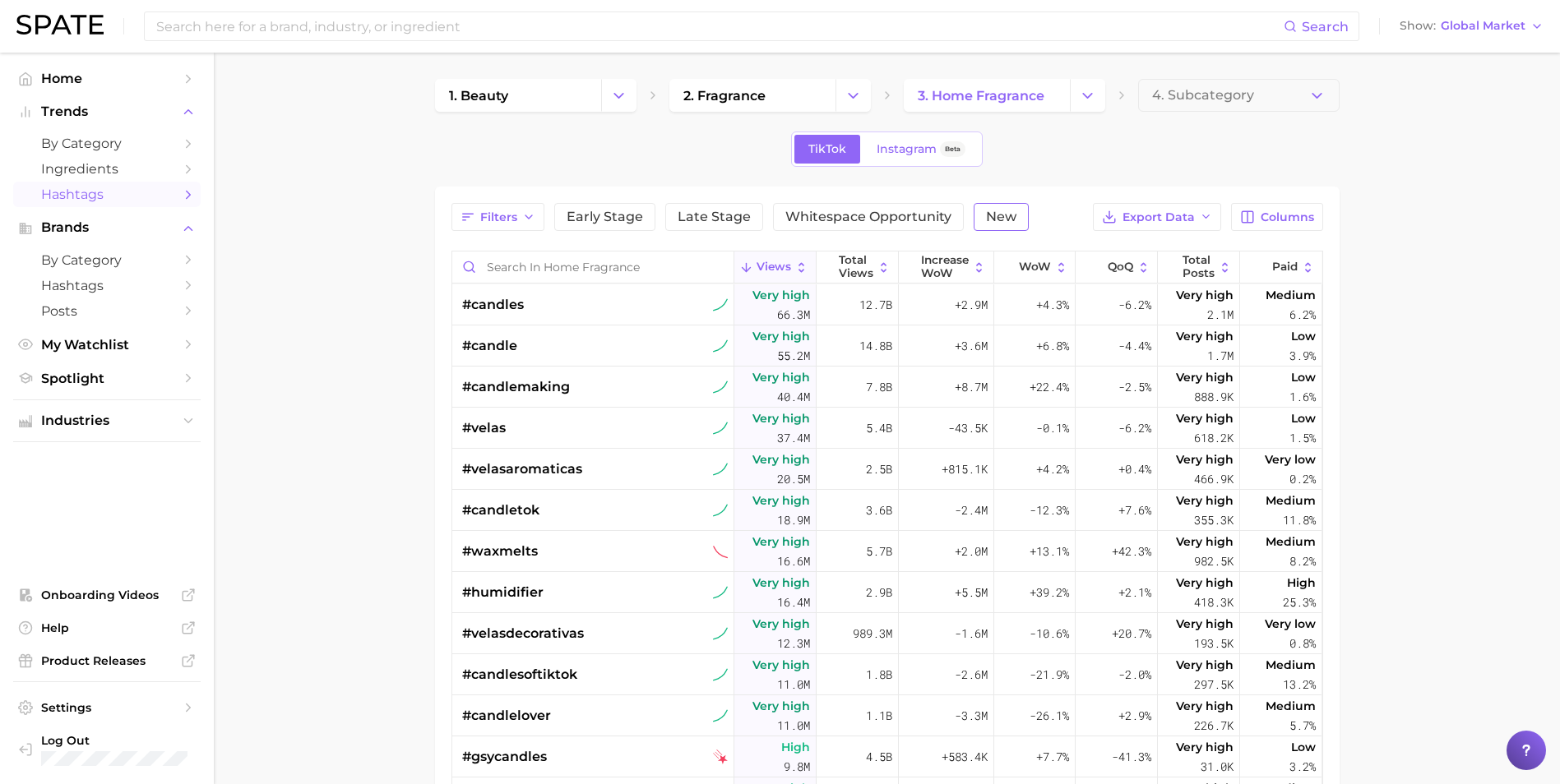
click at [1012, 220] on button "New" at bounding box center [1001, 217] width 55 height 28
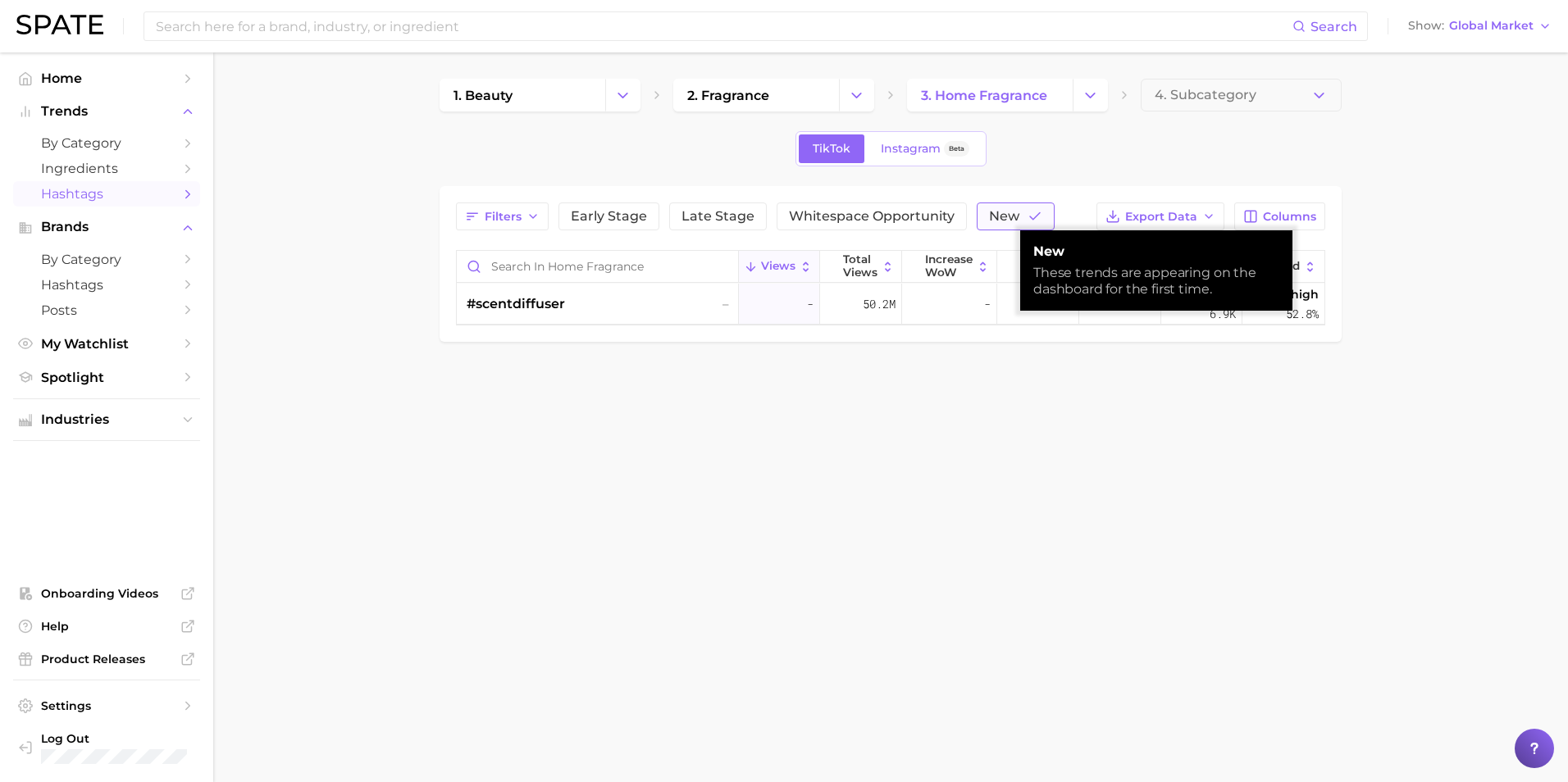
click at [1009, 219] on span "New" at bounding box center [1004, 216] width 31 height 13
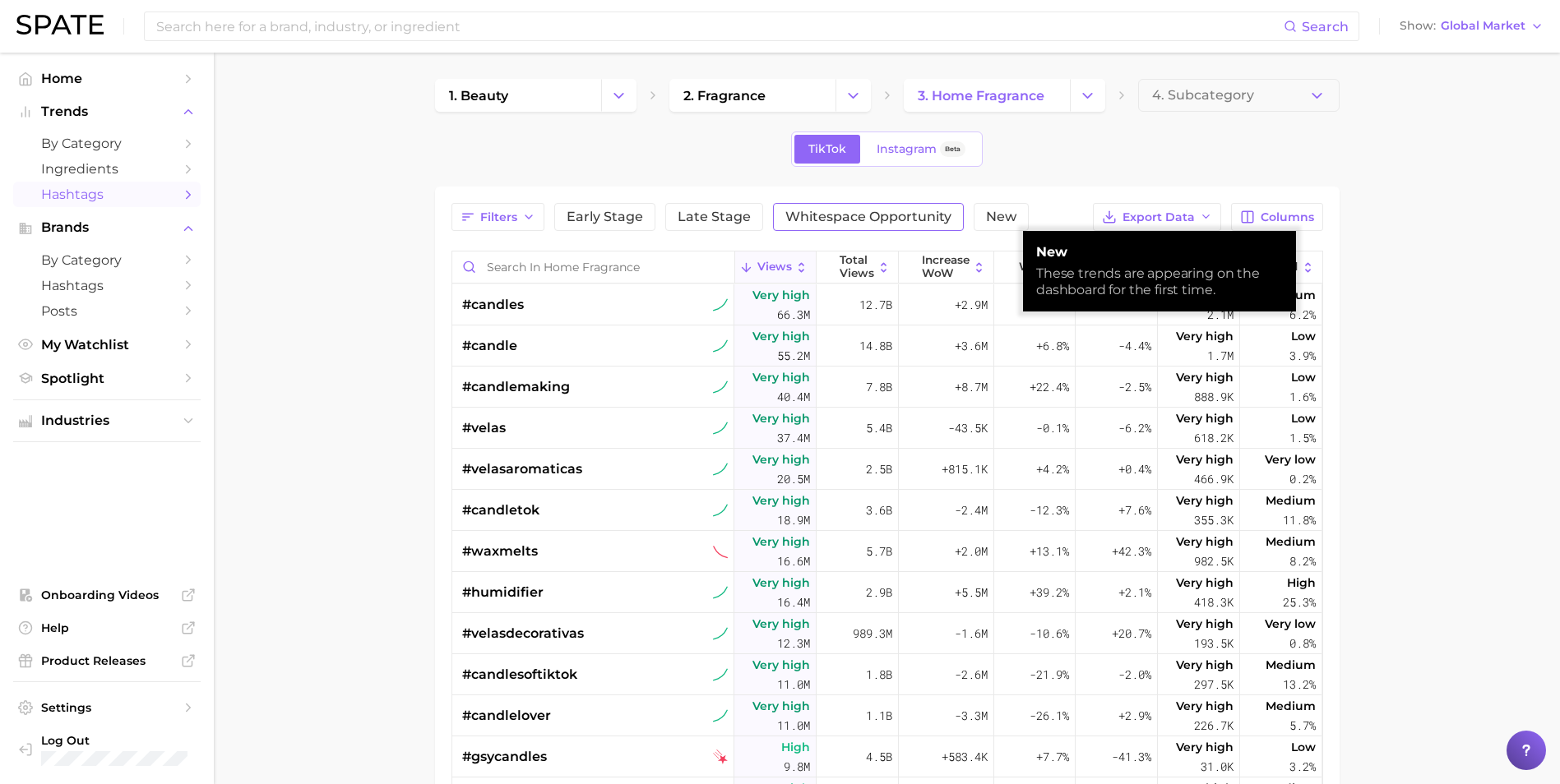
click at [874, 223] on span "Whitespace Opportunity" at bounding box center [868, 216] width 166 height 13
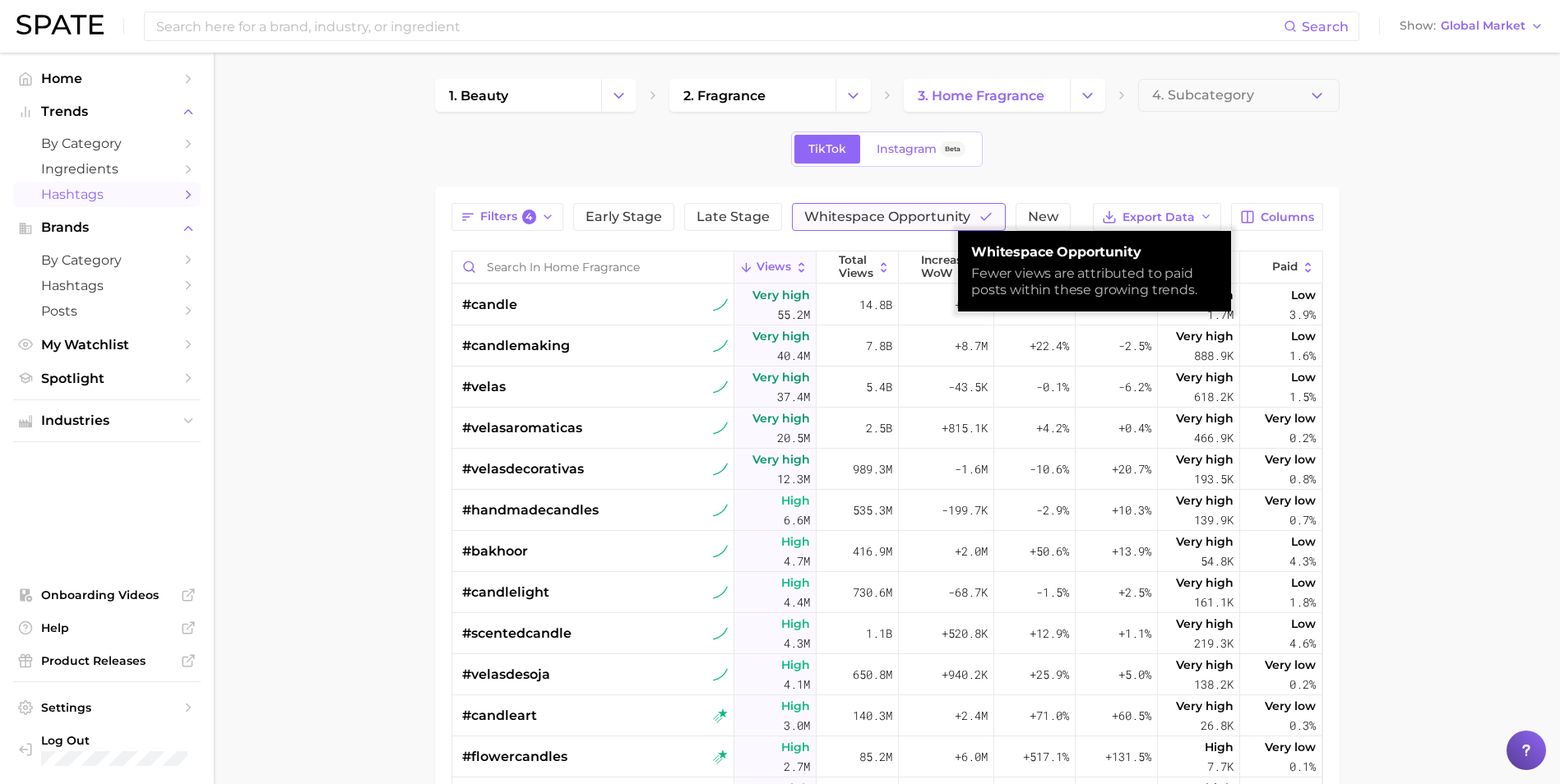
click at [874, 223] on span "Whitespace Opportunity" at bounding box center [888, 216] width 166 height 13
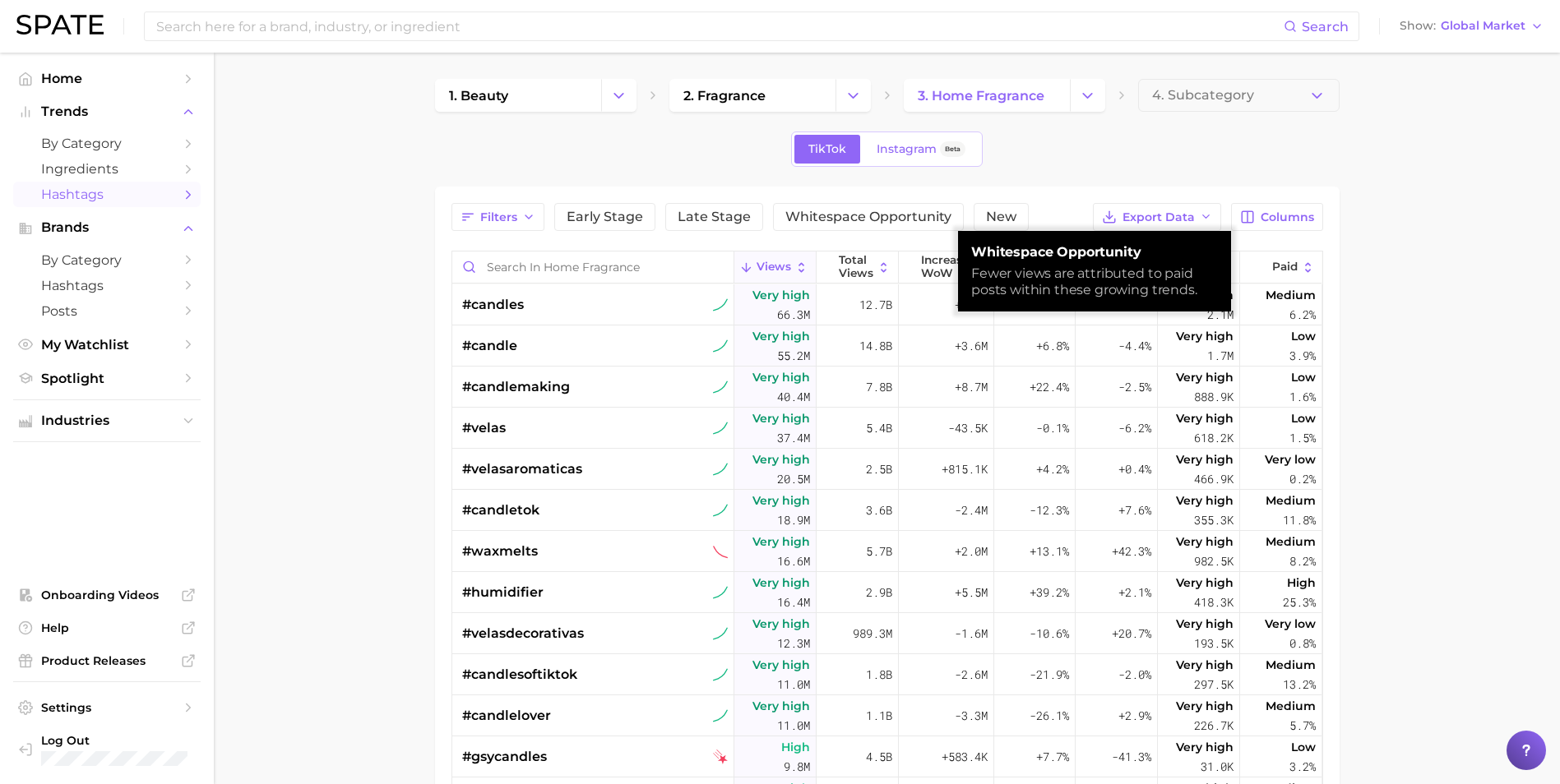
click at [1400, 267] on main "1. beauty 2. fragrance 3. home fragrance 4. Subcategory TikTok Instagram Beta F…" at bounding box center [887, 592] width 1346 height 1081
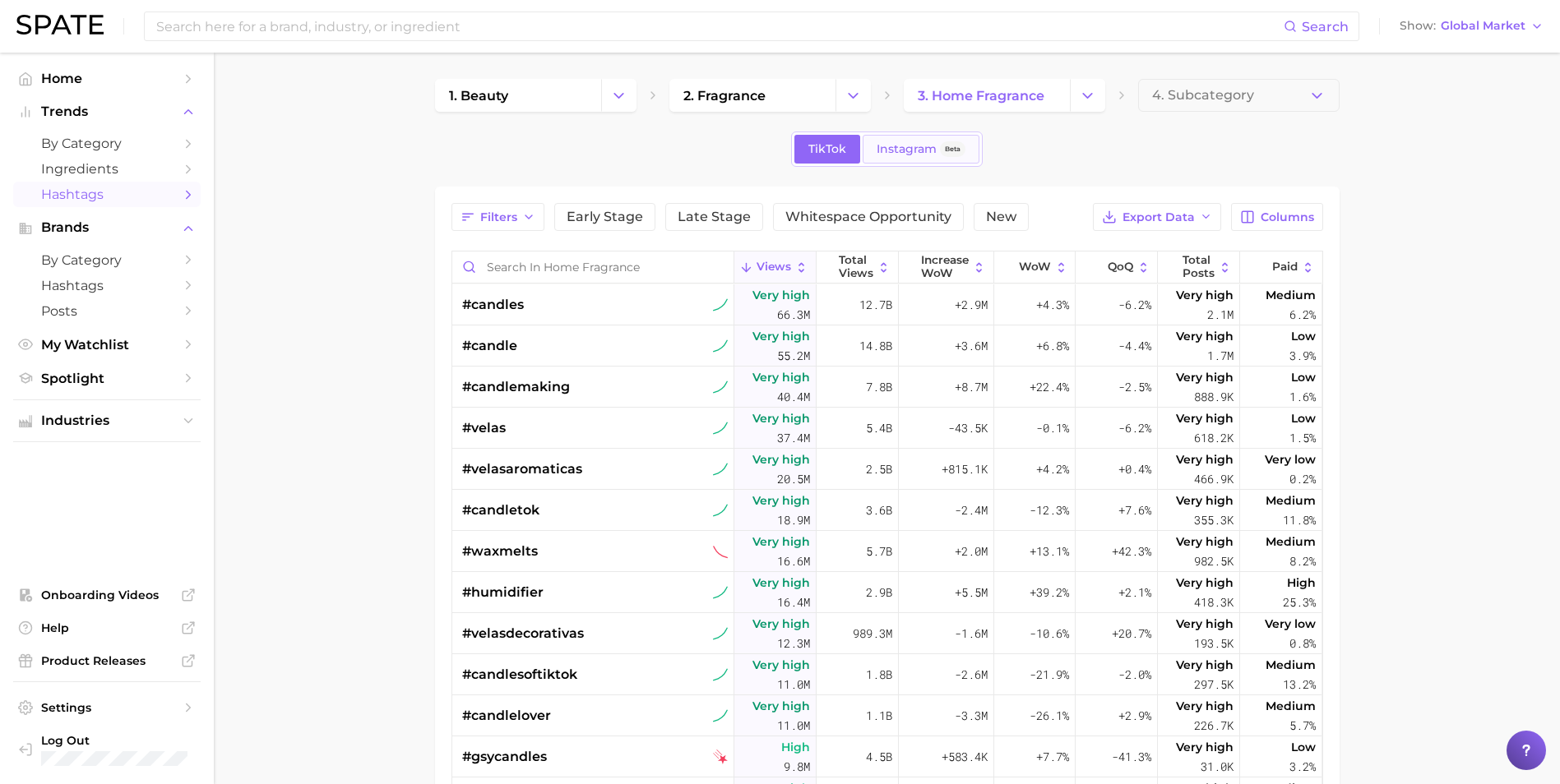
click at [917, 160] on link "Instagram Beta" at bounding box center [920, 149] width 116 height 29
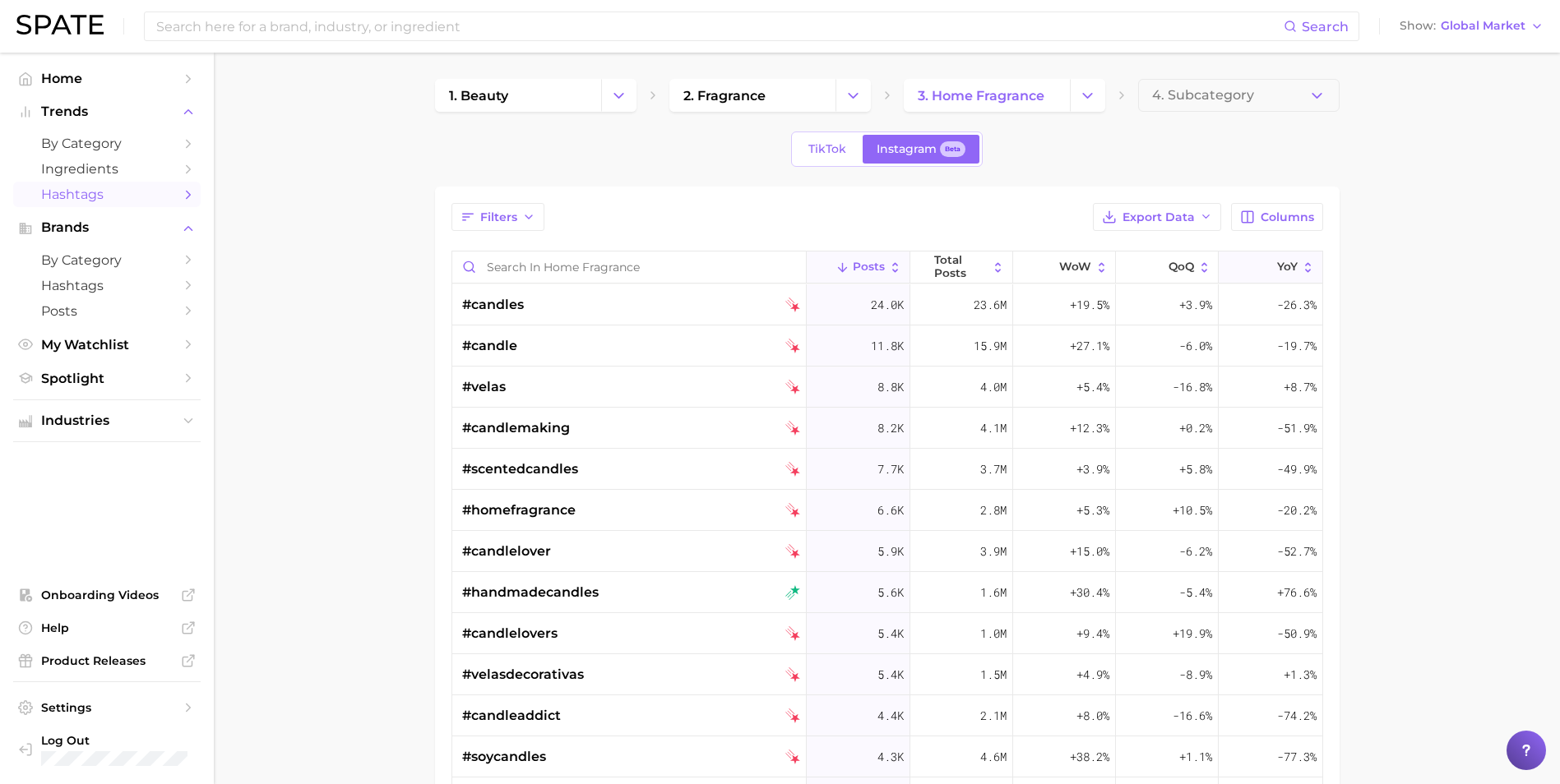
click at [1265, 259] on button "YoY" at bounding box center [1269, 267] width 102 height 32
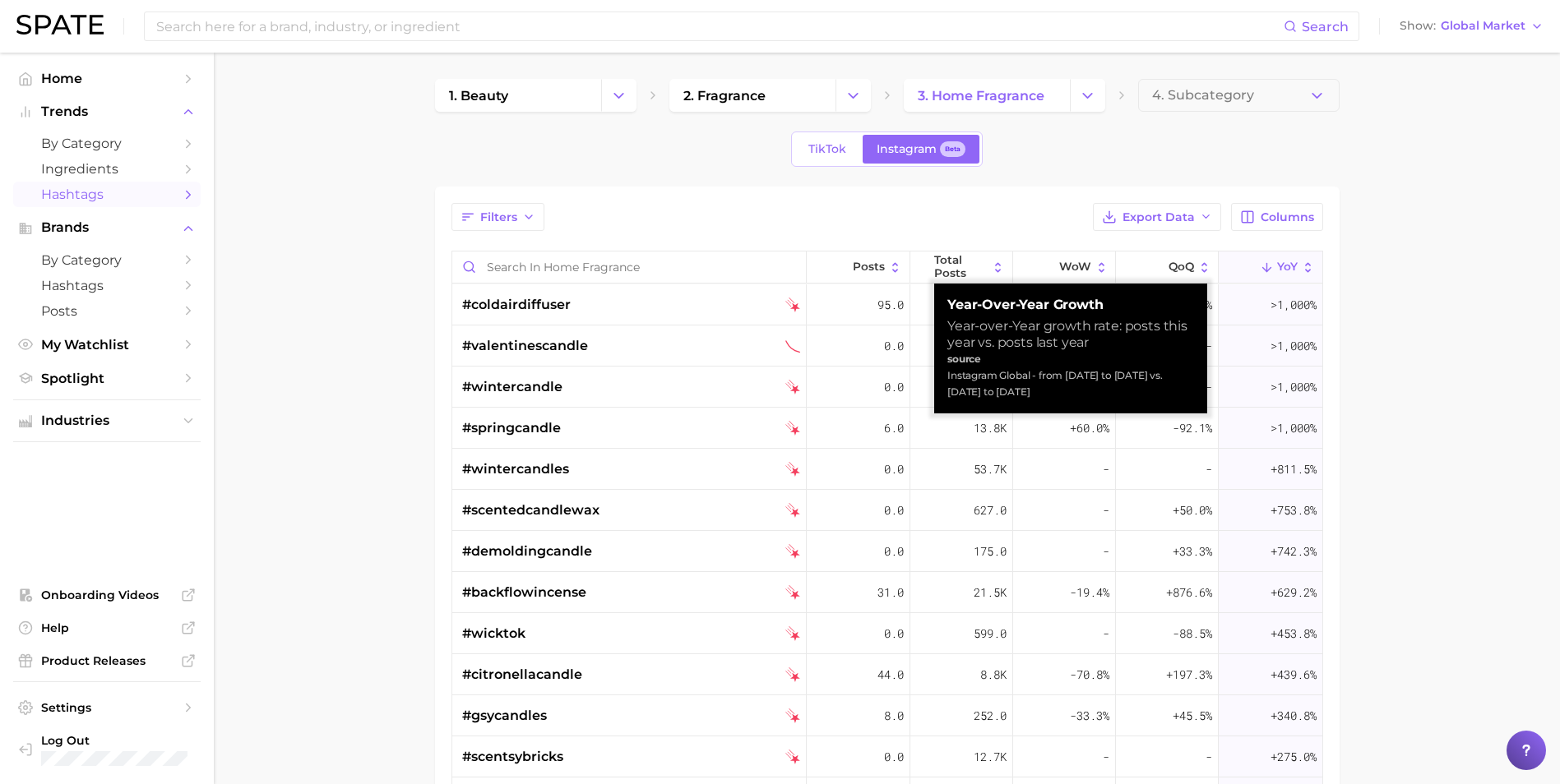
click at [1265, 259] on button "YoY" at bounding box center [1269, 267] width 102 height 32
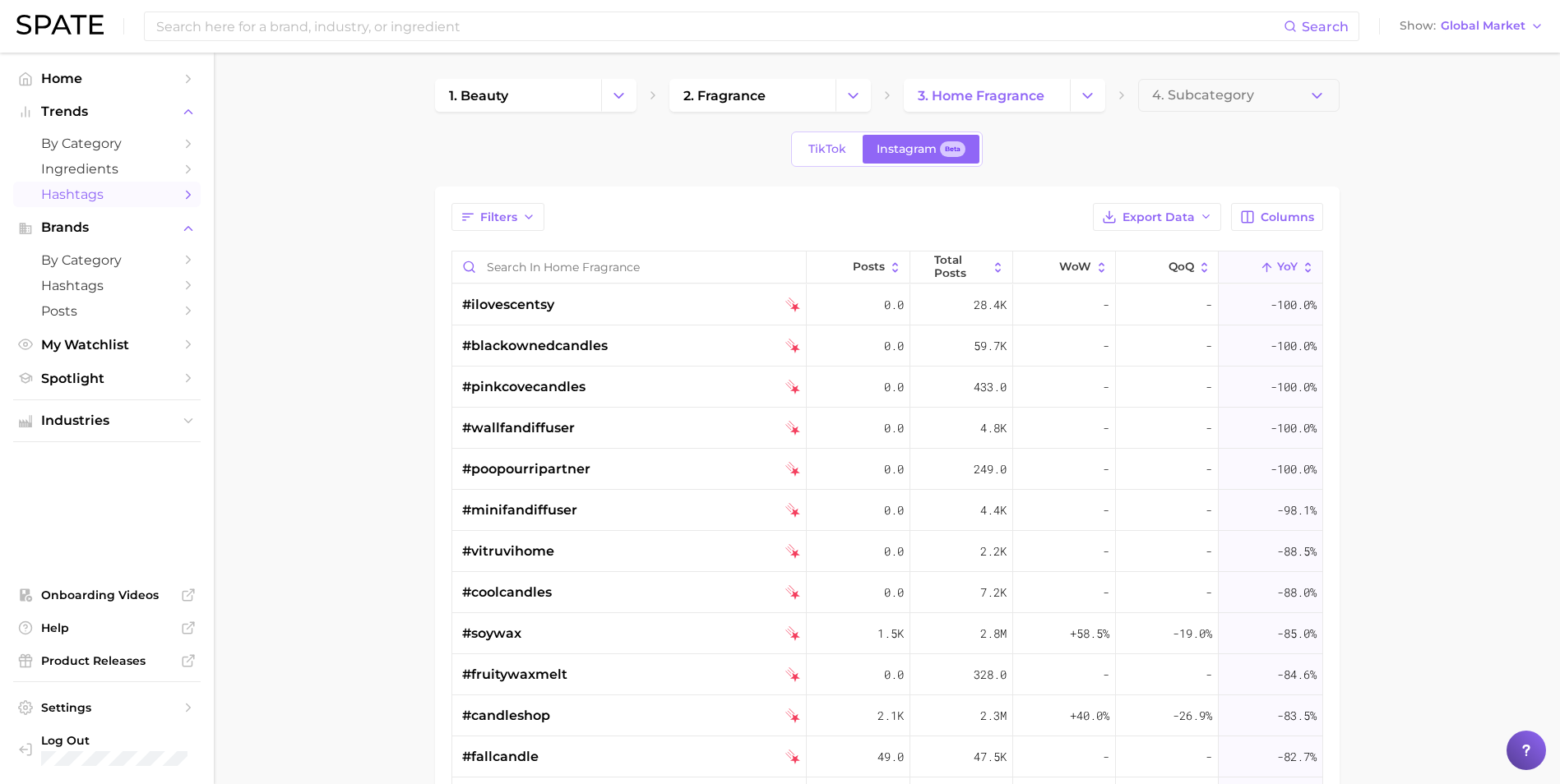
click at [378, 349] on main "1. beauty 2. fragrance 3. home fragrance 4. Subcategory TikTok Instagram Beta F…" at bounding box center [887, 592] width 1346 height 1081
click at [95, 225] on span "Brands" at bounding box center [107, 228] width 131 height 15
click at [99, 257] on span "by Category" at bounding box center [107, 260] width 131 height 16
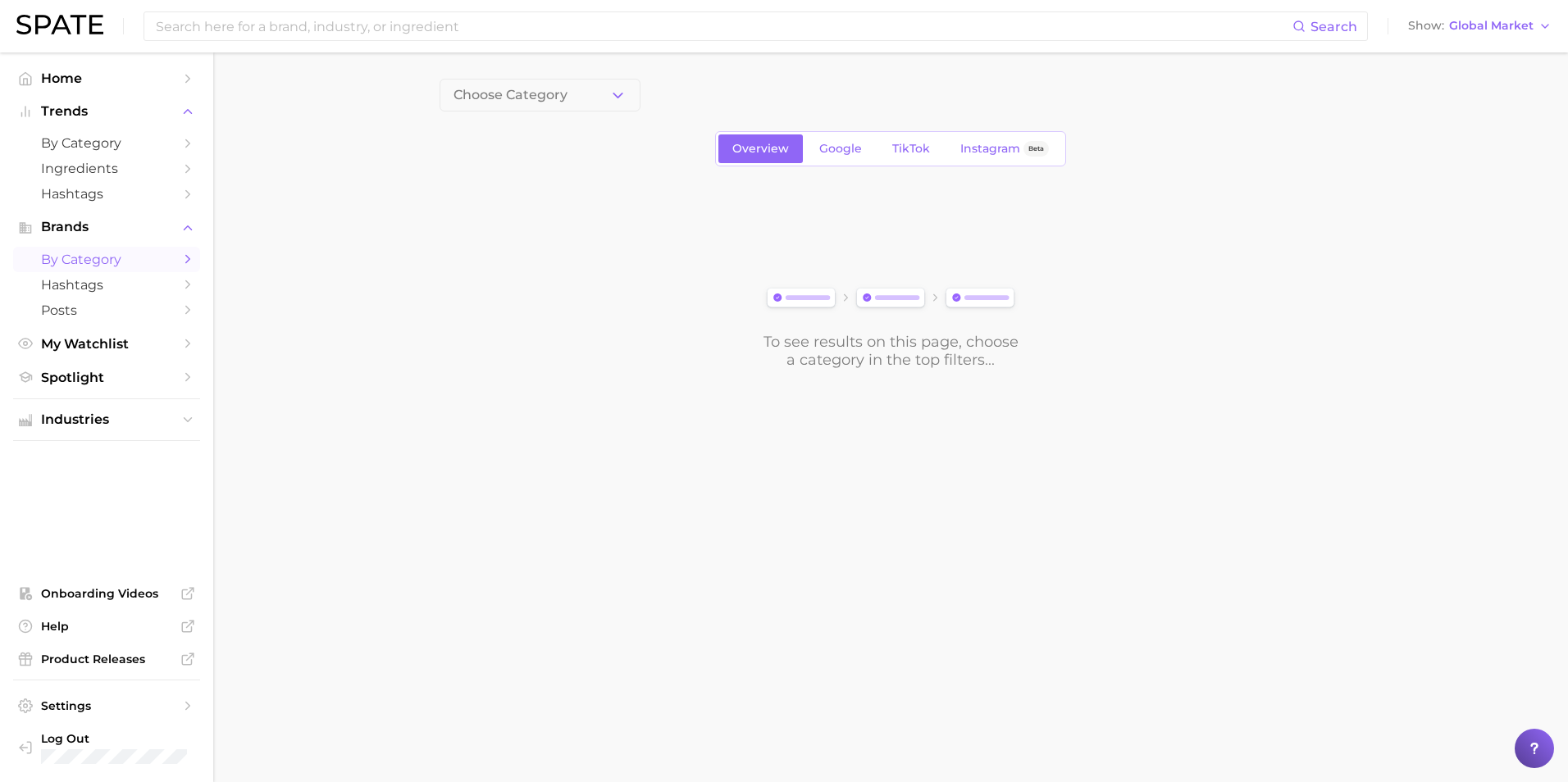
click at [604, 114] on div "Choose Category Overview Google TikTok Instagram Beta To see results on this pa…" at bounding box center [891, 223] width 902 height 291
click at [601, 97] on button "Choose Category" at bounding box center [540, 95] width 201 height 33
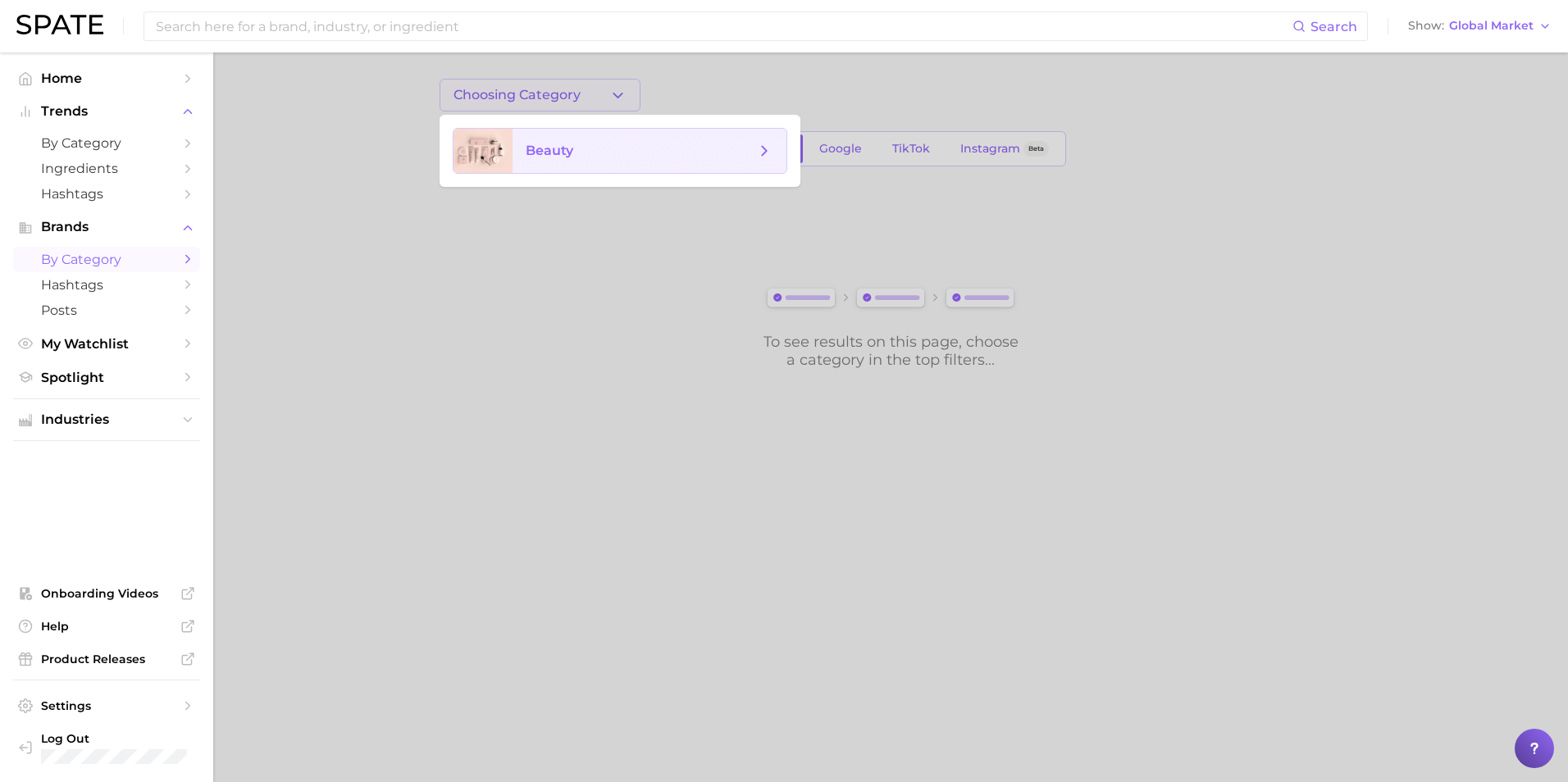
click at [596, 128] on div "beauty" at bounding box center [620, 151] width 334 height 46
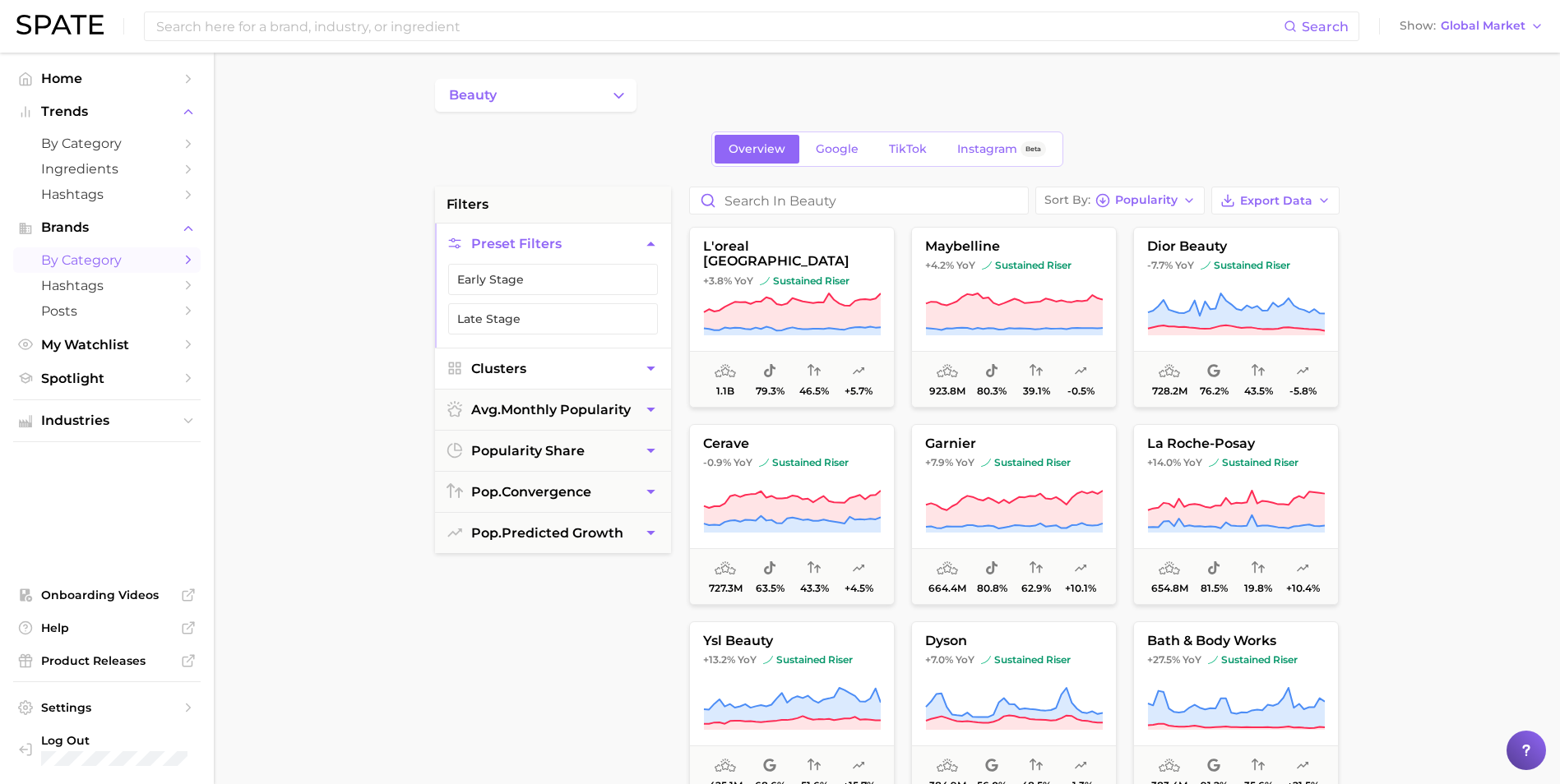
click at [654, 373] on icon "button" at bounding box center [651, 368] width 18 height 18
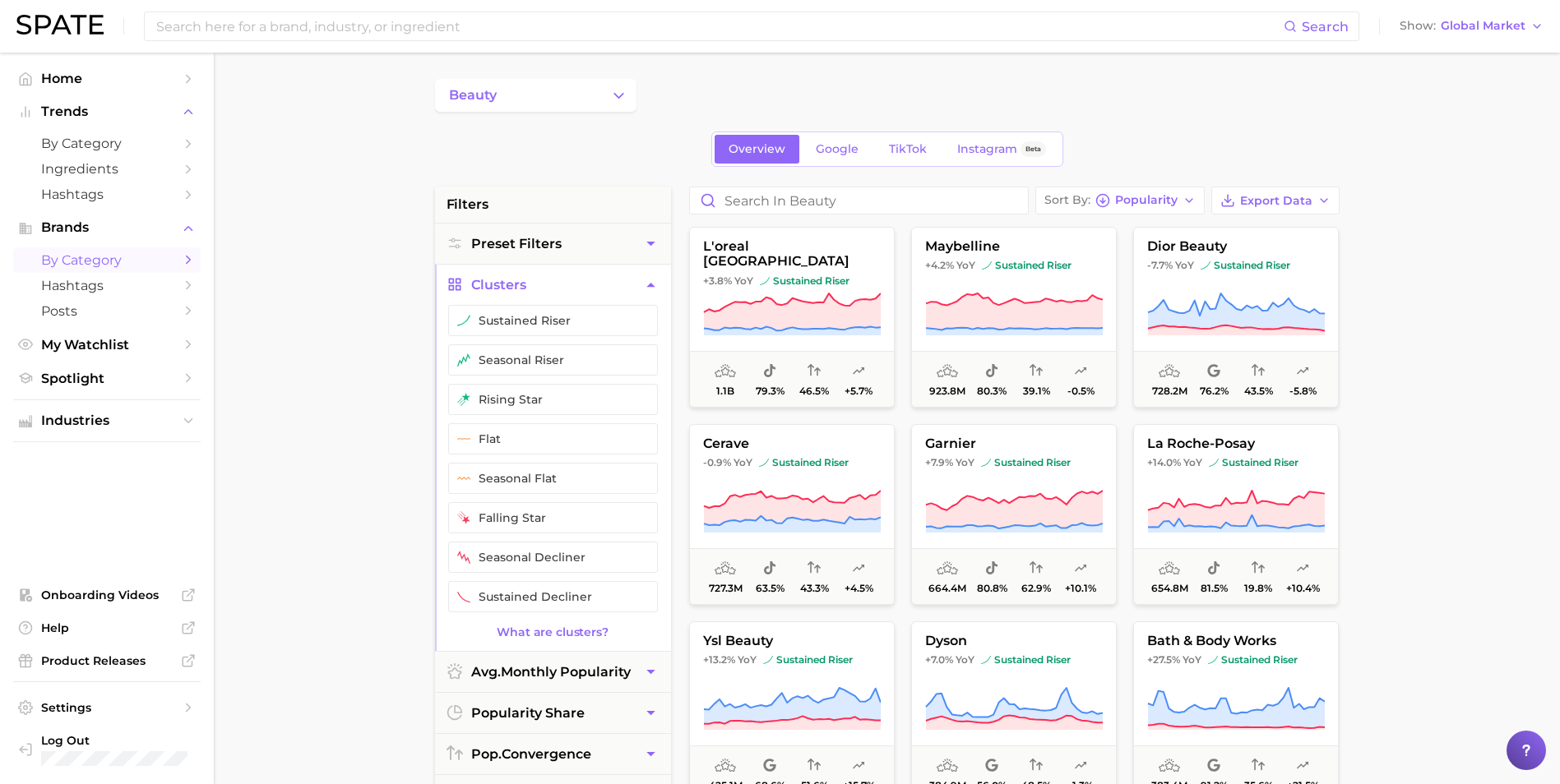
click at [654, 289] on icon "button" at bounding box center [651, 285] width 18 height 18
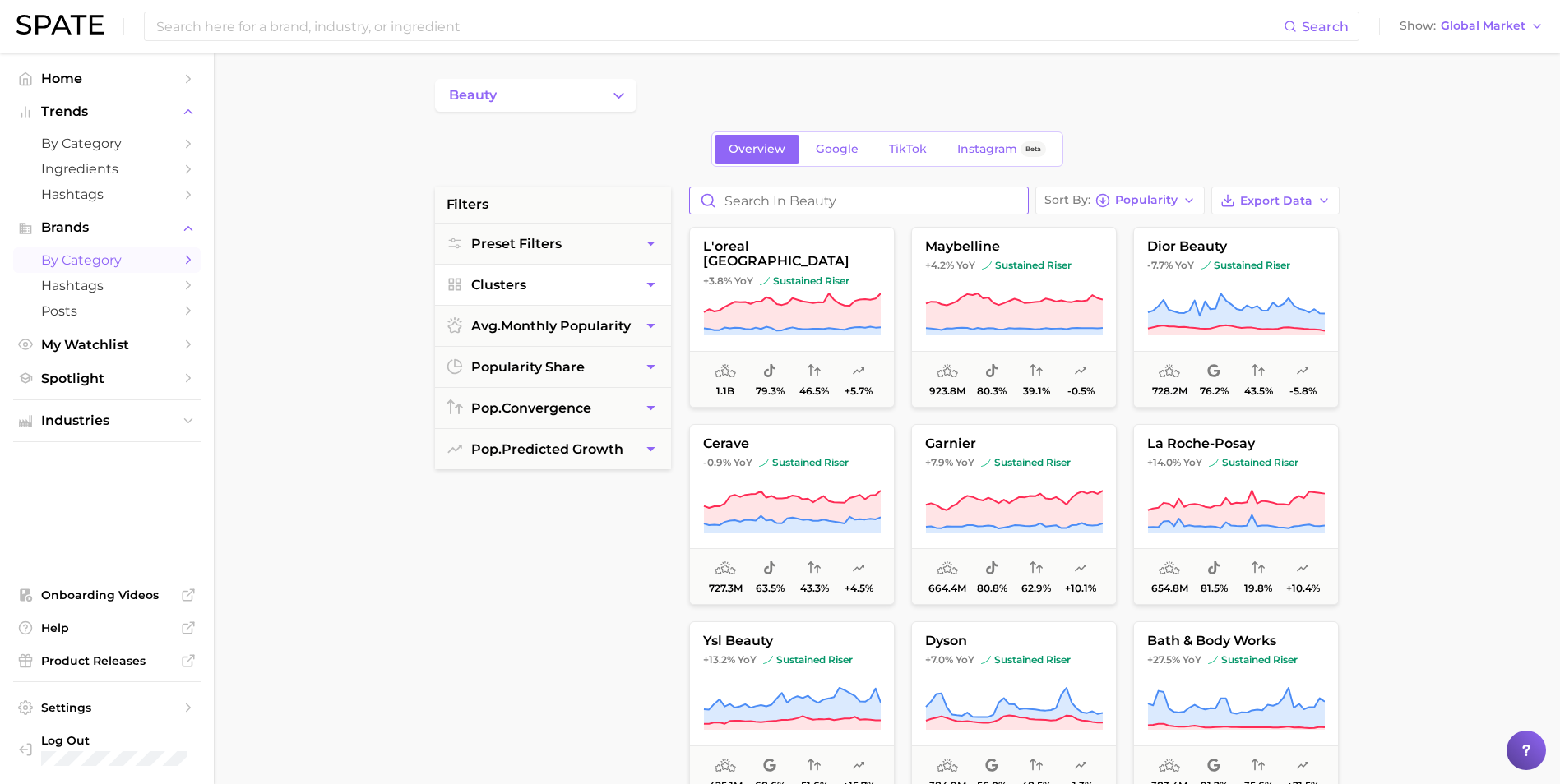
click at [849, 199] on input "Search in beauty" at bounding box center [859, 200] width 338 height 26
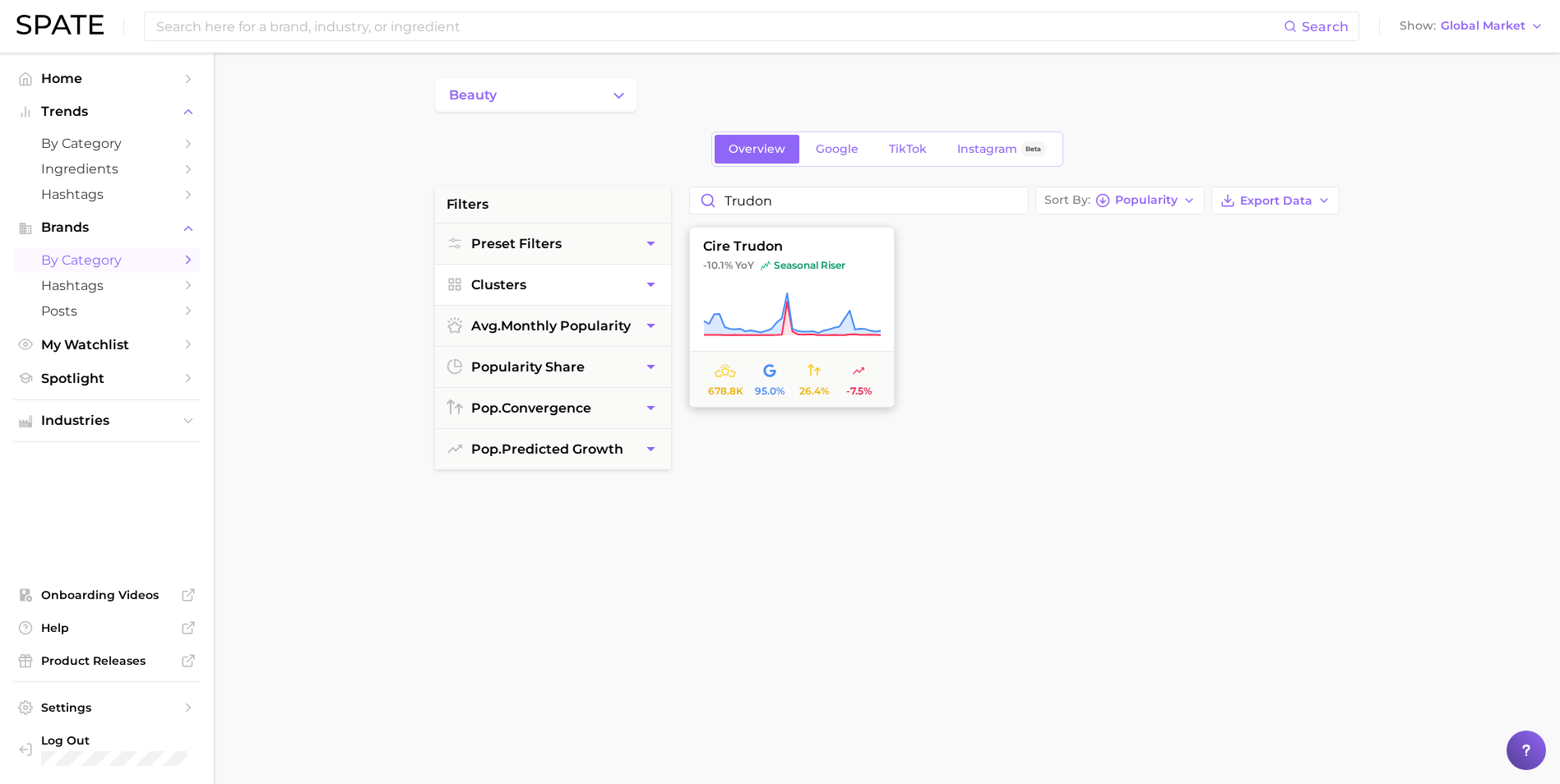
click at [855, 271] on span "-10.1% YoY seasonal riser" at bounding box center [791, 265] width 204 height 13
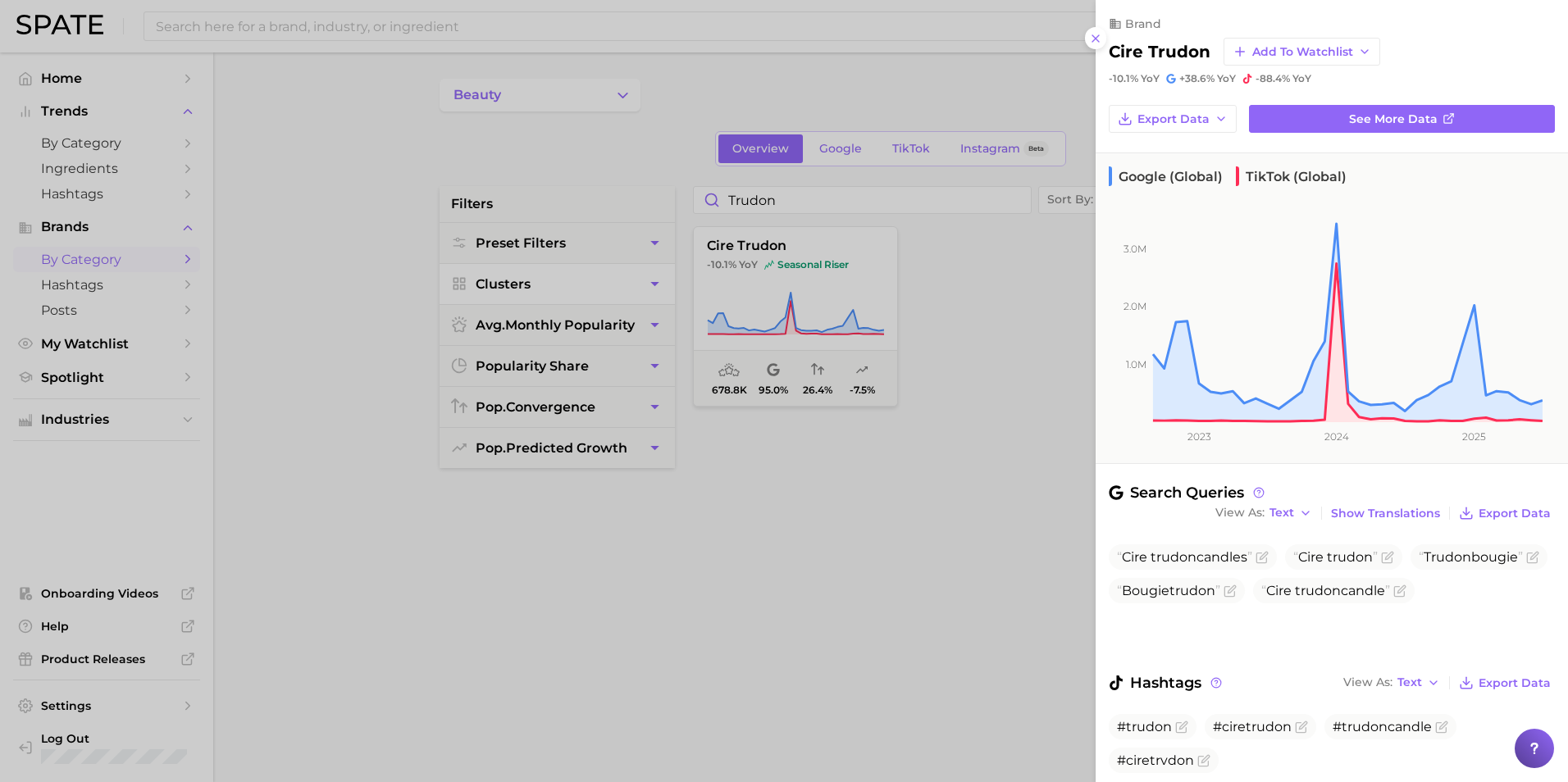
click at [871, 490] on div at bounding box center [784, 391] width 1568 height 782
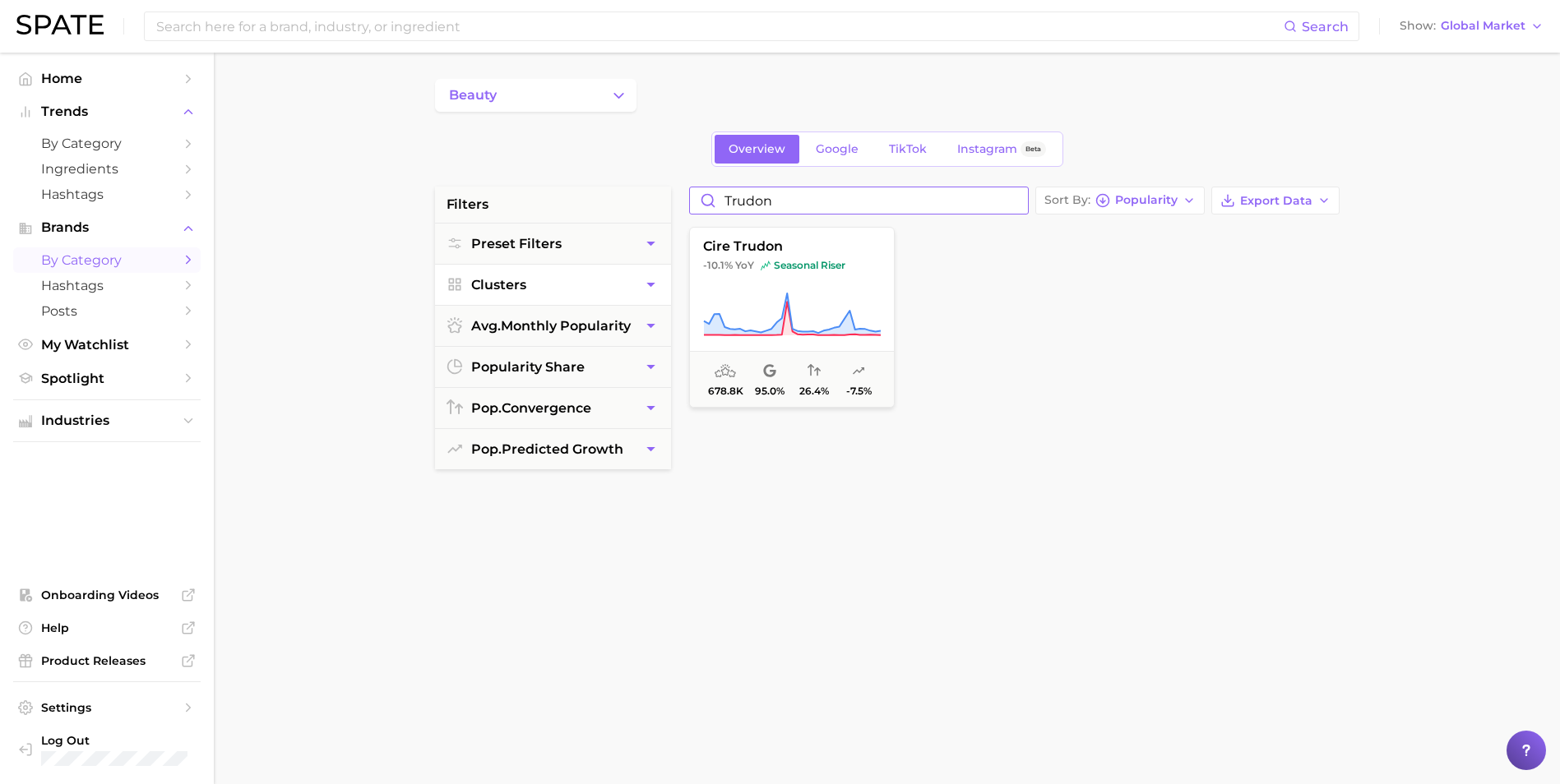
drag, startPoint x: 794, startPoint y: 205, endPoint x: 720, endPoint y: 203, distance: 74.0
click at [720, 203] on input "trudon" at bounding box center [859, 200] width 338 height 26
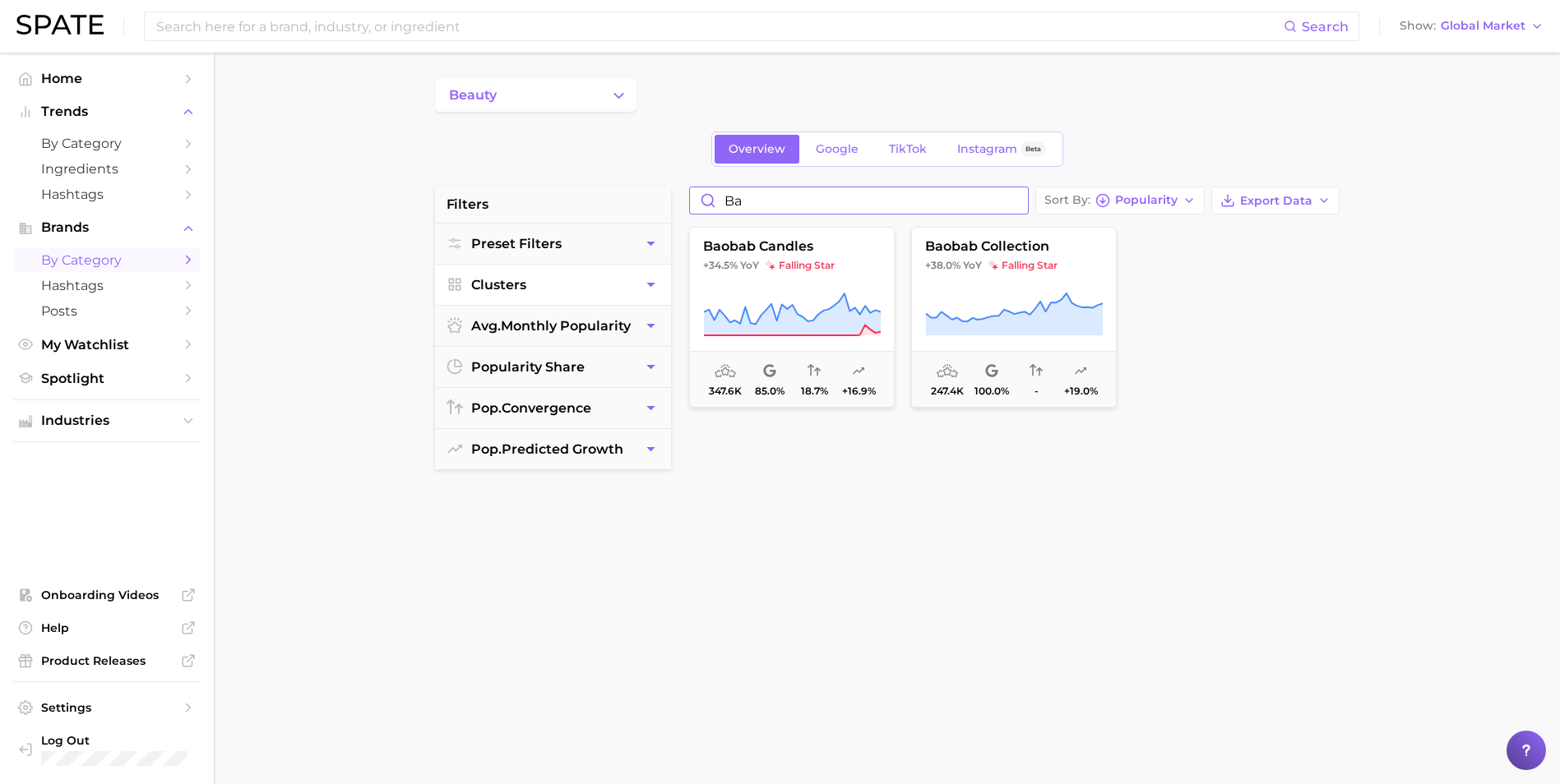
type input "B"
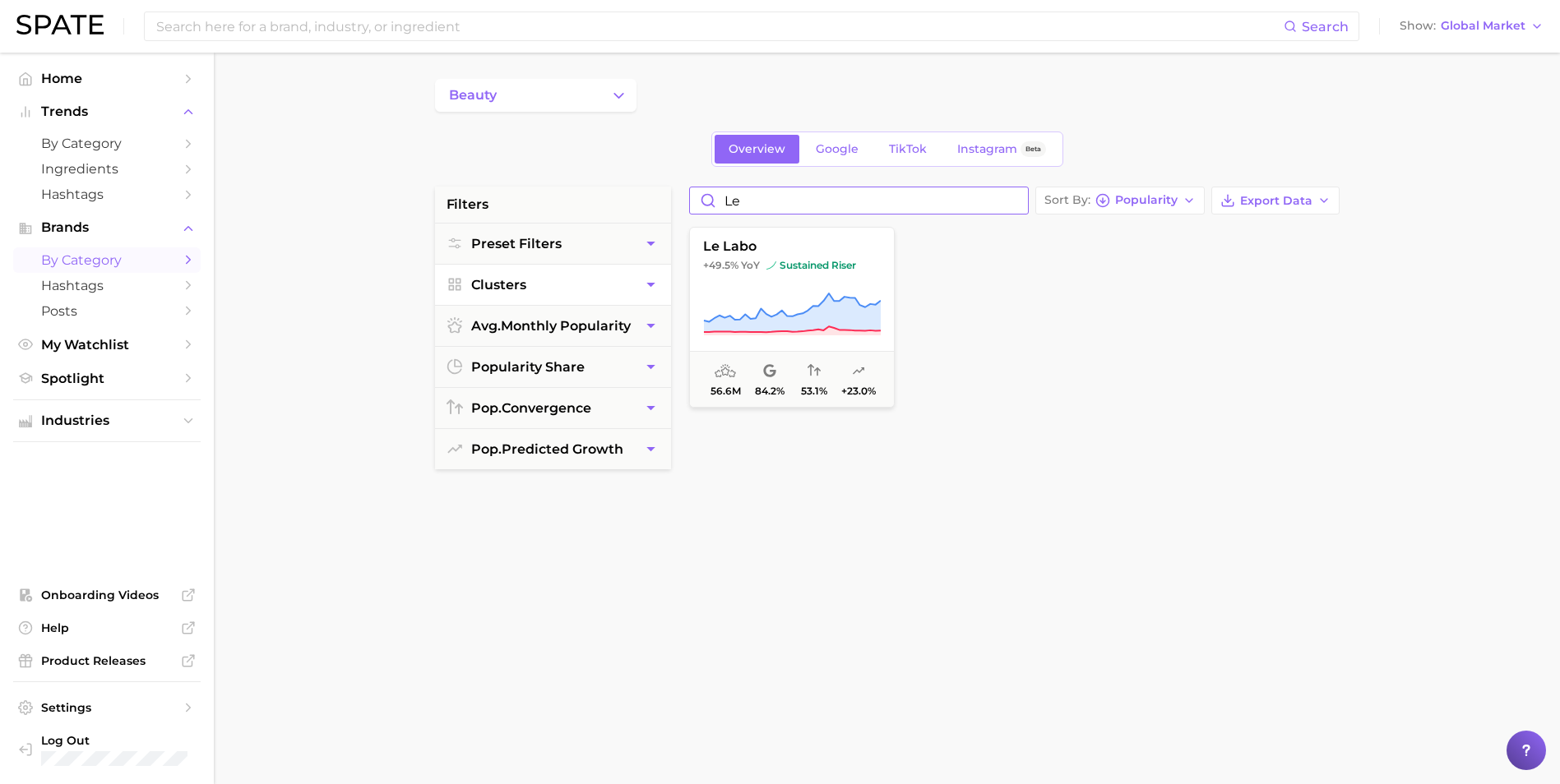
type input "l"
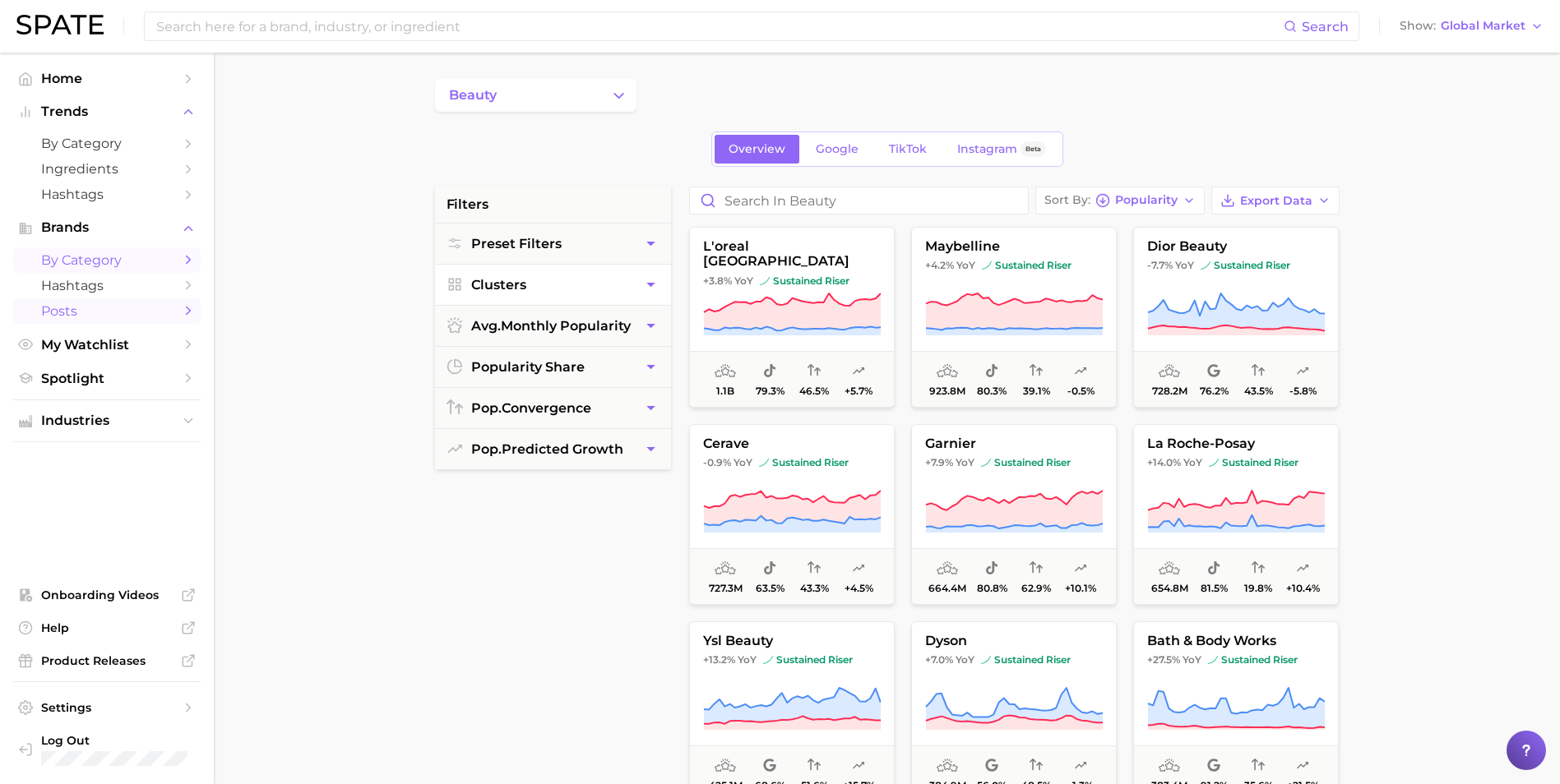
click at [77, 306] on span "Posts" at bounding box center [107, 312] width 131 height 16
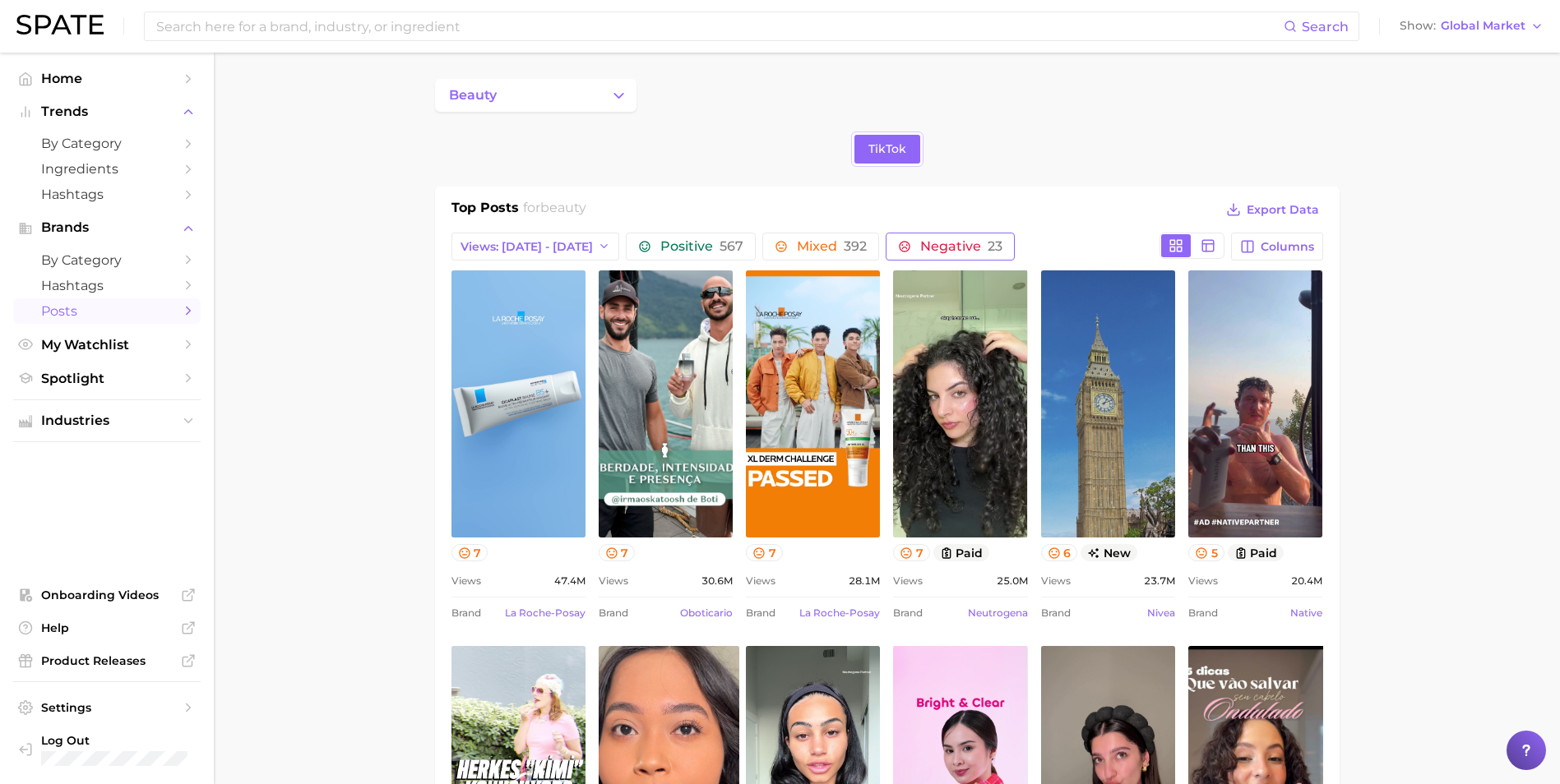
click at [920, 248] on span "Negative 23" at bounding box center [961, 246] width 82 height 13
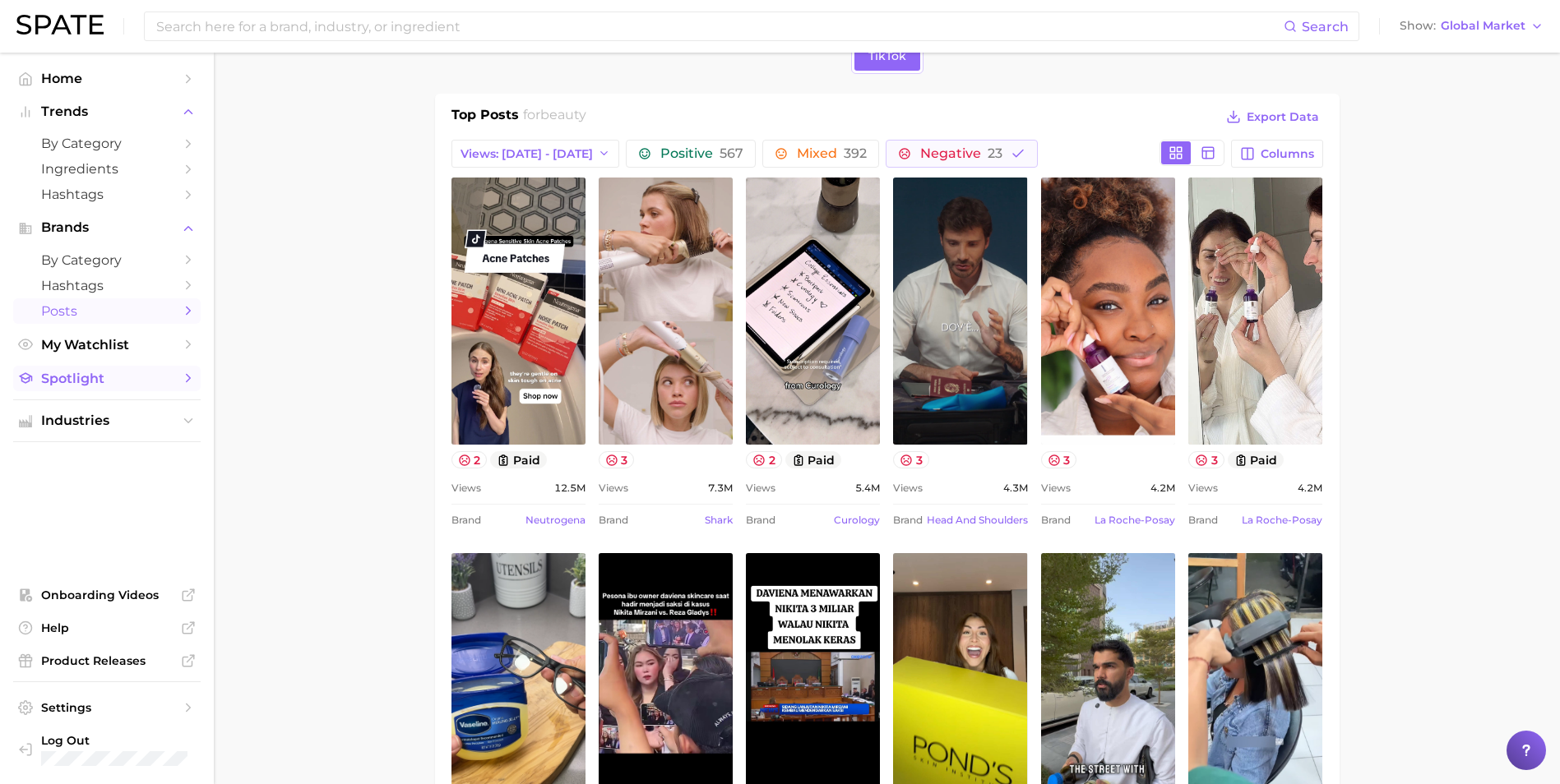
click at [99, 378] on span "Spotlight" at bounding box center [107, 379] width 131 height 16
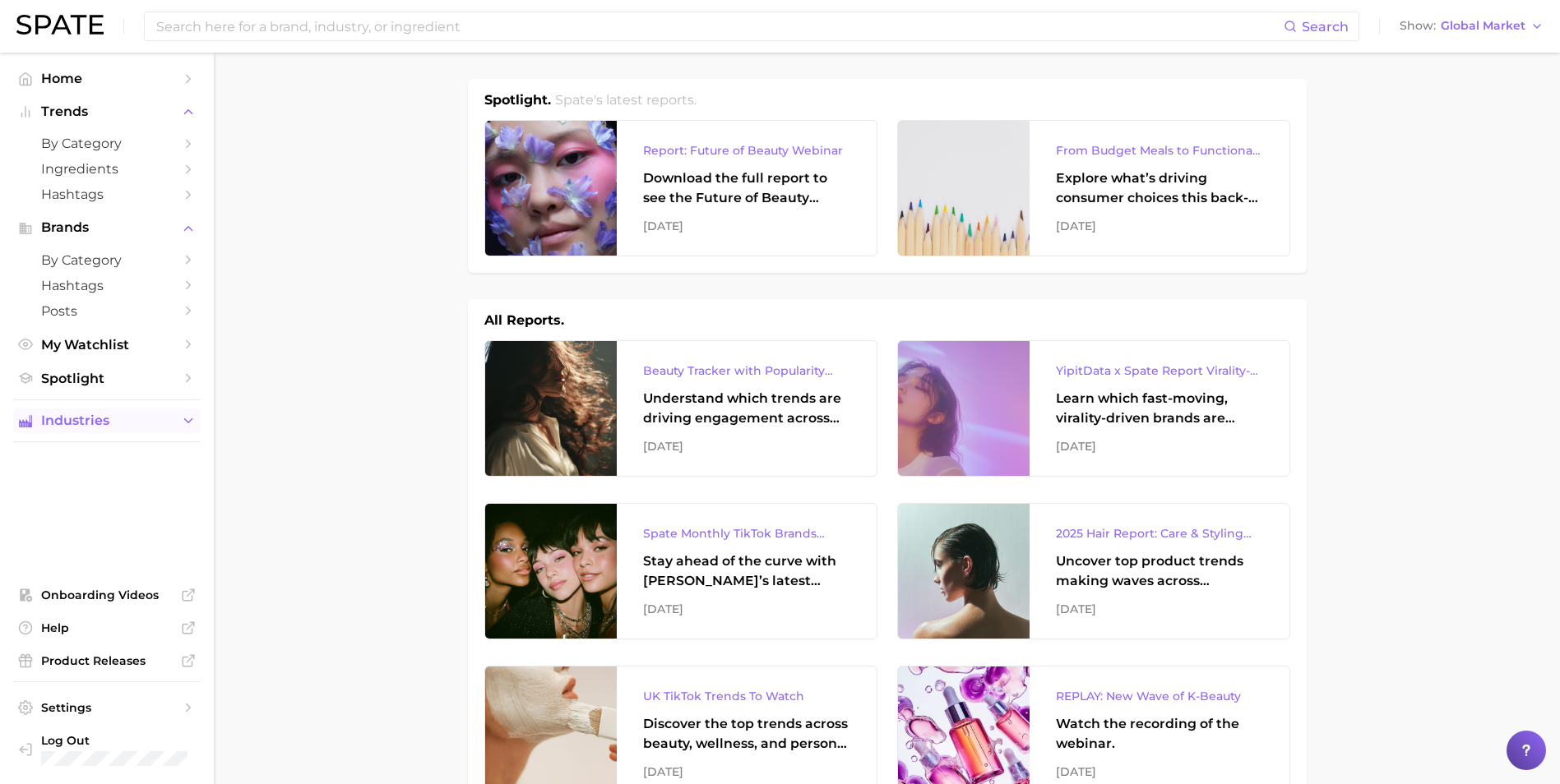
click at [103, 424] on span "Industries" at bounding box center [107, 421] width 131 height 15
